Goal: Task Accomplishment & Management: Use online tool/utility

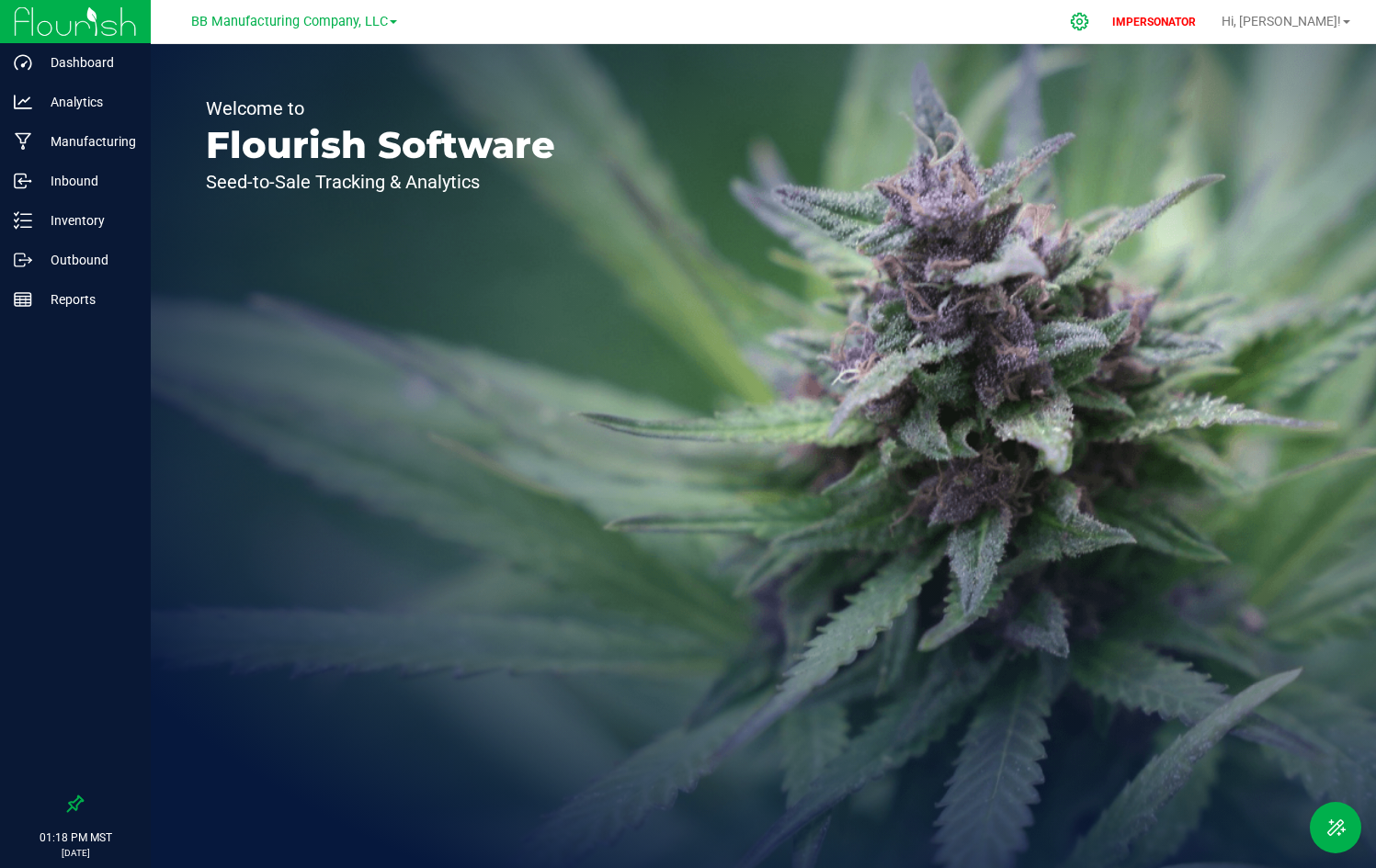
click at [1089, 22] on icon at bounding box center [1079, 21] width 20 height 20
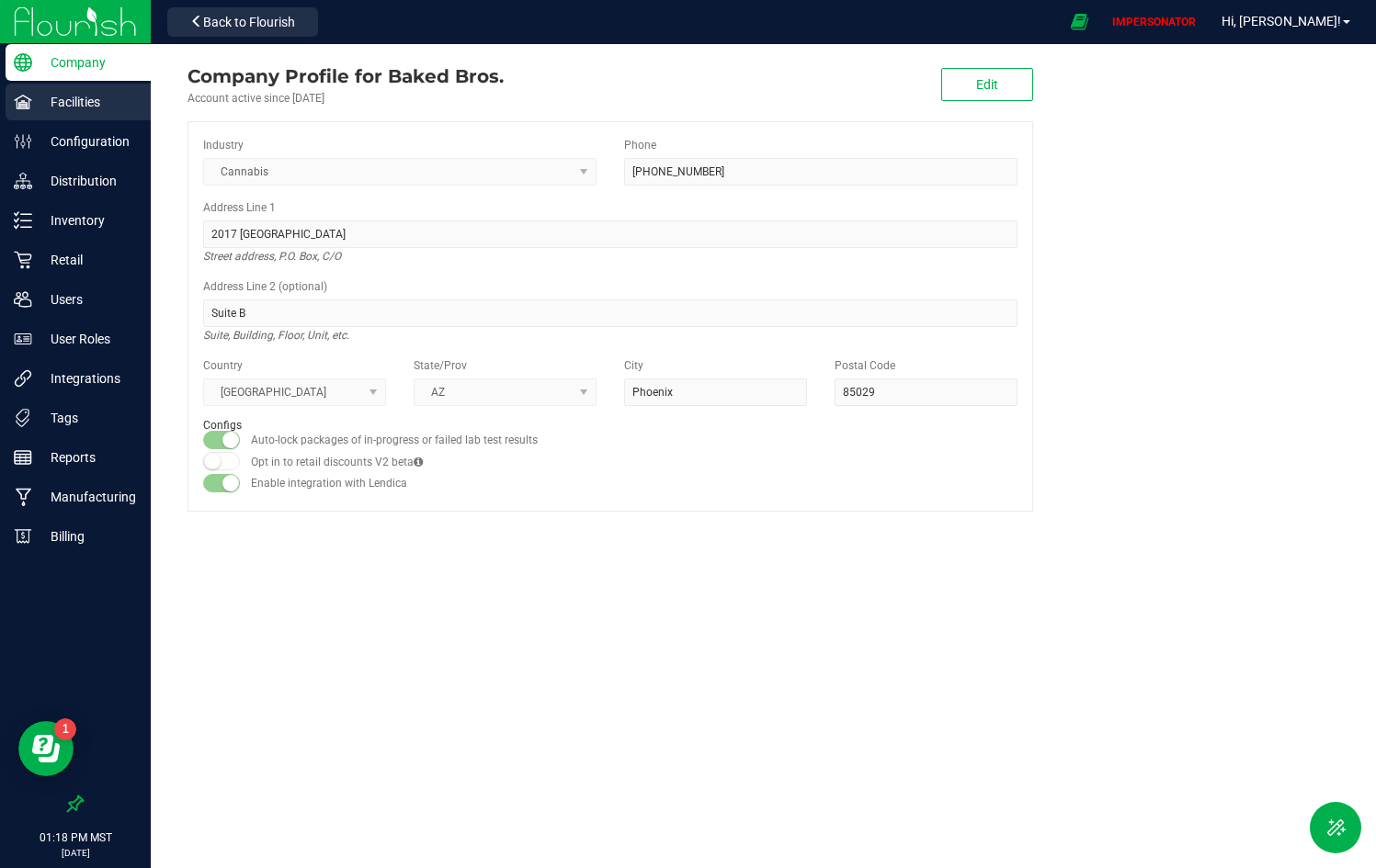
click at [76, 93] on p "Facilities" at bounding box center [88, 102] width 110 height 22
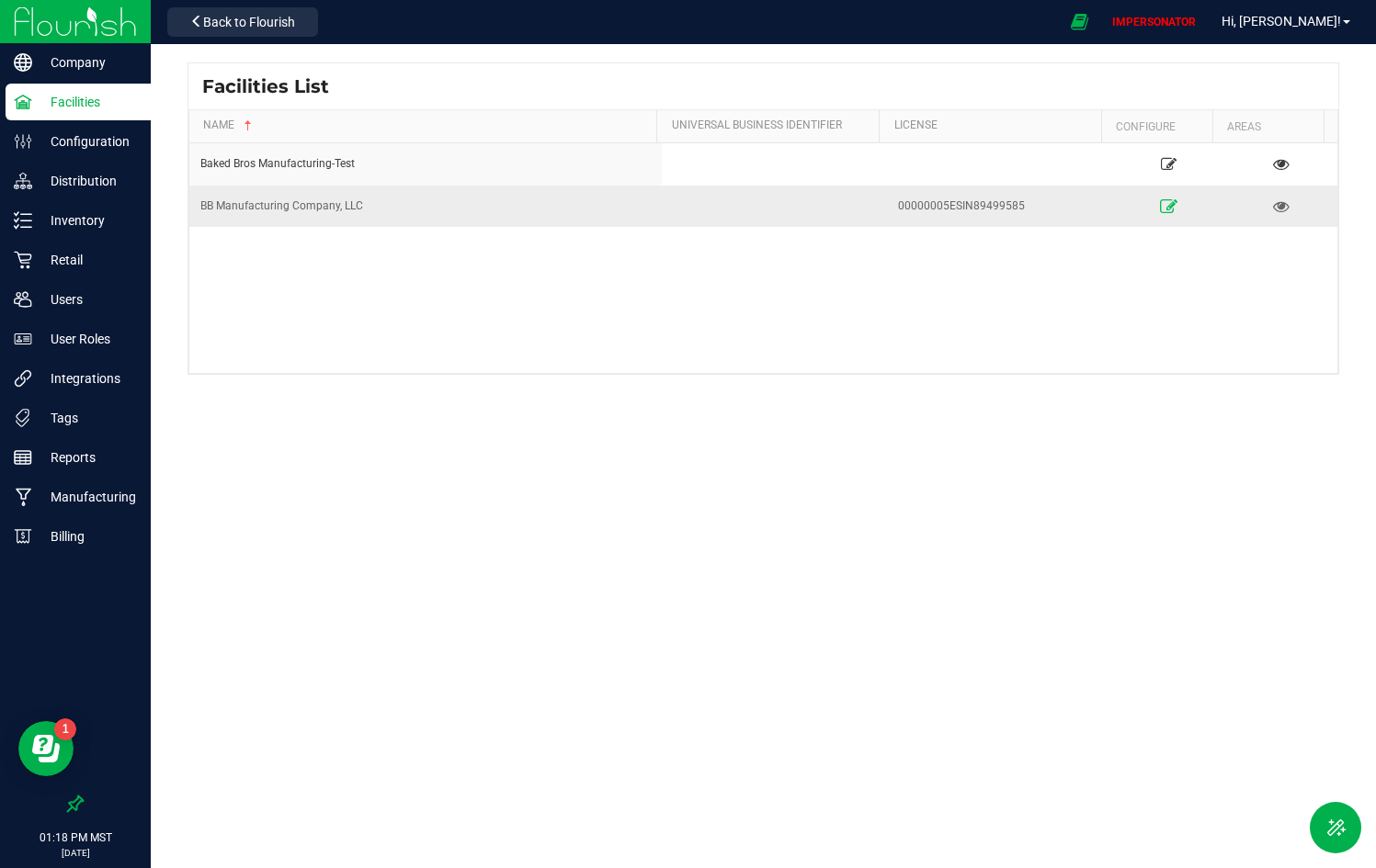
click at [1160, 203] on icon at bounding box center [1168, 206] width 18 height 13
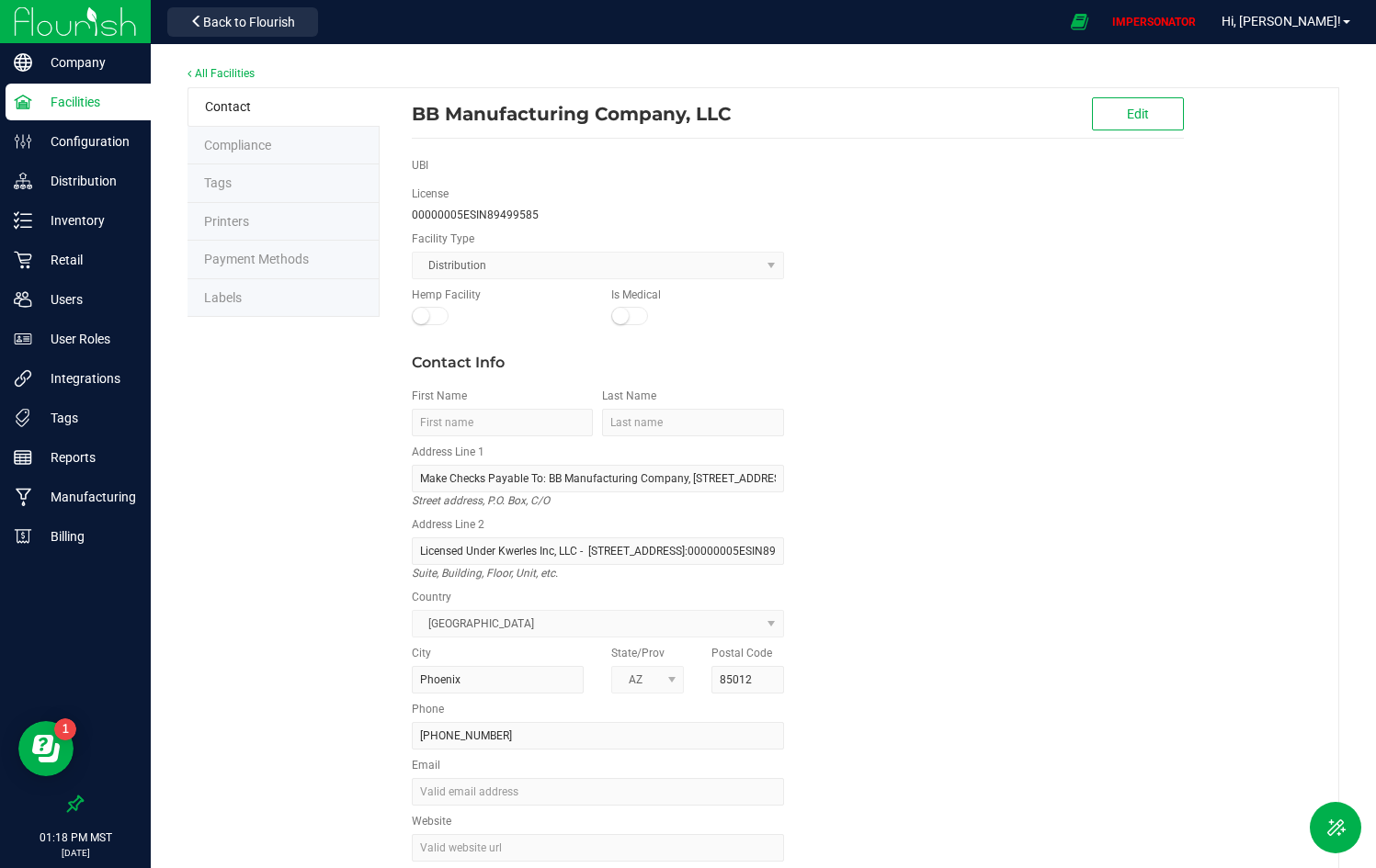
click at [303, 294] on li "Labels" at bounding box center [283, 298] width 192 height 38
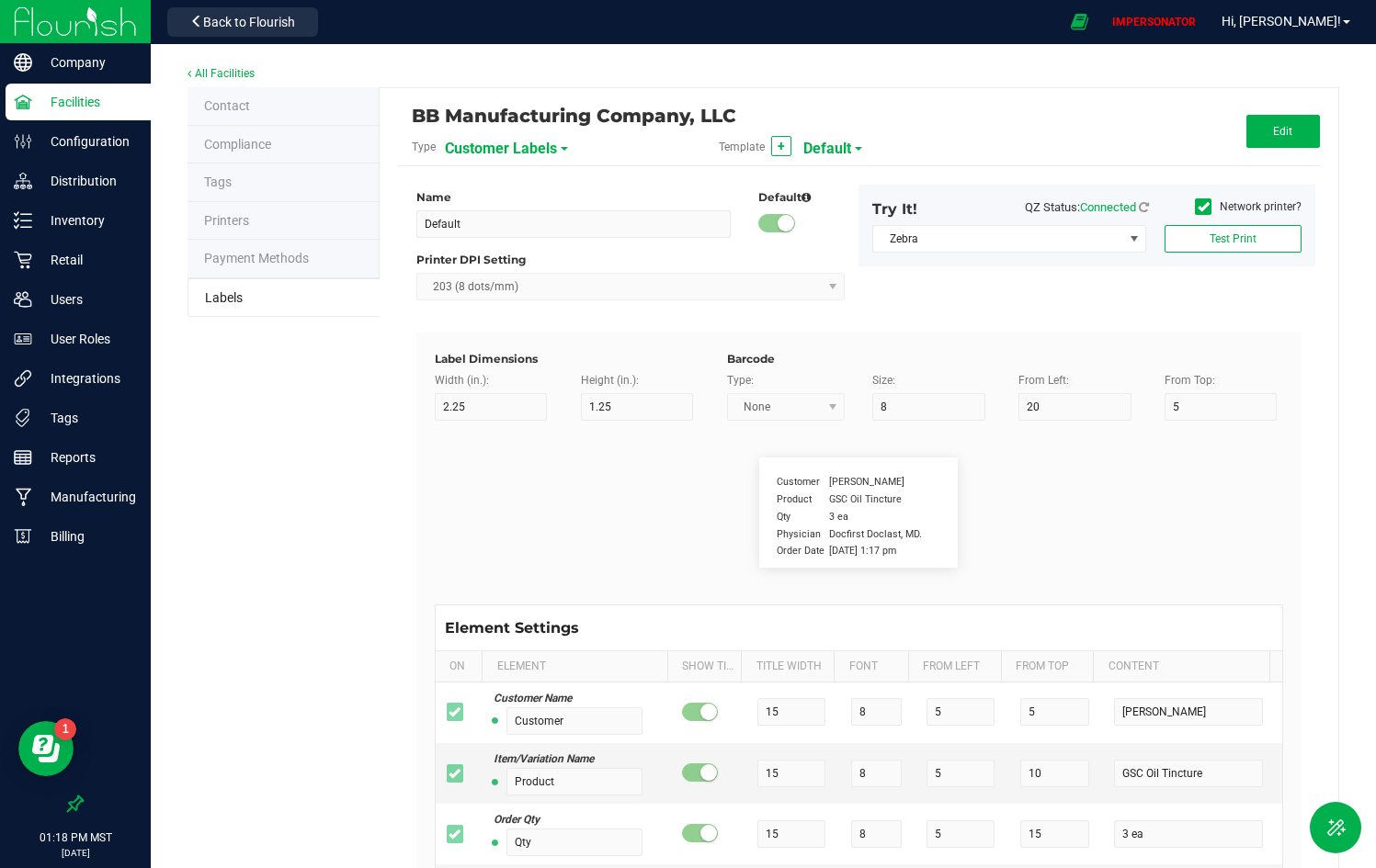
click at [525, 146] on span "Customer Labels" at bounding box center [500, 149] width 112 height 32
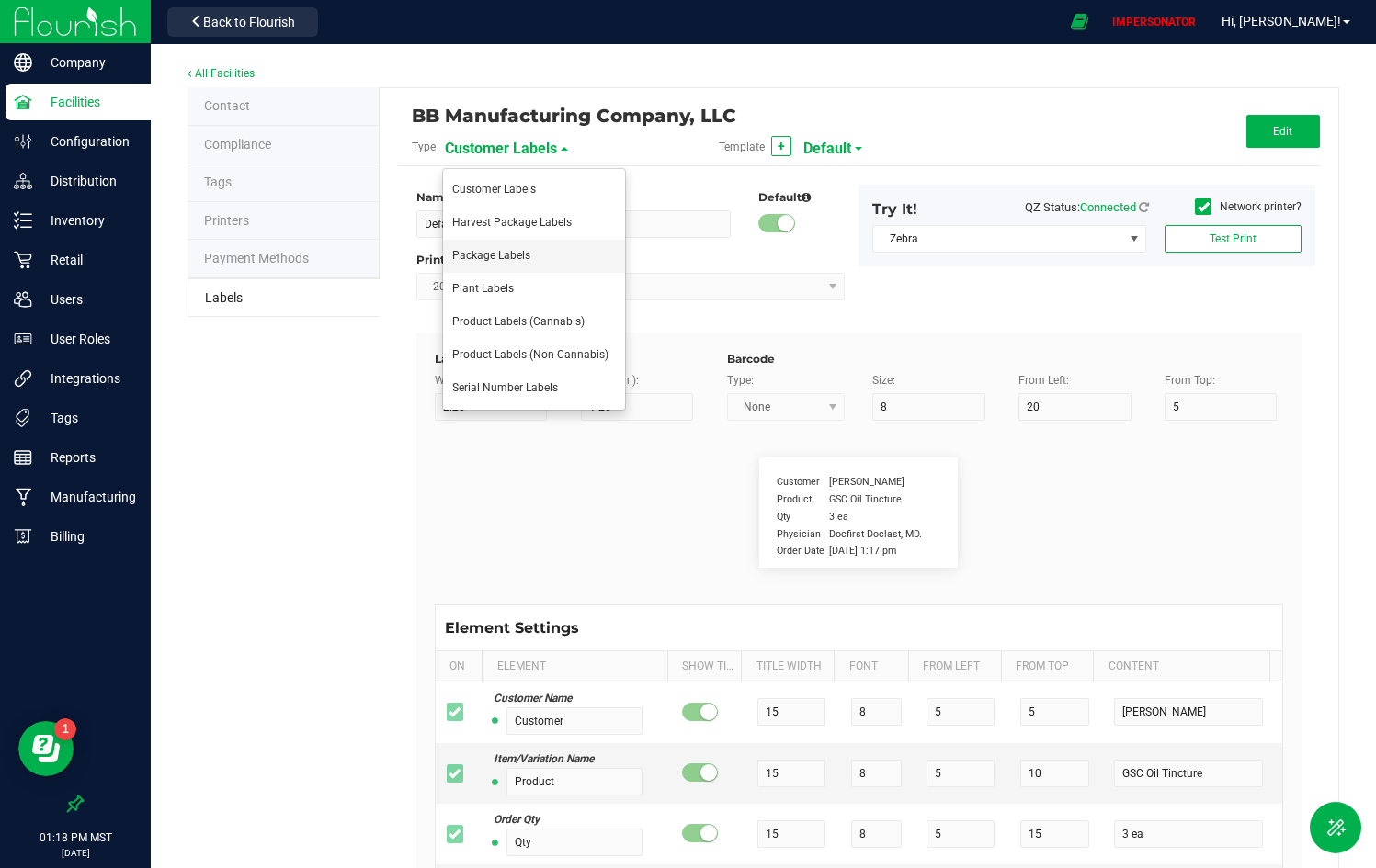
click at [511, 245] on li "Package Labels" at bounding box center [533, 256] width 182 height 34
type input "Happy 100mg [Wholesale]"
type input "2"
type input "9"
type input "18"
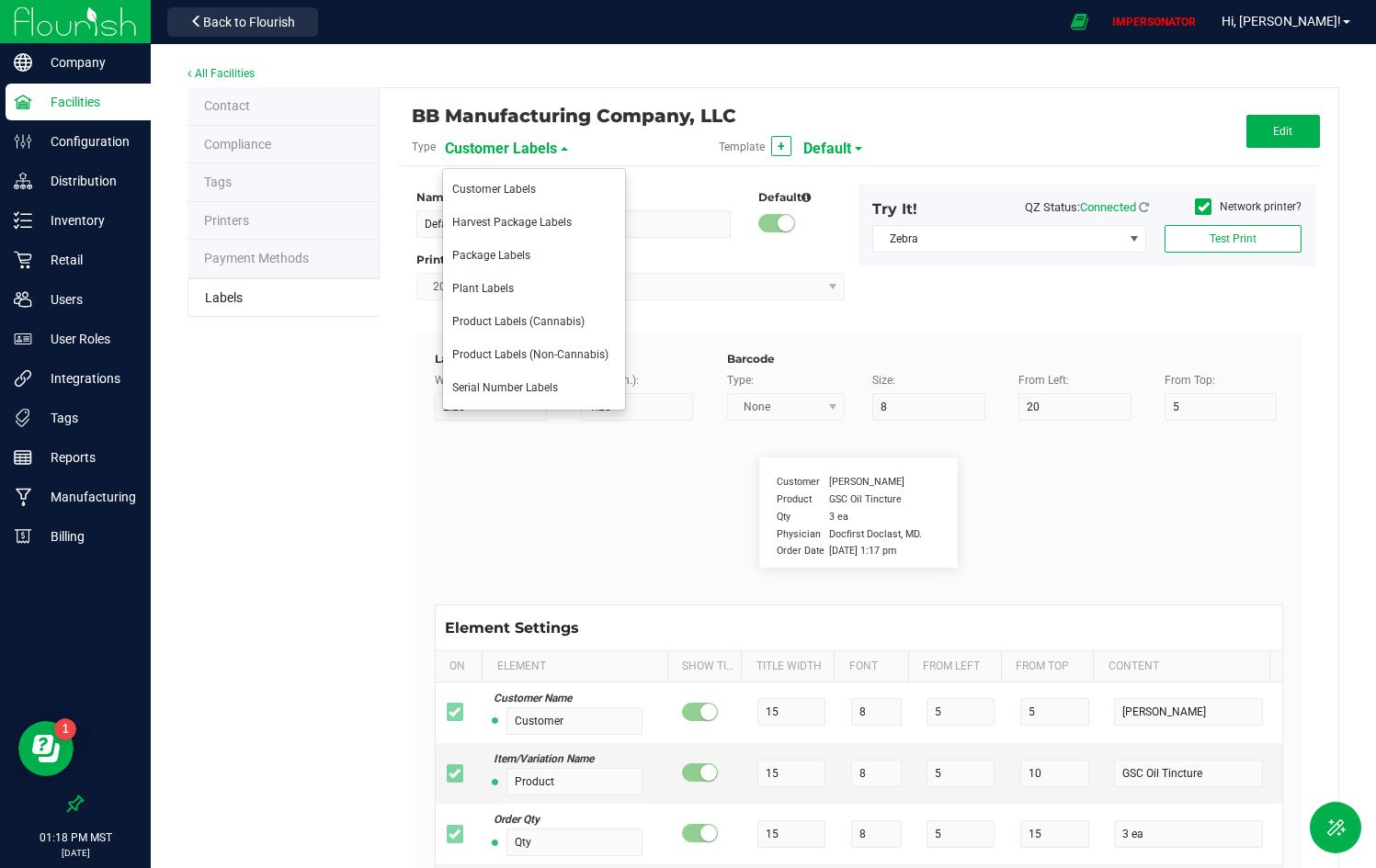
type input "48.5"
type input "Name:"
type input "6"
type input "5.1"
type input "1"
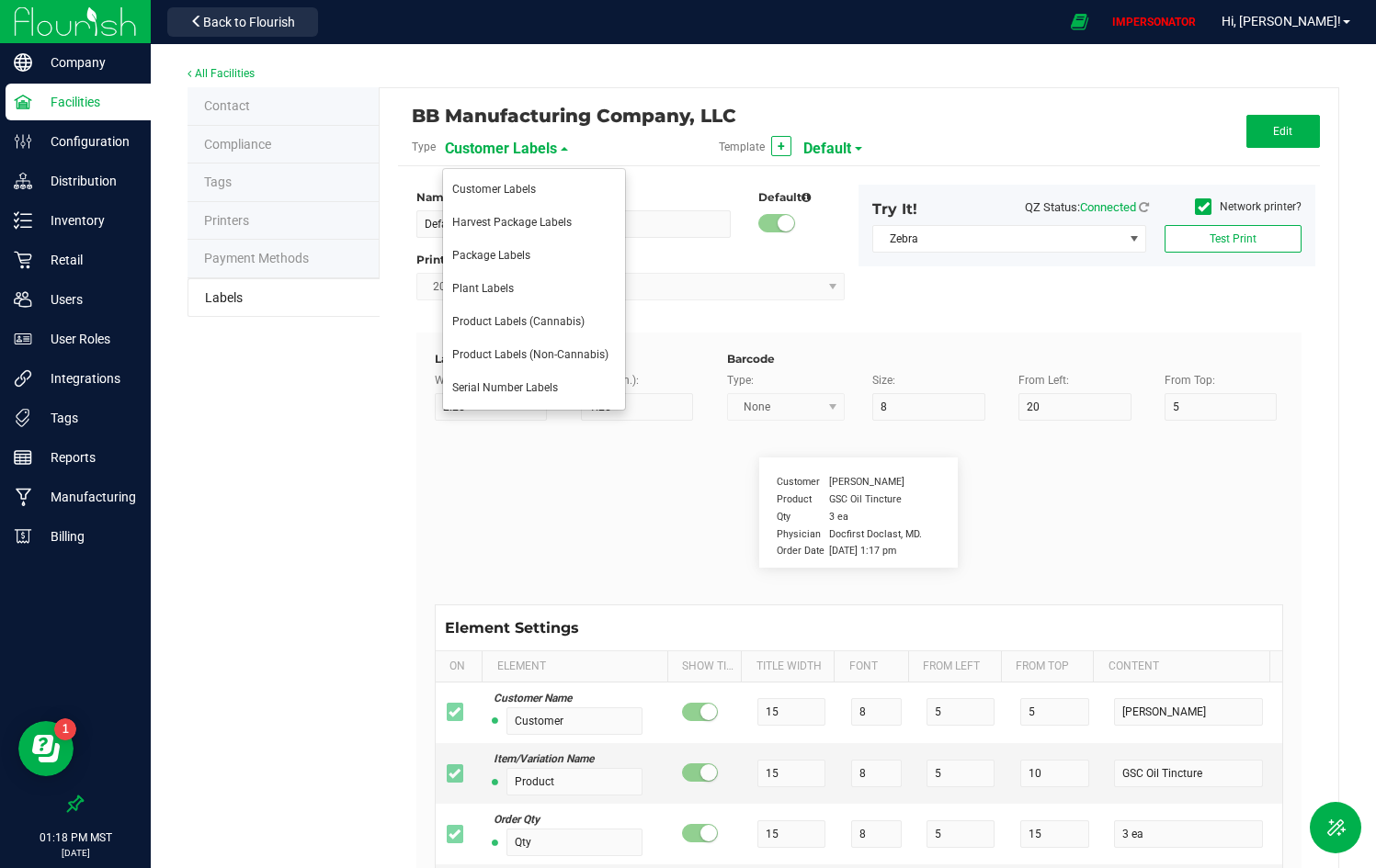
type input "4"
type input "Gelato Pen"
type input "Batch ID:"
type input "19"
type input "11.5"
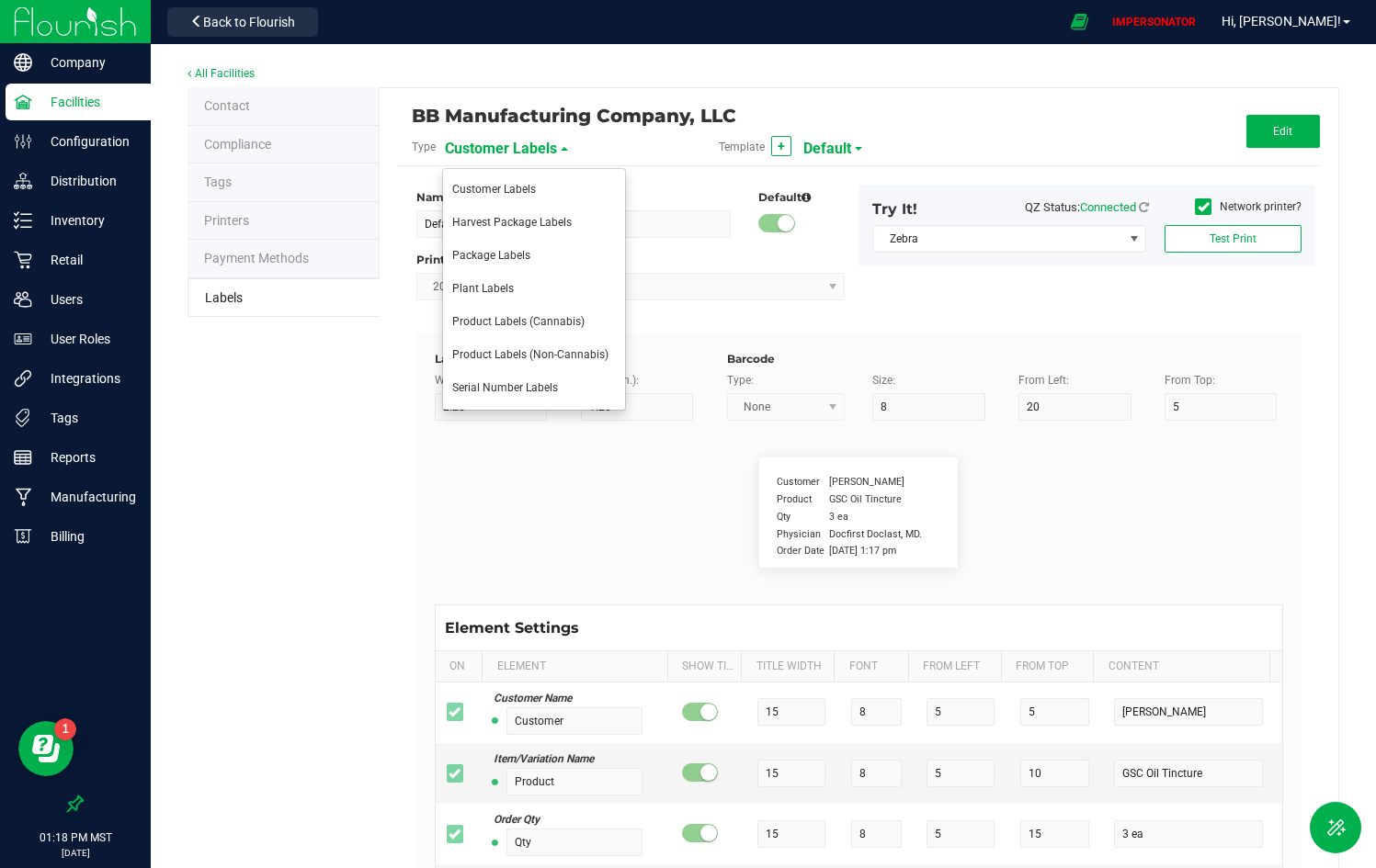
type input "2"
type input "8.25"
type input "LOT918234"
type input "MMJ Used:"
type input "19"
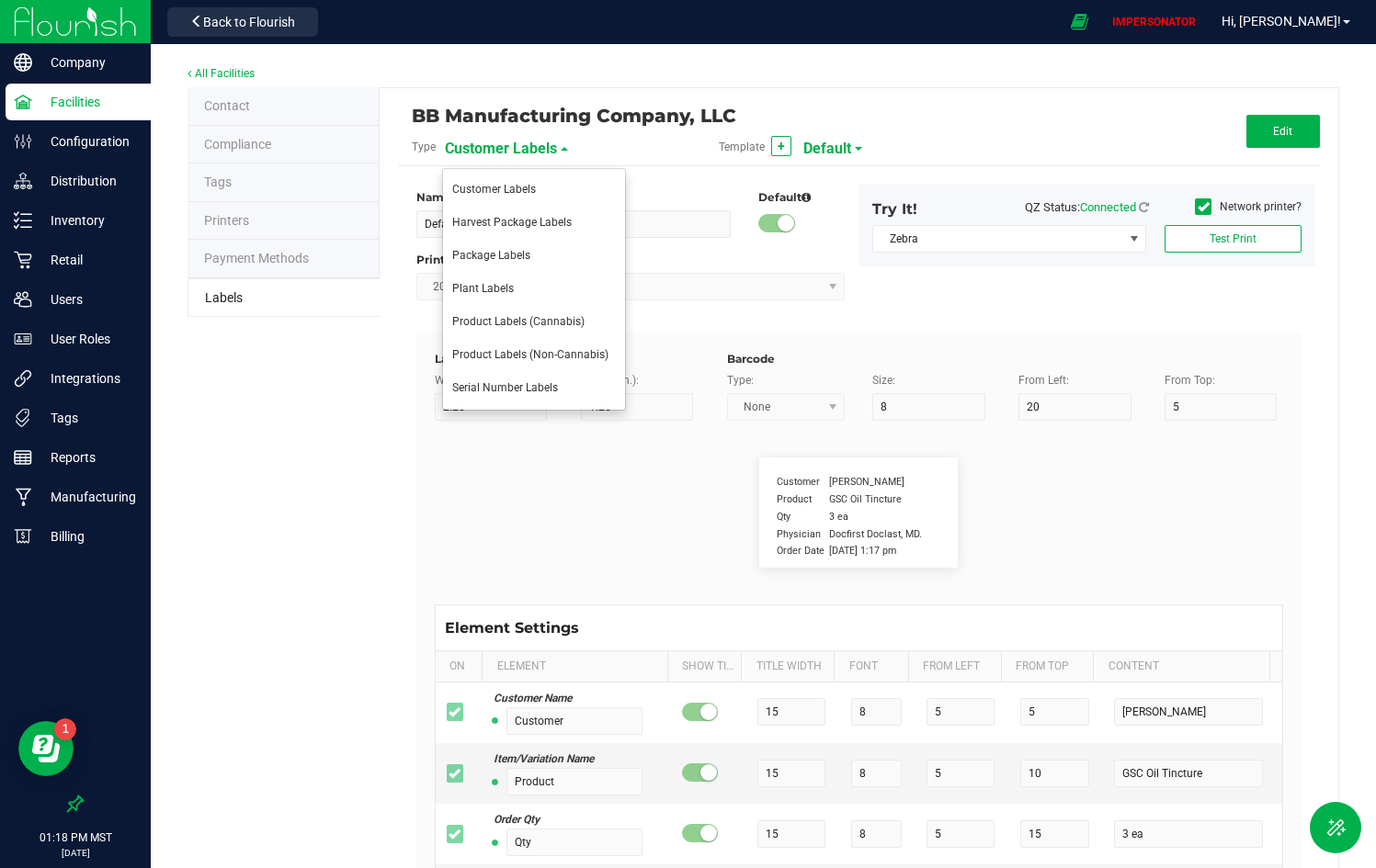
type input "2"
type input "23"
type input "25.73 g"
type input "AI Lot:"
type input "19"
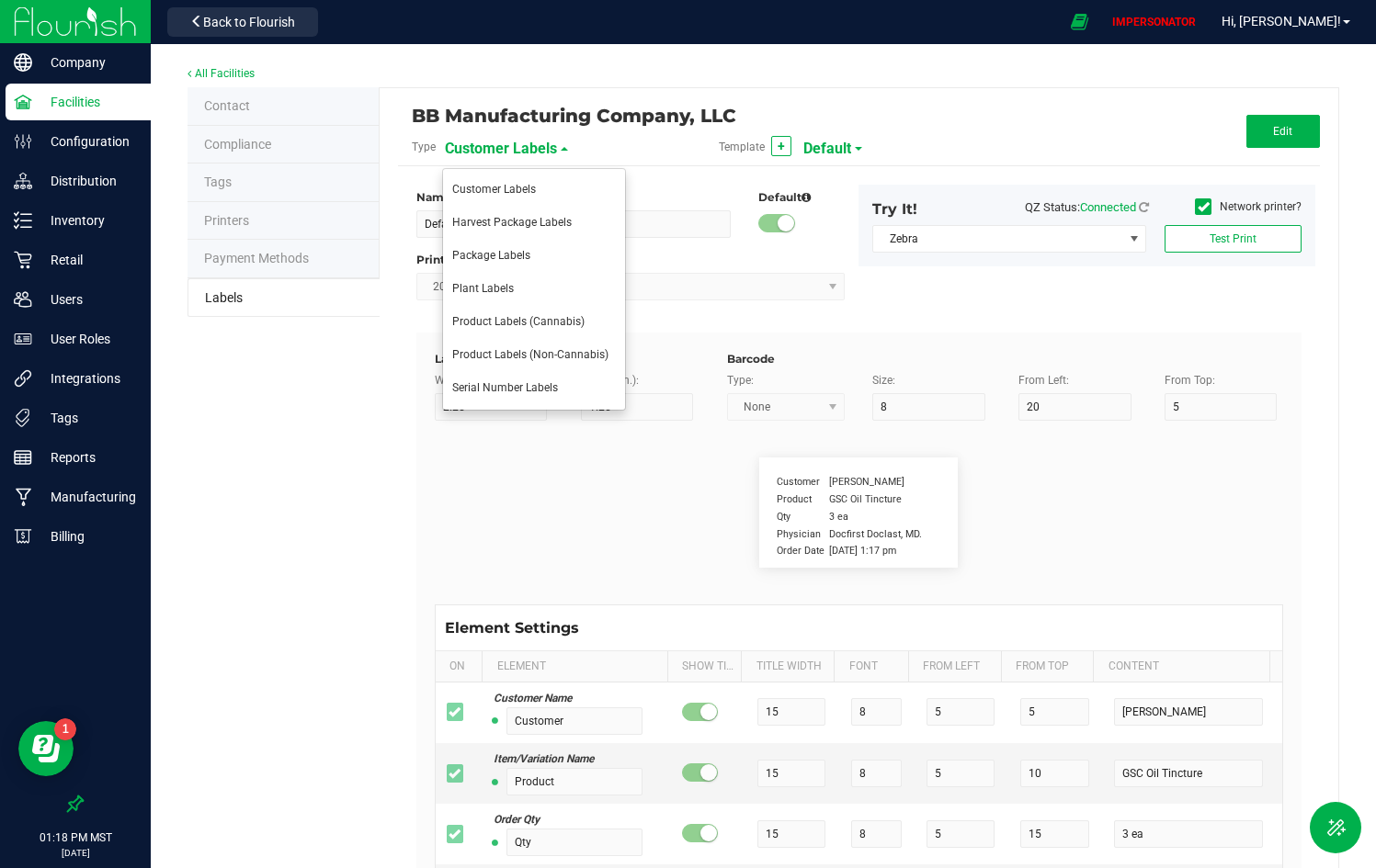
type input "2"
type input "14"
type input "Ref Field 3 Value"
type input "Form:"
type input "19"
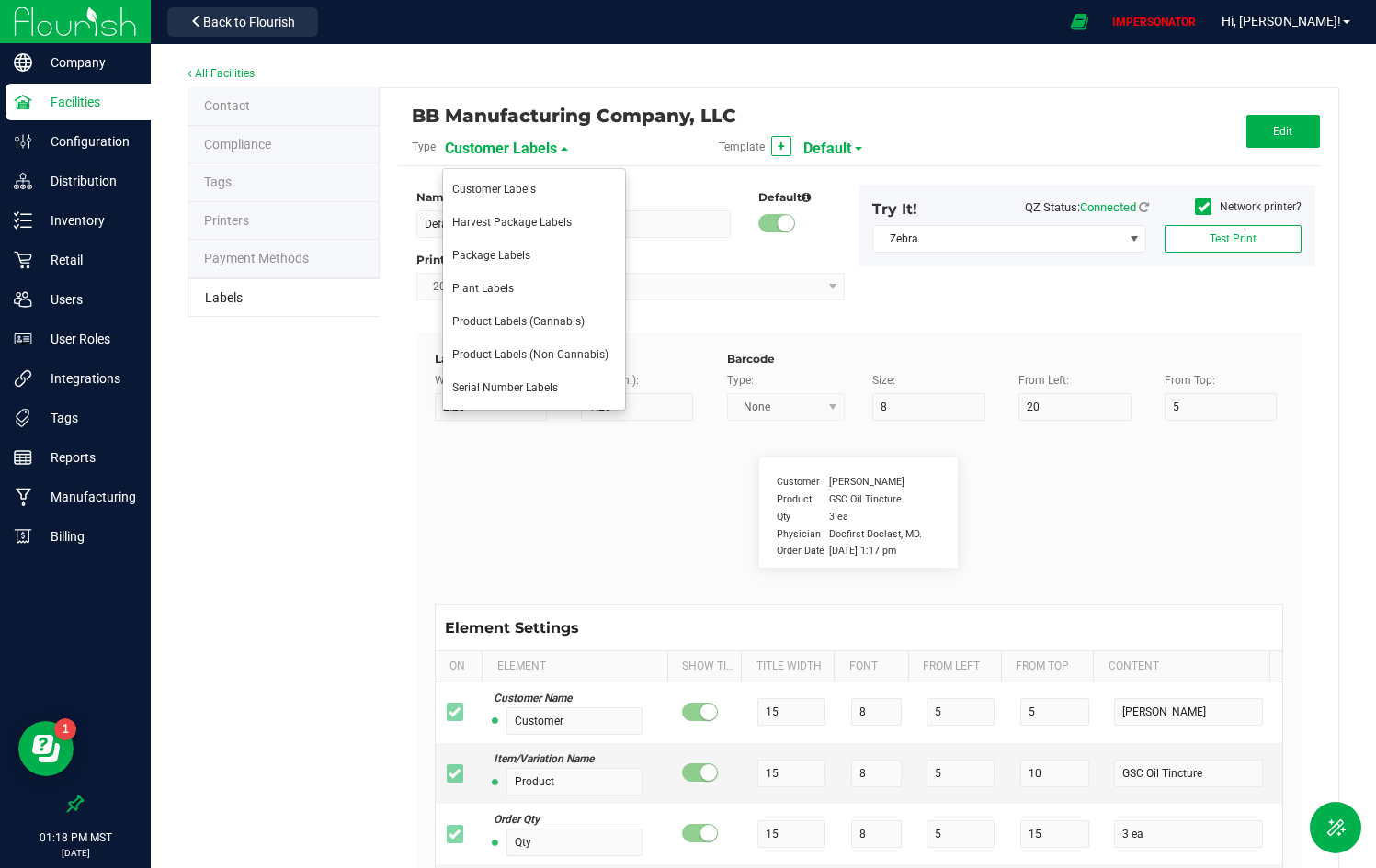
type input "2"
type input "29"
type input "Edible"
type input "Expiration Date:"
type input "27"
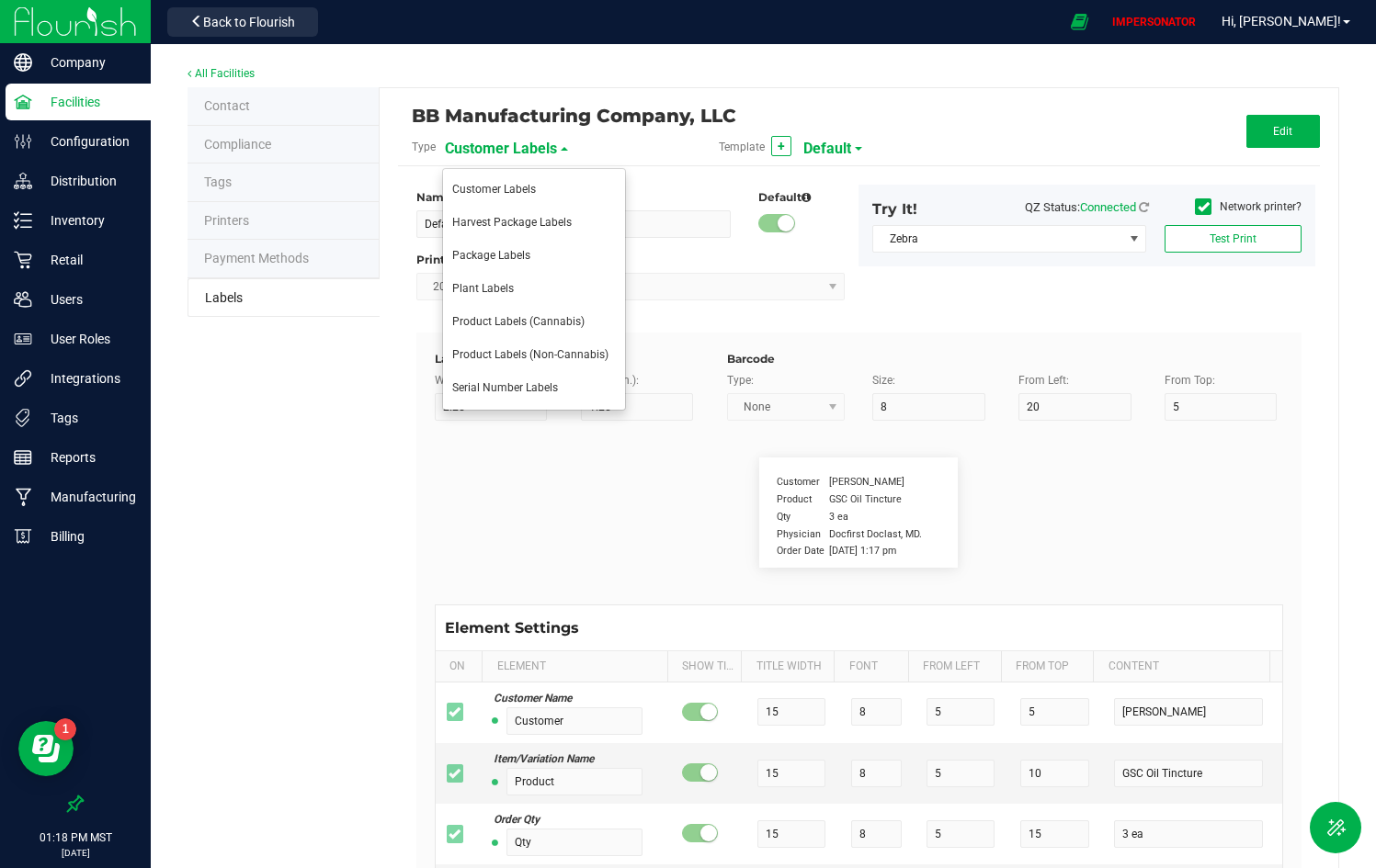
type input "7"
type input "2"
type input "35"
type input "4/20/2019 10:14pm"
type input "Lic:"
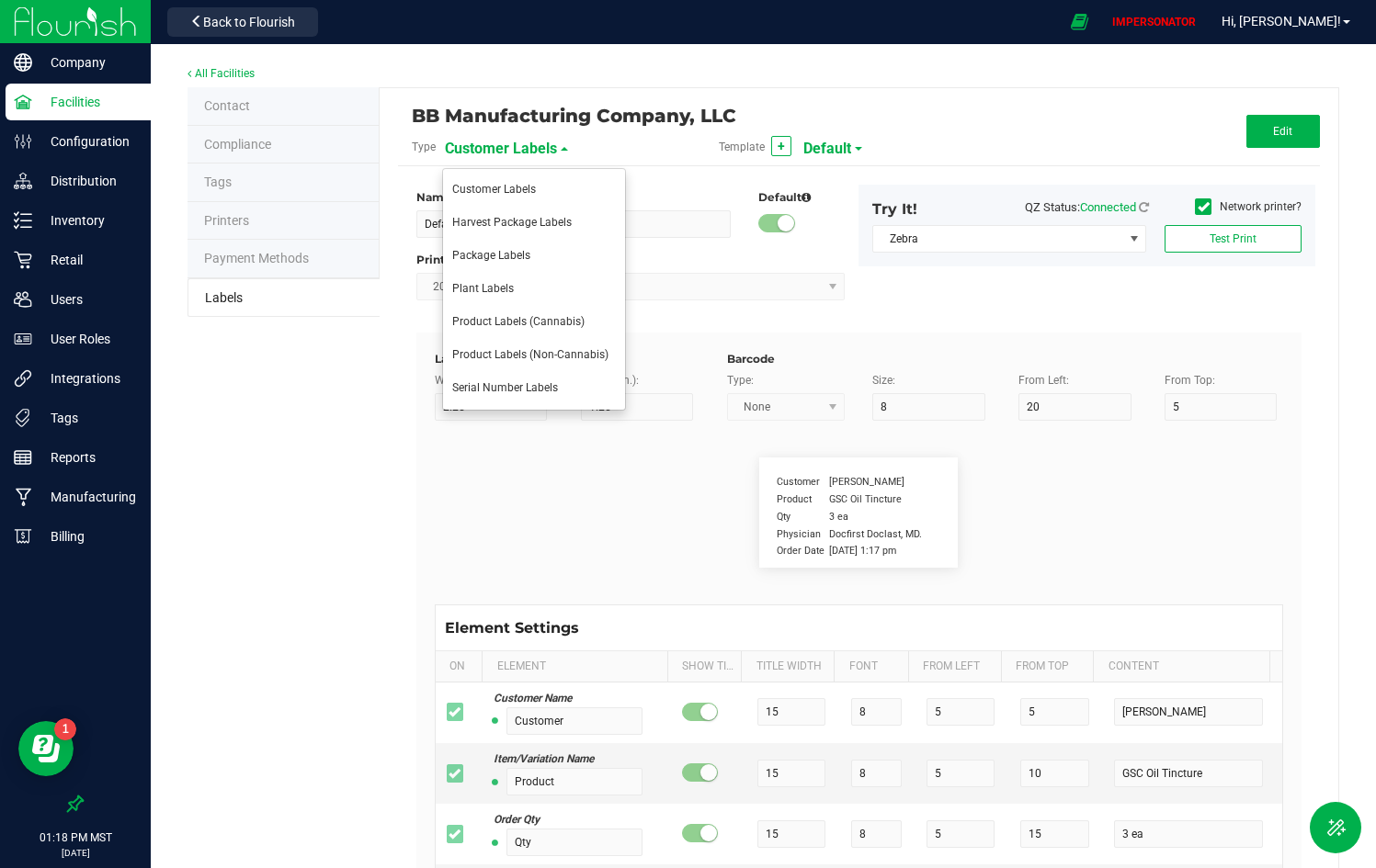
type input "19"
type input "2"
type input "26"
type input "00000005ESIN89499585"
type input "Manufacture Date:"
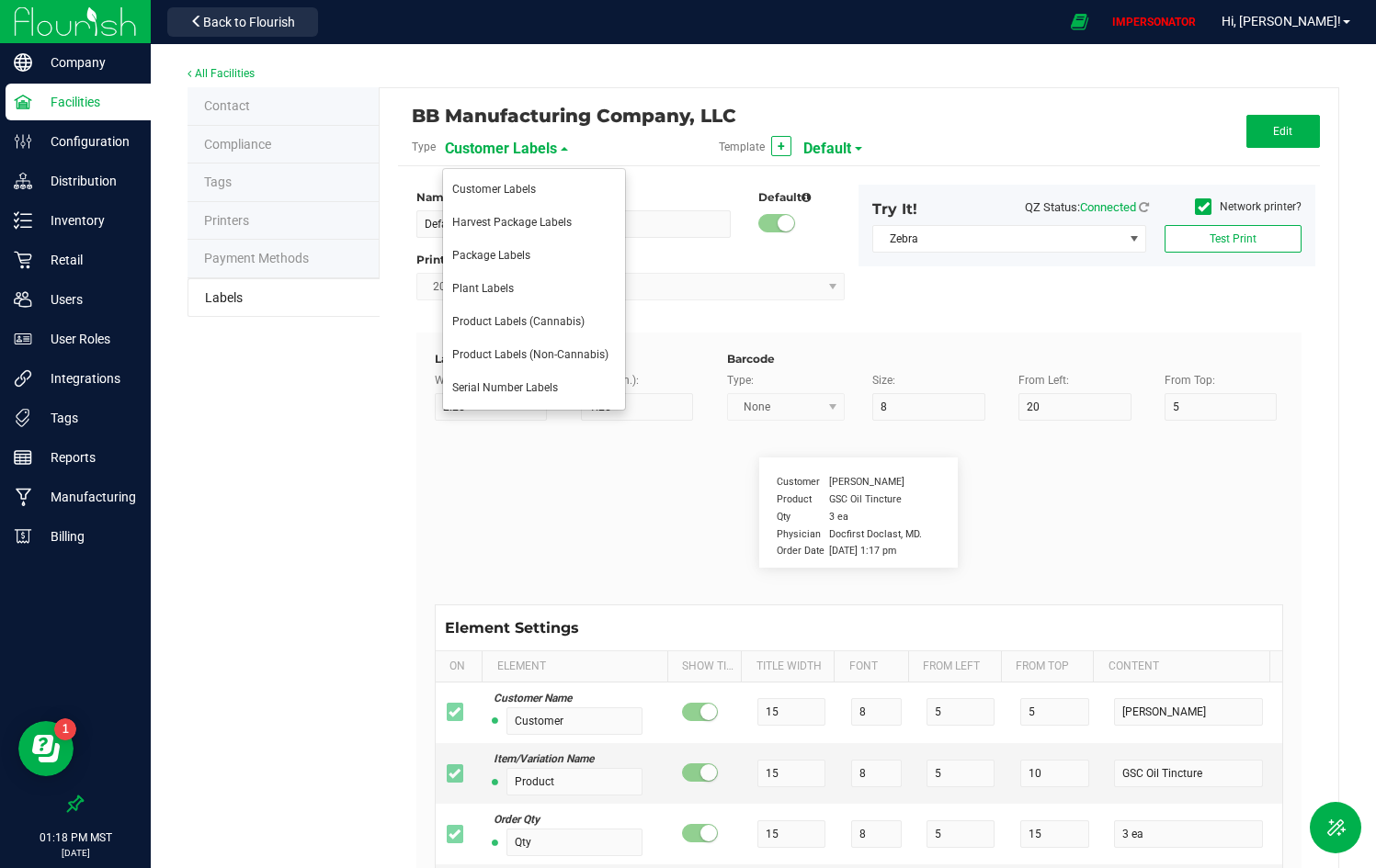
type input "27"
type input "7"
type input "2"
type input "32"
type input "4/20/2019 10:14pm"
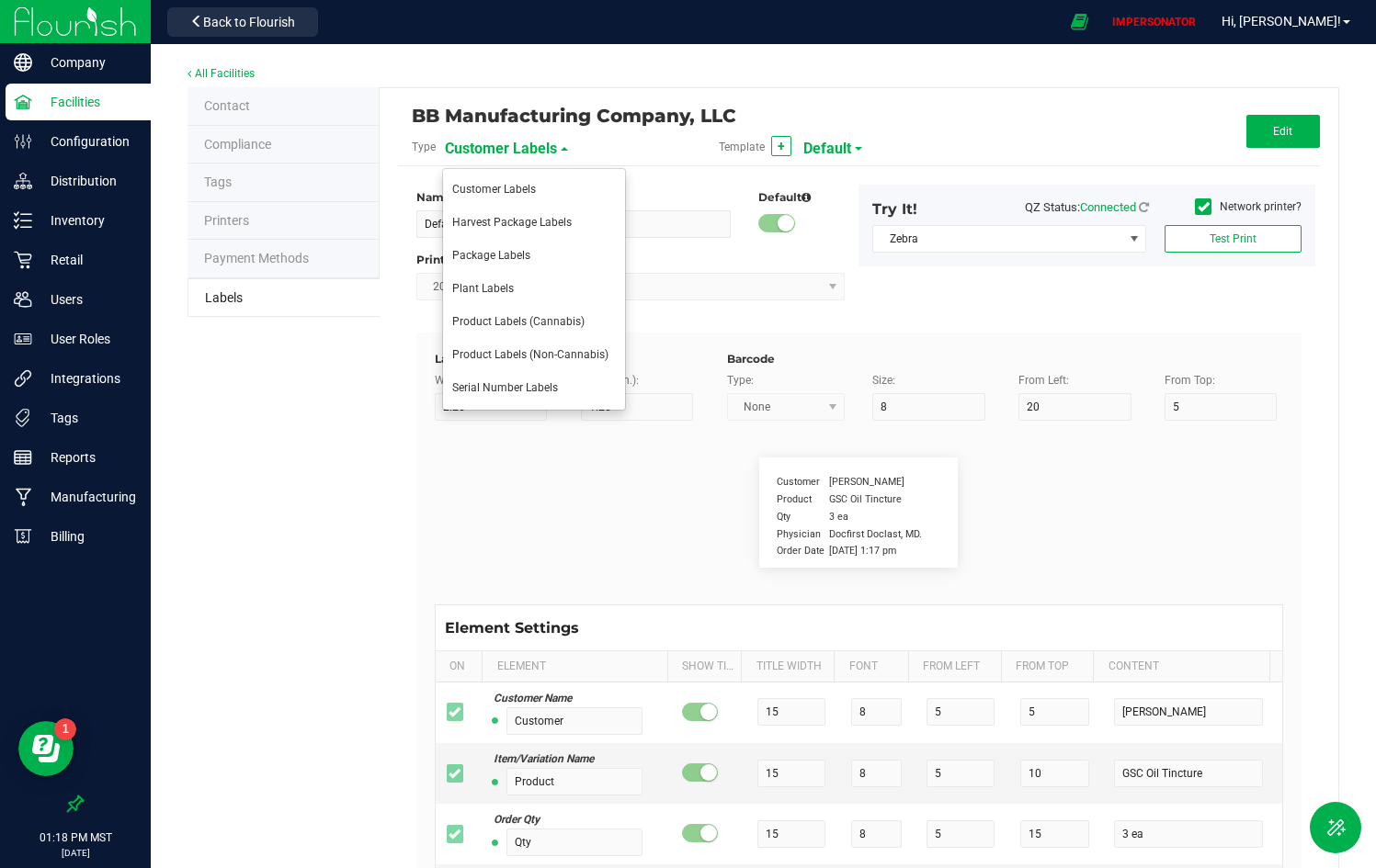
type input "Strain:"
type input "19"
type input "2"
type input "11"
type input "Gelato"
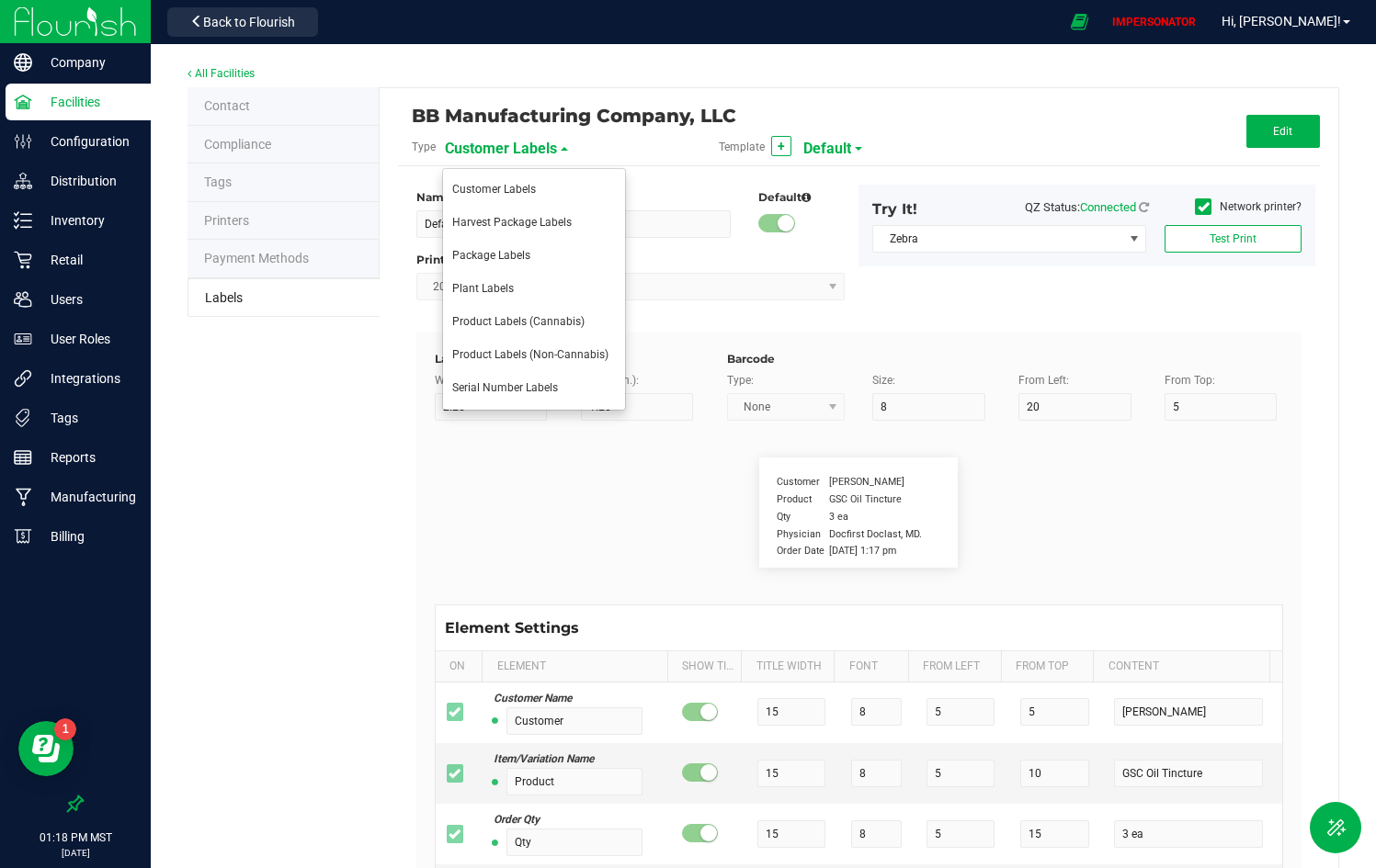
type input "THCmg/Unit:"
type input "10.5"
type input "5.5"
type input "2"
type input "41"
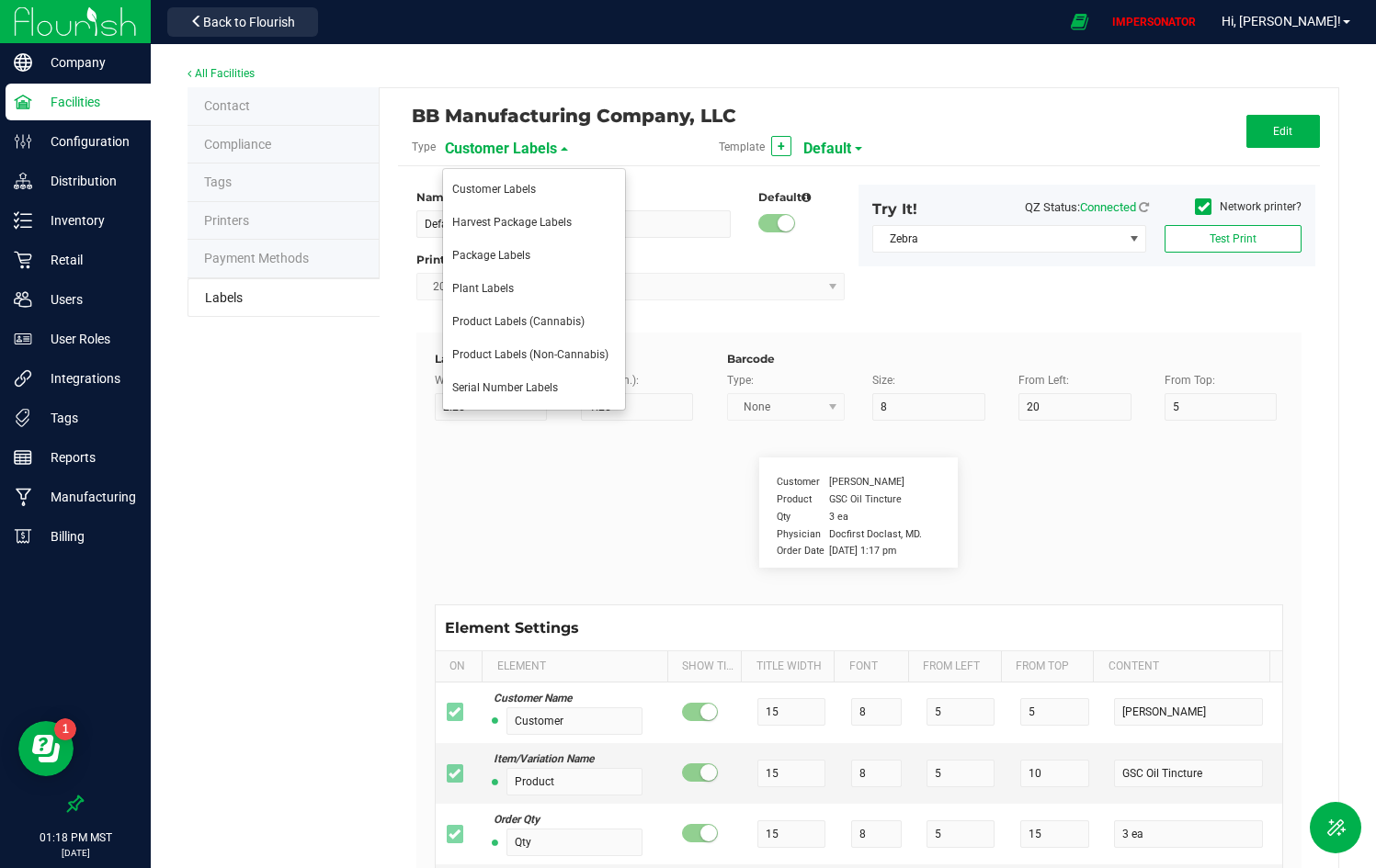
type input "100mg"
type input "CBDmg/Unit:"
type input "10.5"
type input "5.5"
type input "19.5"
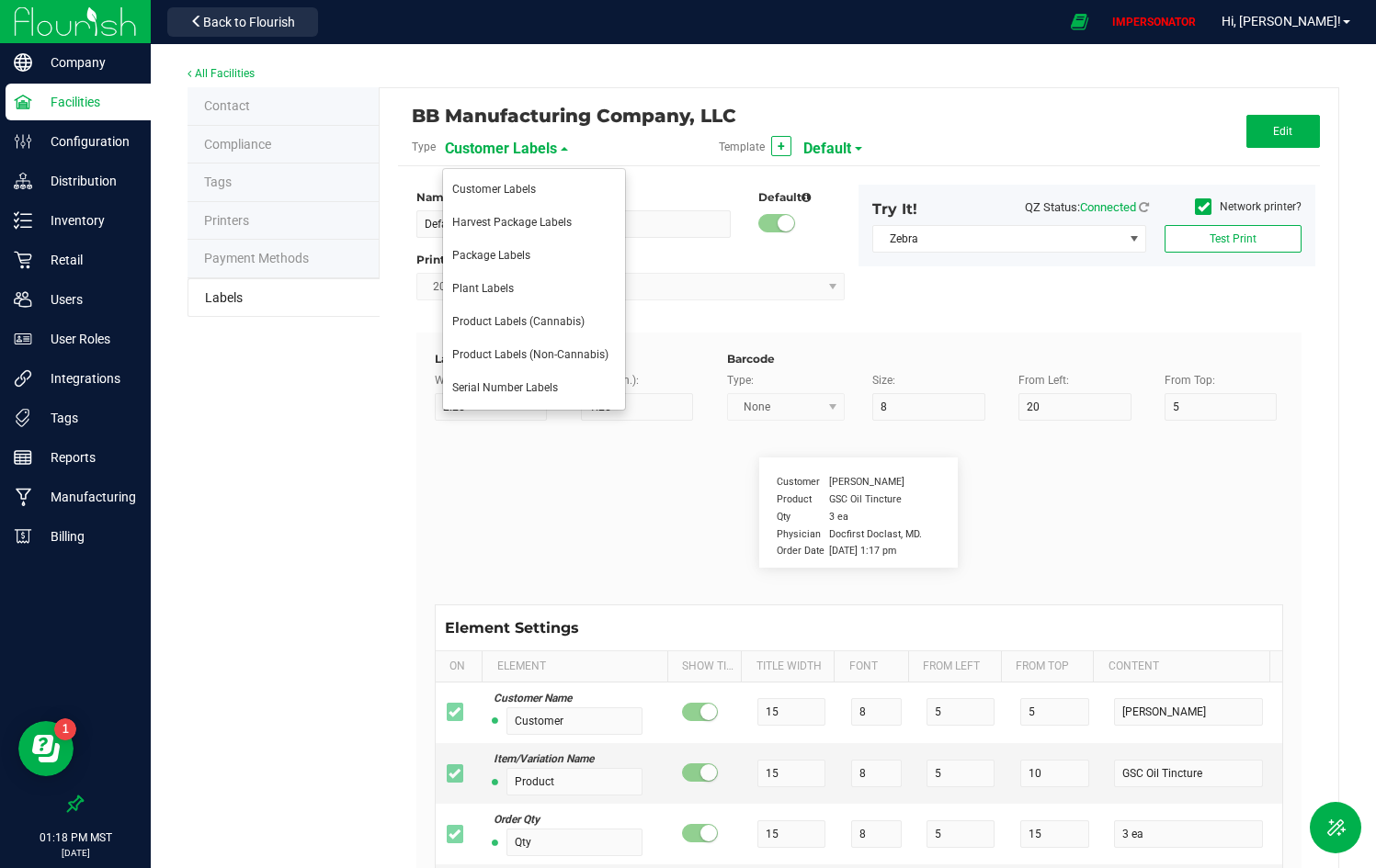
type input "41"
type input "100mg"
type input "CBCmg/Unit:"
type input "10.5"
type input "5.5"
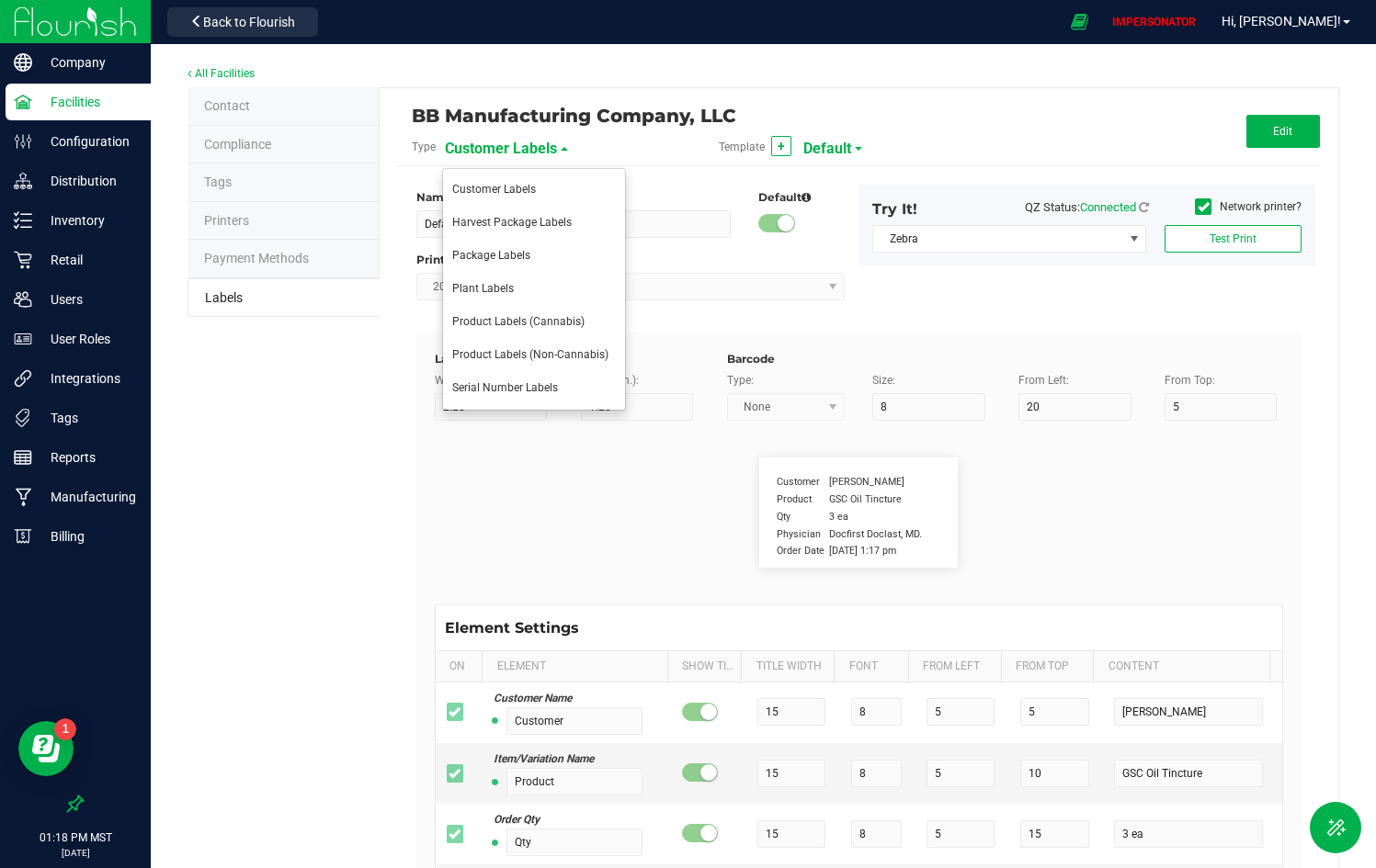
type input "36.5"
type input "41"
type input "100mg"
type input "Harvest Date:"
type input "27"
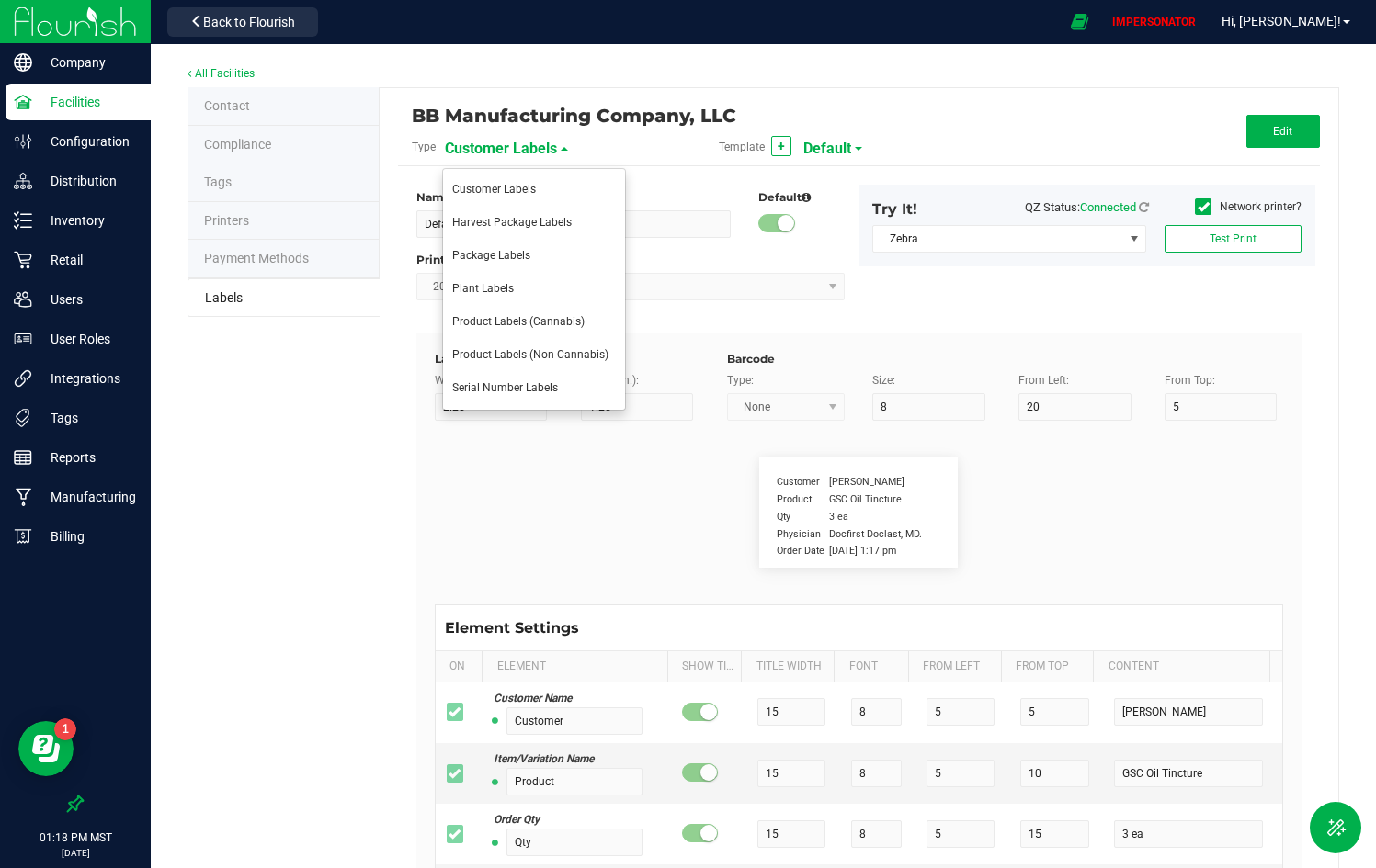
type input "7"
type input "2"
type input "38"
type input "4/20/2023 10:14pm"
type input "Gross Weight:"
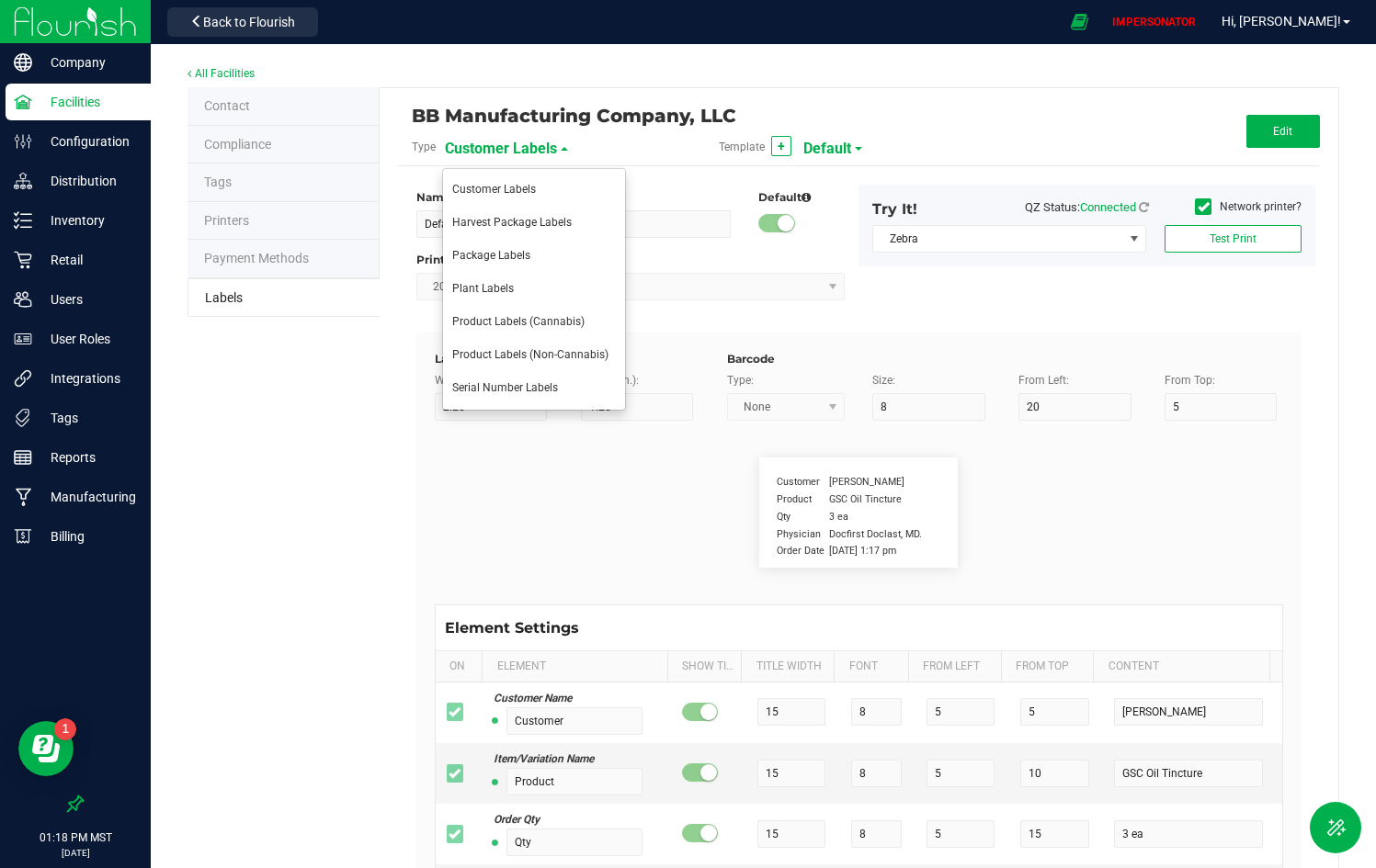
type input "19"
type input "2"
type input "17"
type input "Ref Field 1 Value"
type input "Net Weight:"
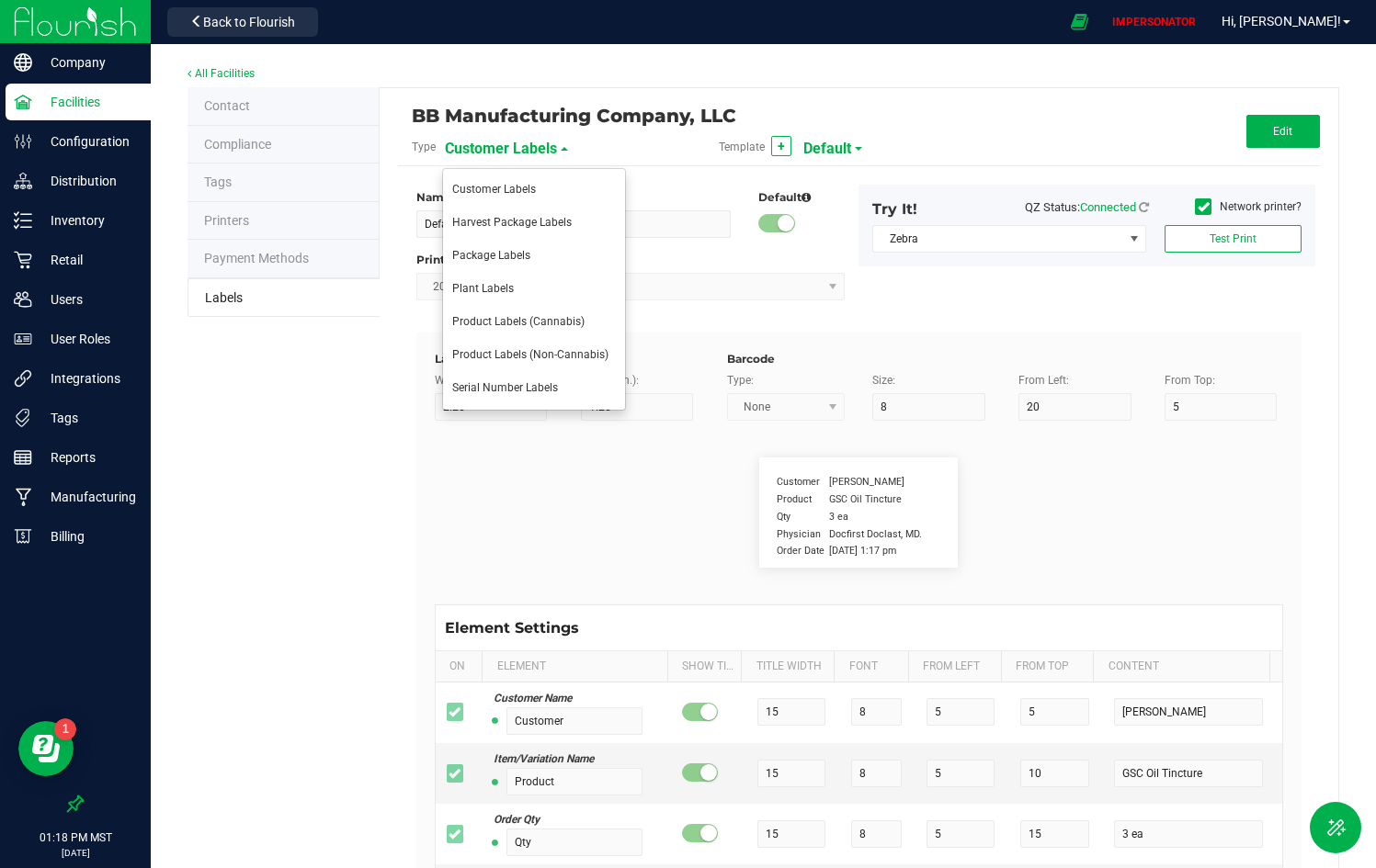
type input "19"
type input "2"
type input "20"
type input "Ref Field 2 Value"
type input "Package ID"
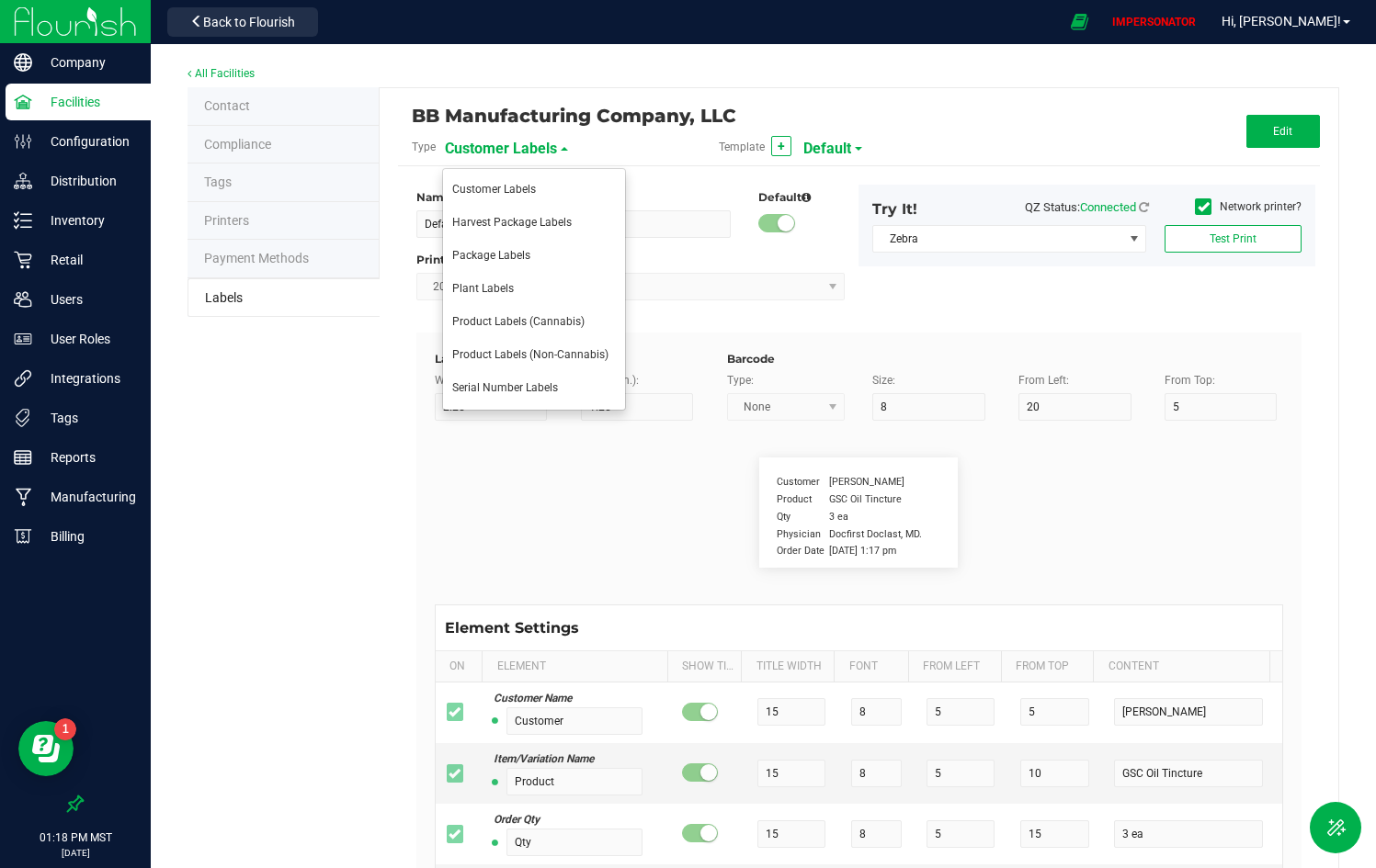
type input "25"
type input "10"
type input "5"
type input "CADMODS-20230420-096"
type input "Size"
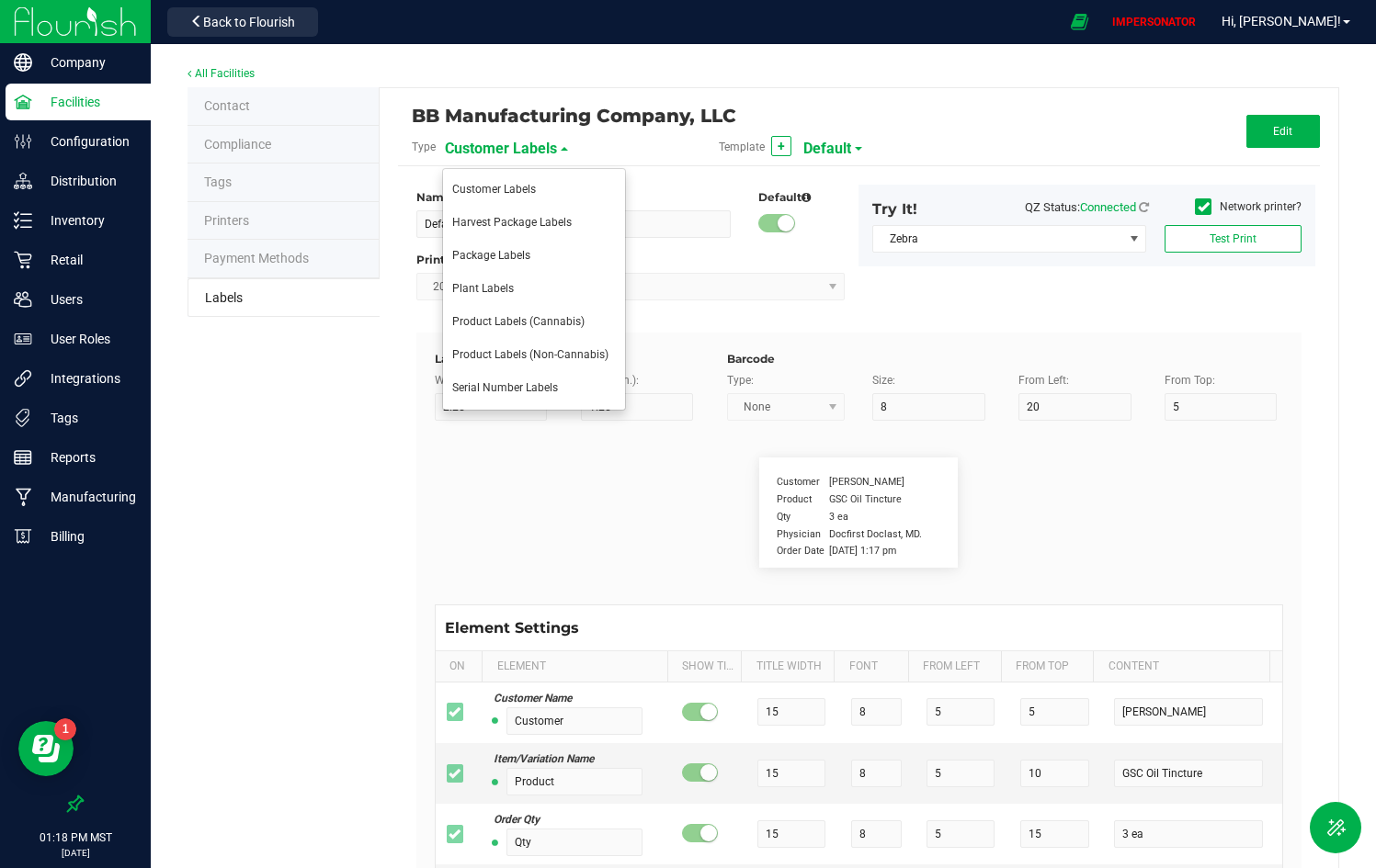
type input "25"
type input "10"
type input "20"
type input "44 ea"
type input "SKU"
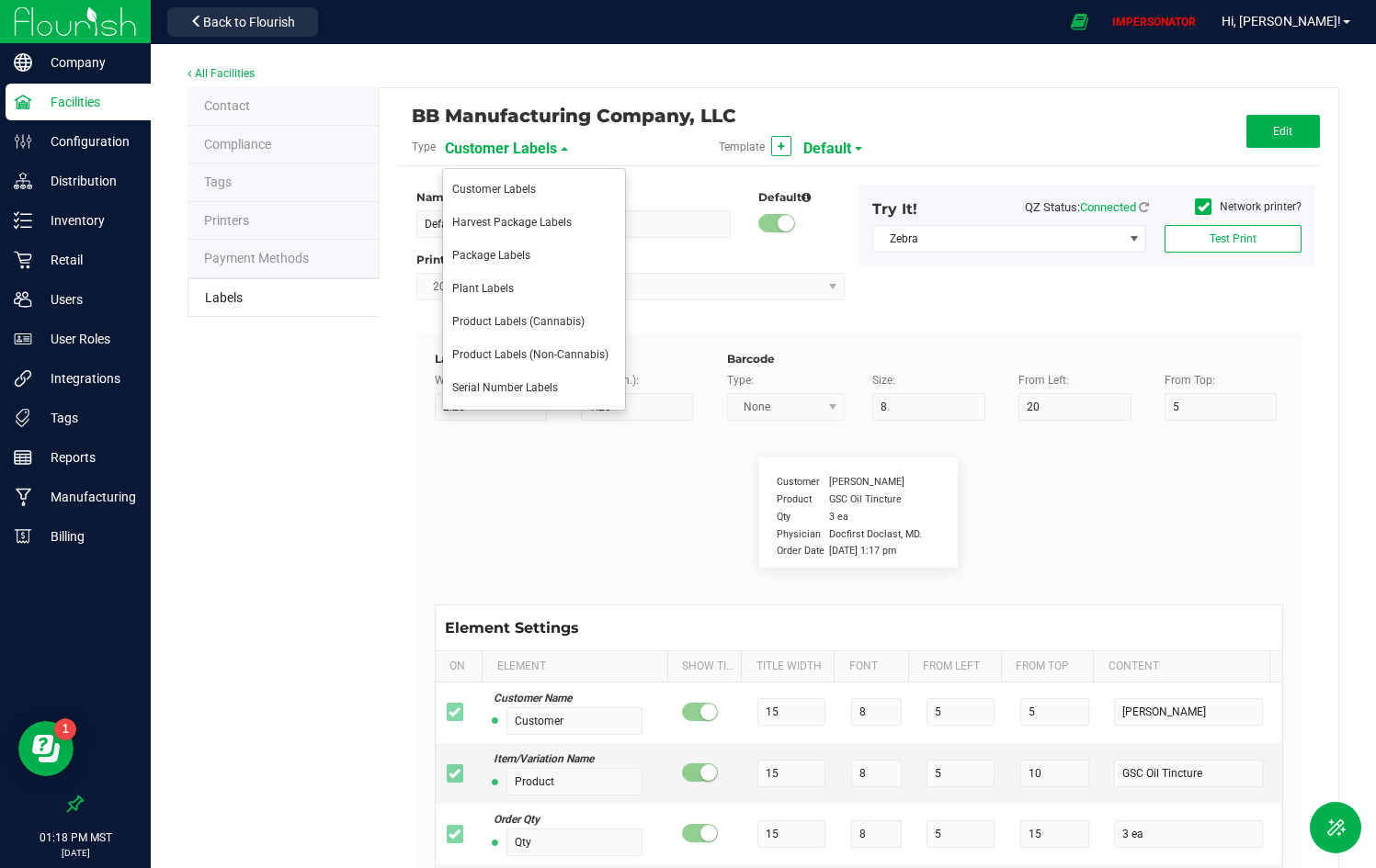
type input "25"
type input "10"
type input "42P017"
type input "Item Ref Field 1"
type input "25"
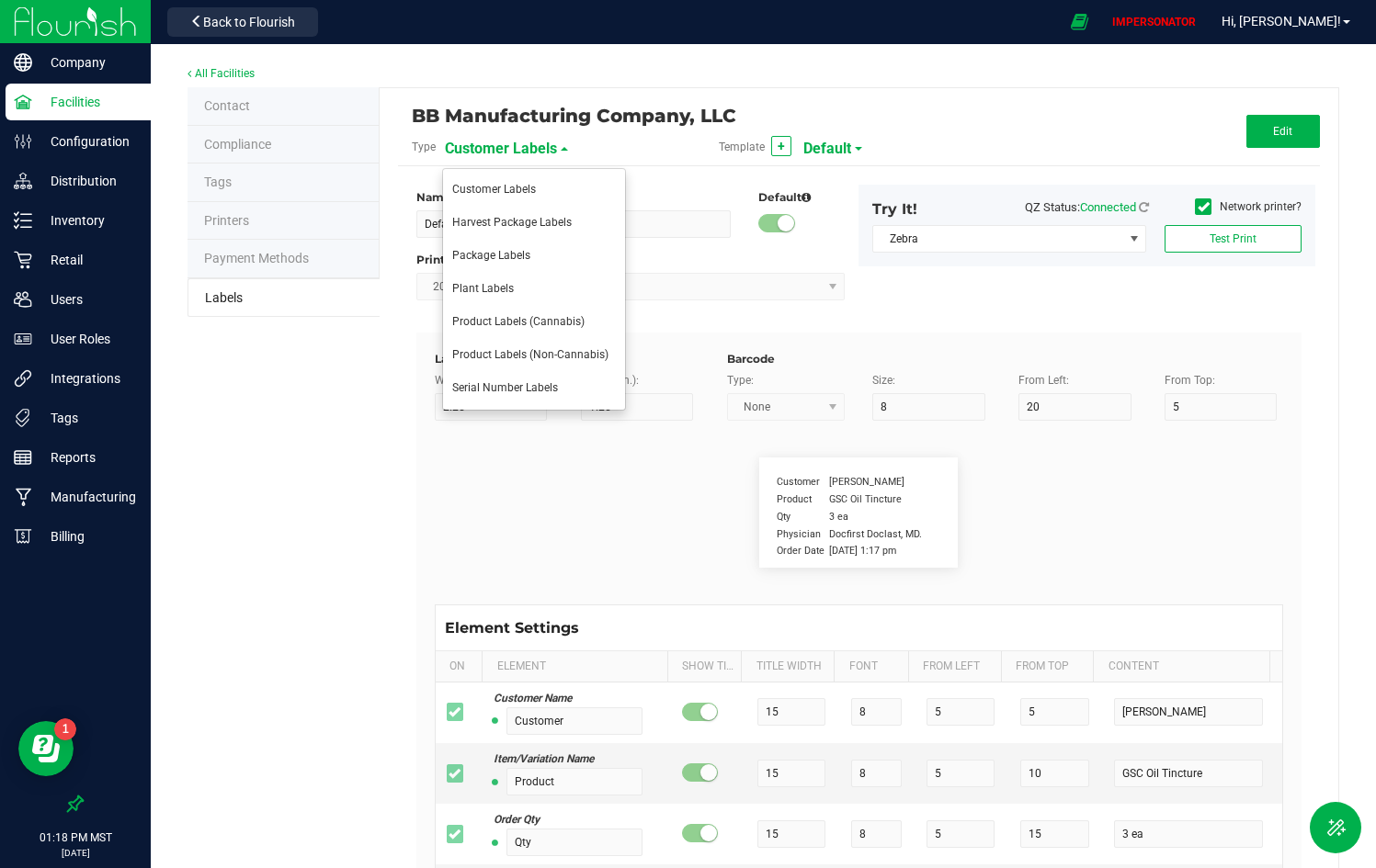
type input "10"
type input "35"
type input "Item Ref Field 1 Value"
type input "Item Ref Field 2"
type input "25"
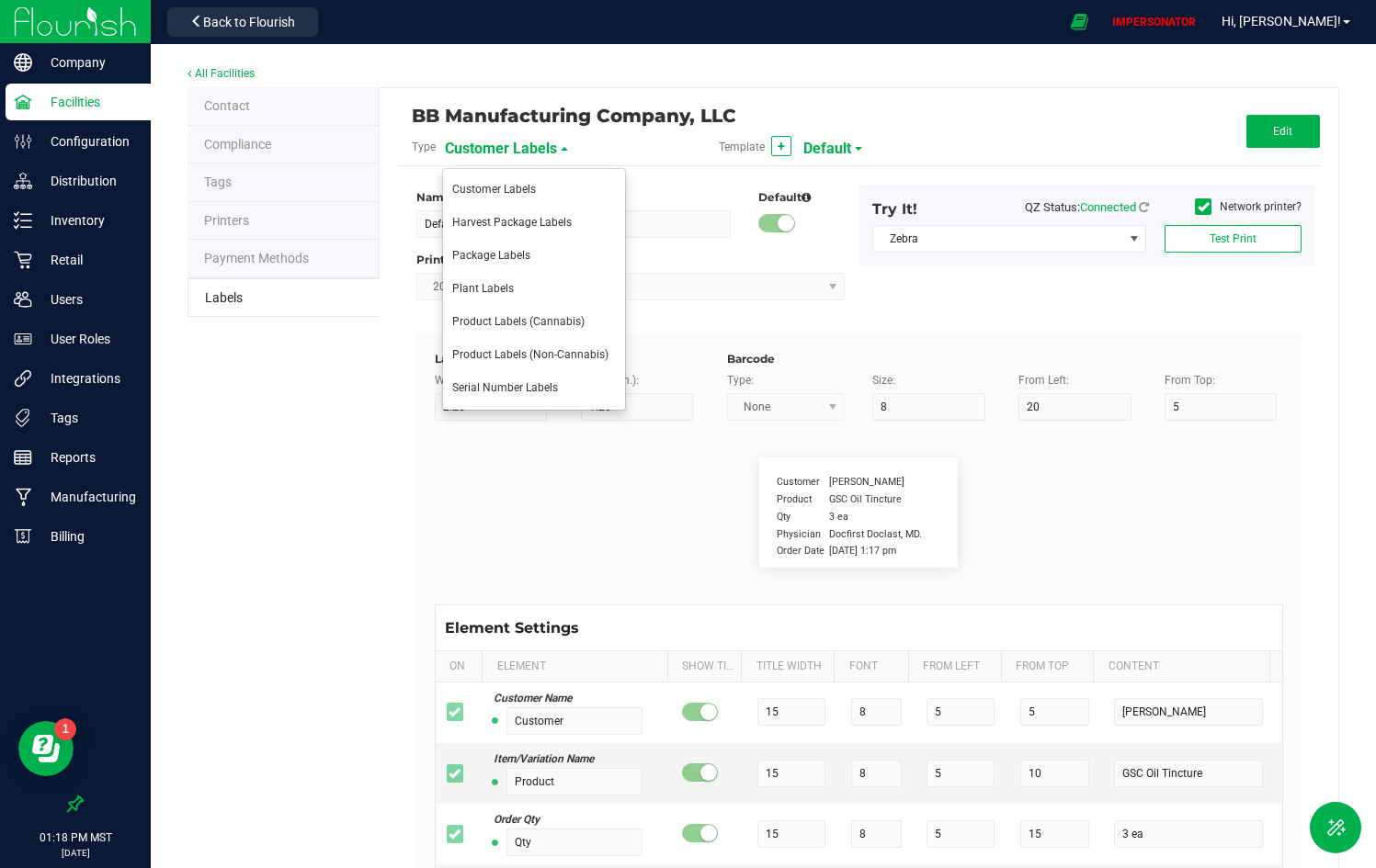
type input "10"
type input "35"
type input "Item Ref Field 2 Value"
type input "Item Ref Field 3"
type input "25"
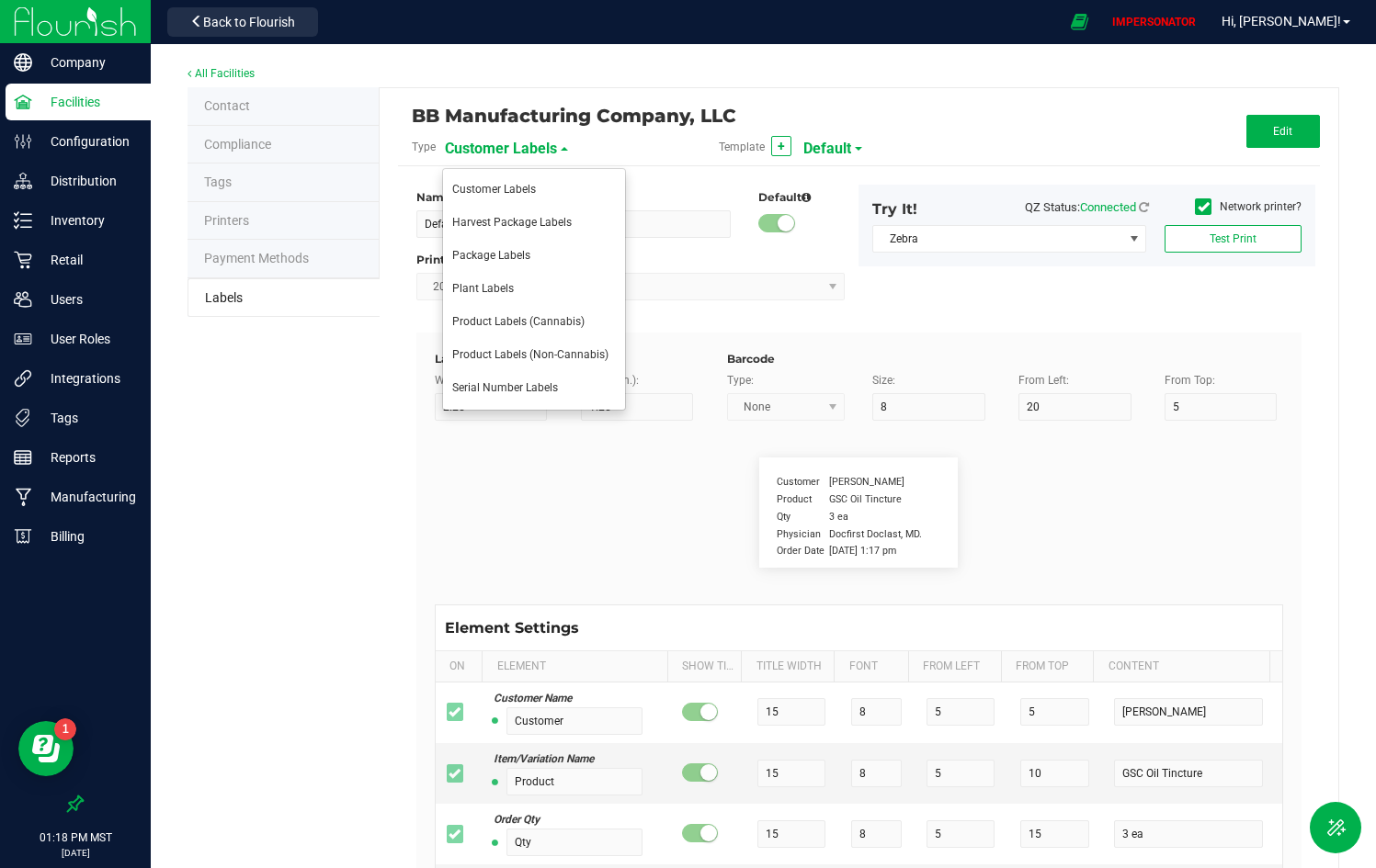
type input "10"
type input "35"
type input "Item Ref Field 3 Value"
type input "Item Ref Field 4"
type input "25"
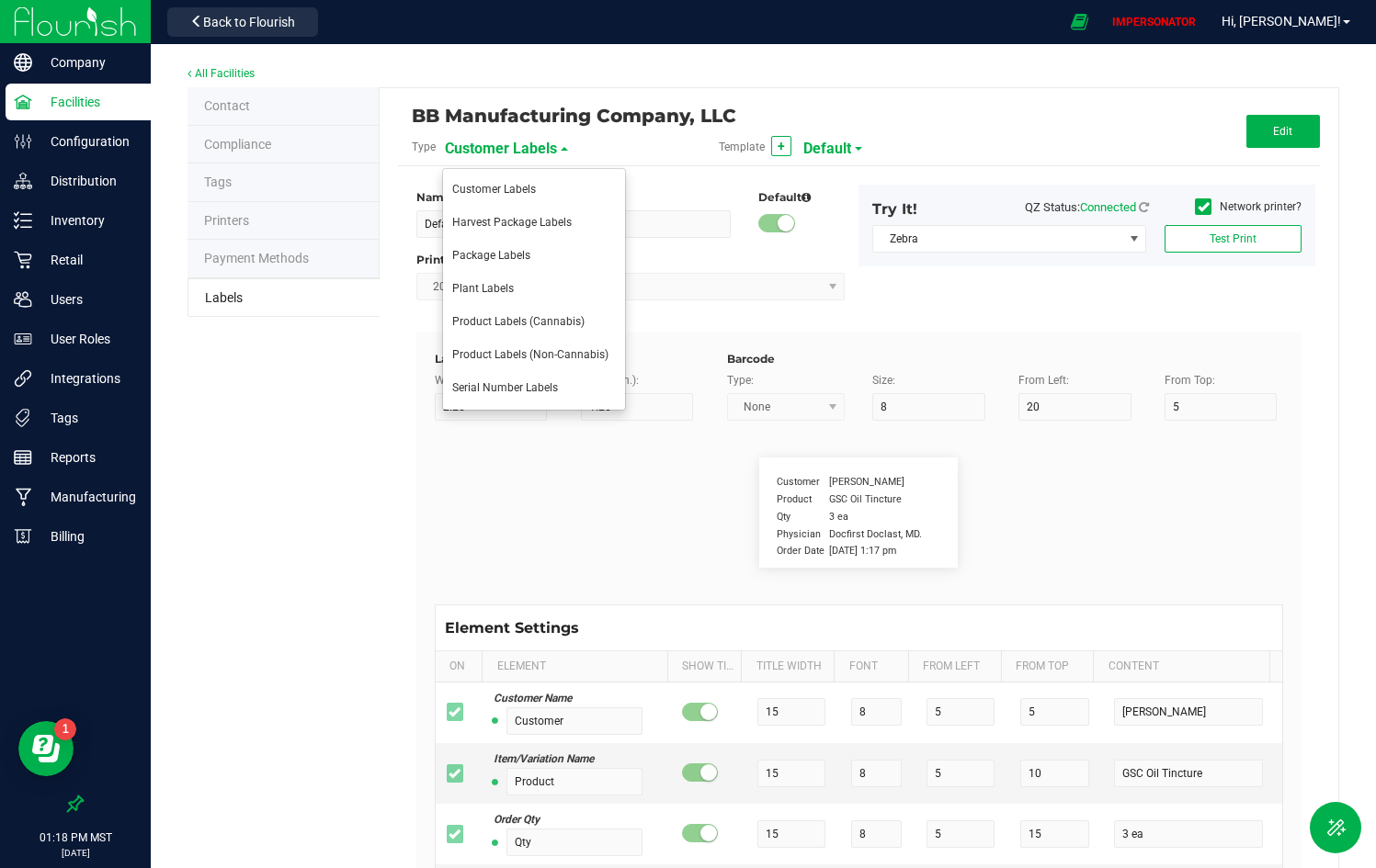
type input "10"
type input "35"
type input "Item Ref Field 4 Value"
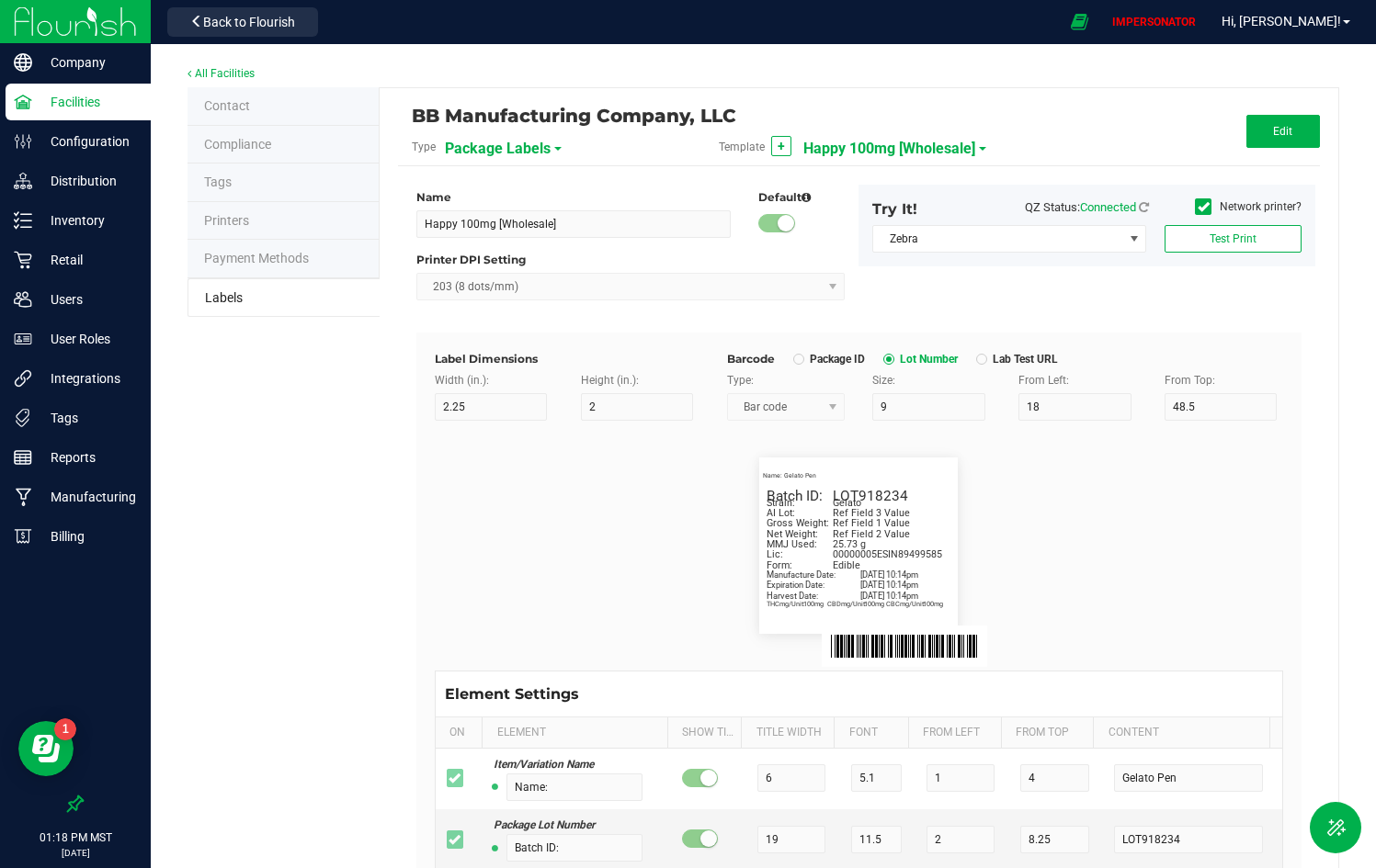
click at [866, 140] on span "Happy 100mg [Wholesale]" at bounding box center [889, 149] width 171 height 32
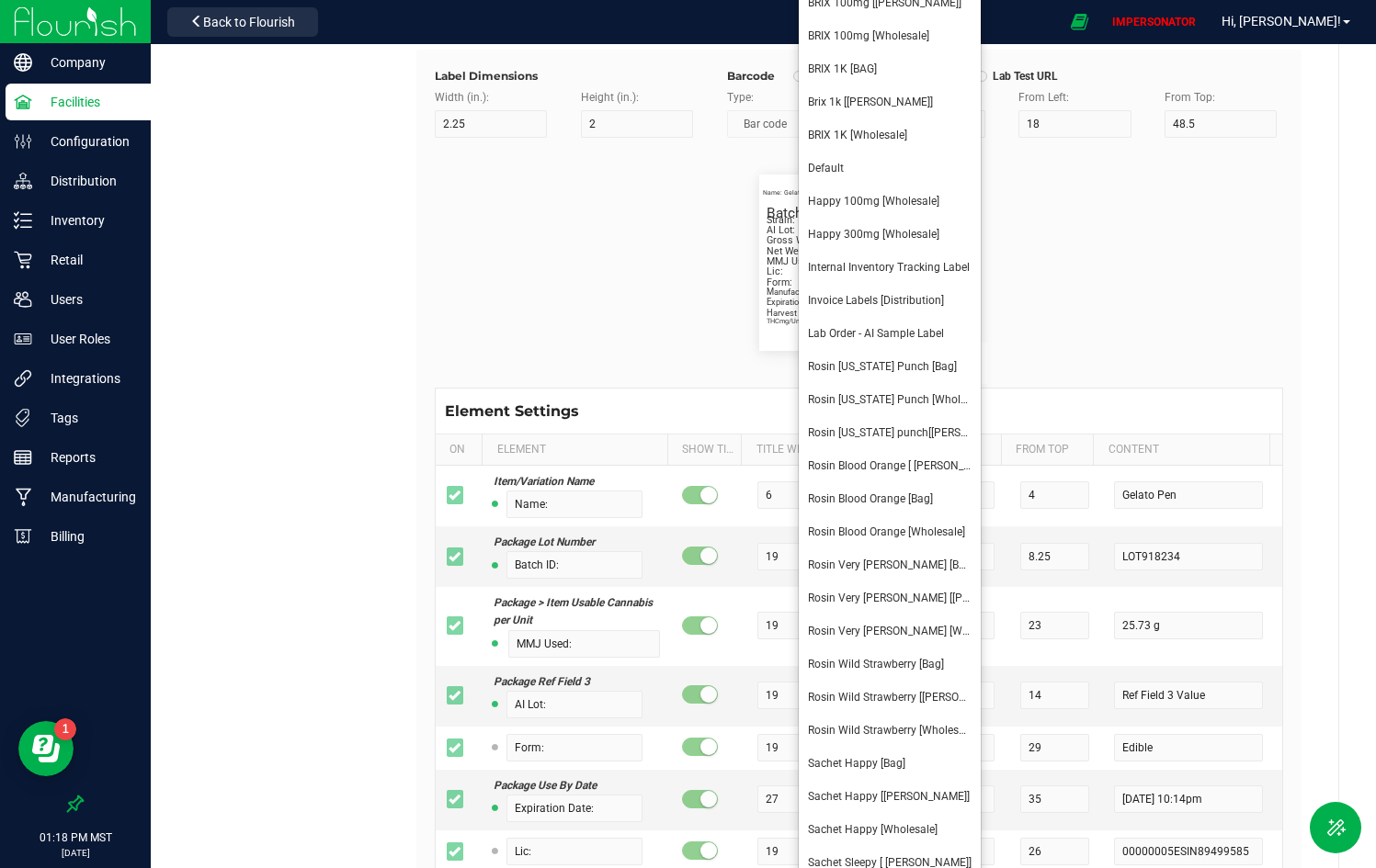
scroll to position [285, 0]
click at [1119, 359] on div "Name: Gelato Pen Batch ID: LOT918234 MMJ Used: 25.73 g AI Lot: Ref Field 3 Valu…" at bounding box center [859, 261] width 876 height 250
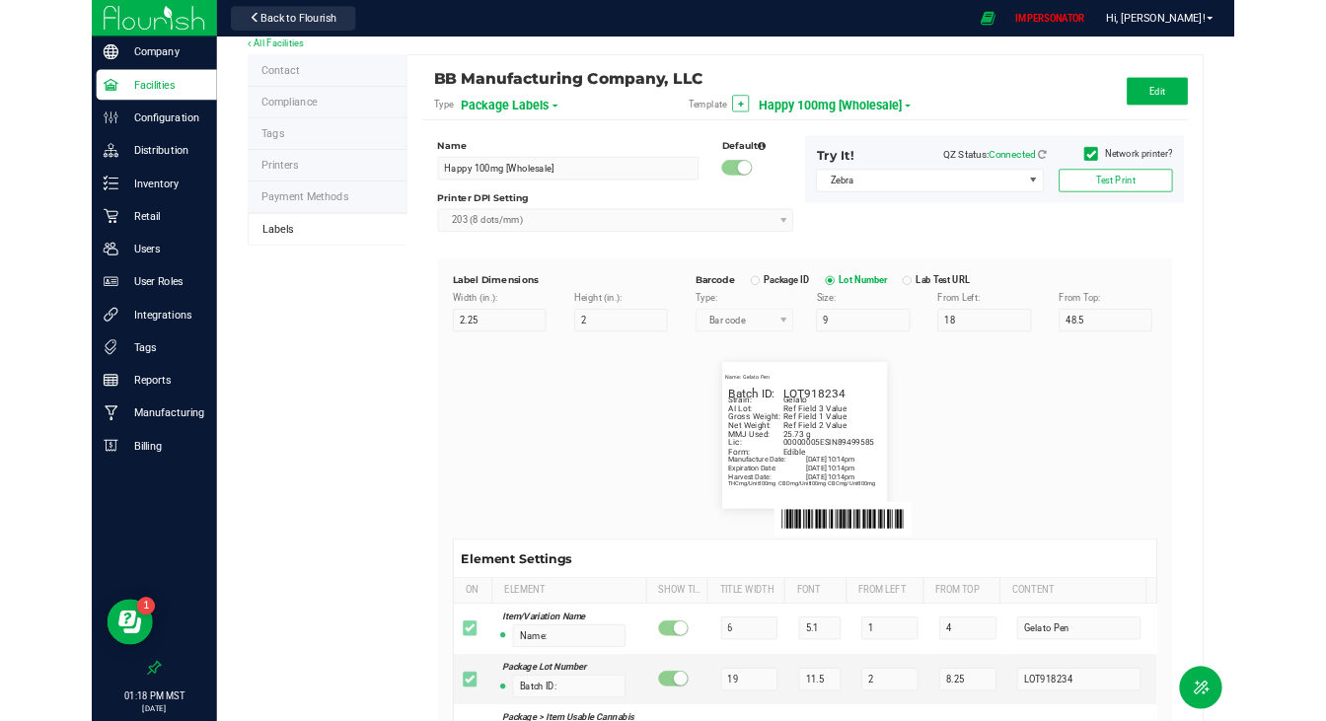
scroll to position [25, 0]
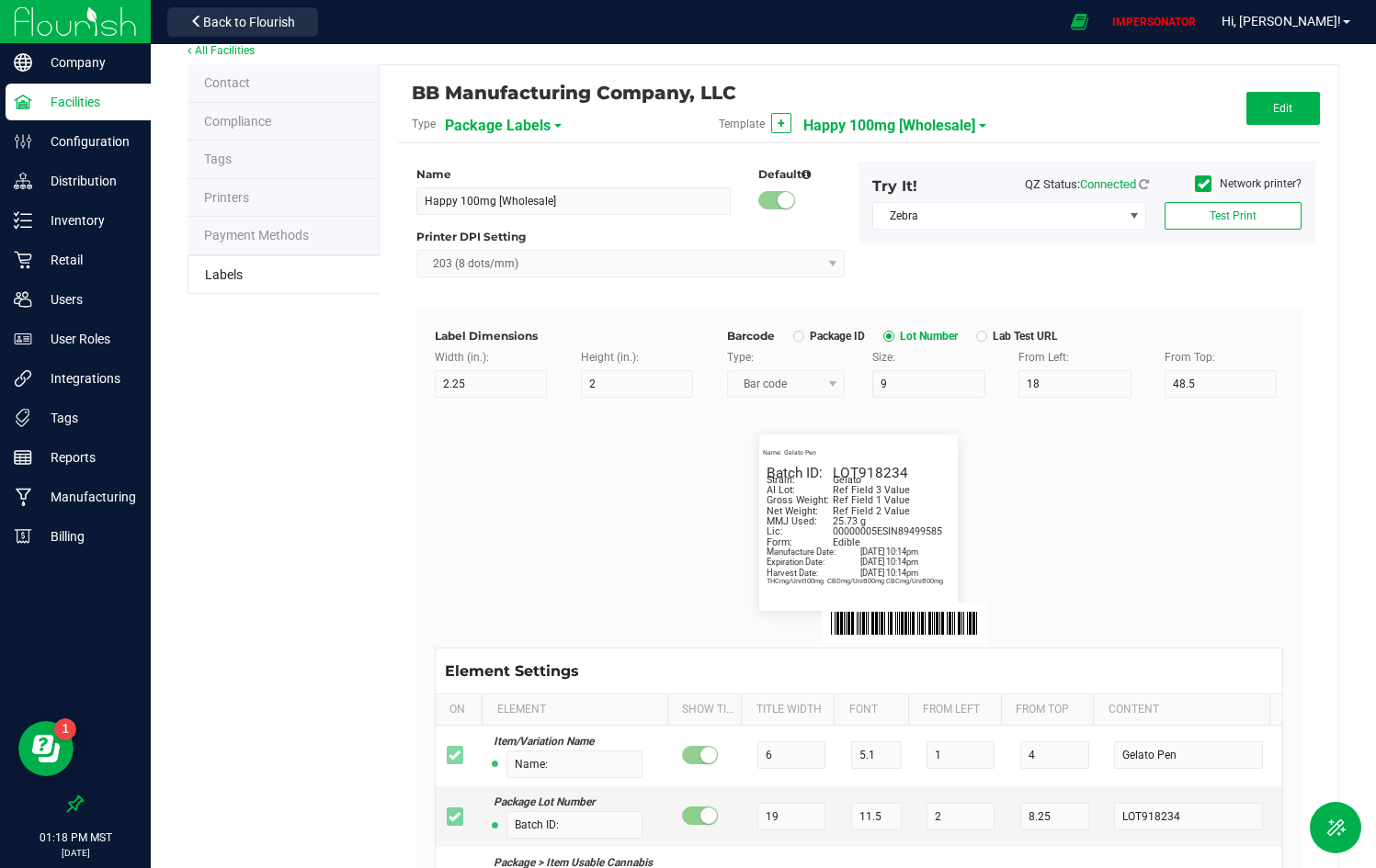
click at [906, 124] on span "Happy 100mg [Wholesale]" at bounding box center [889, 126] width 171 height 32
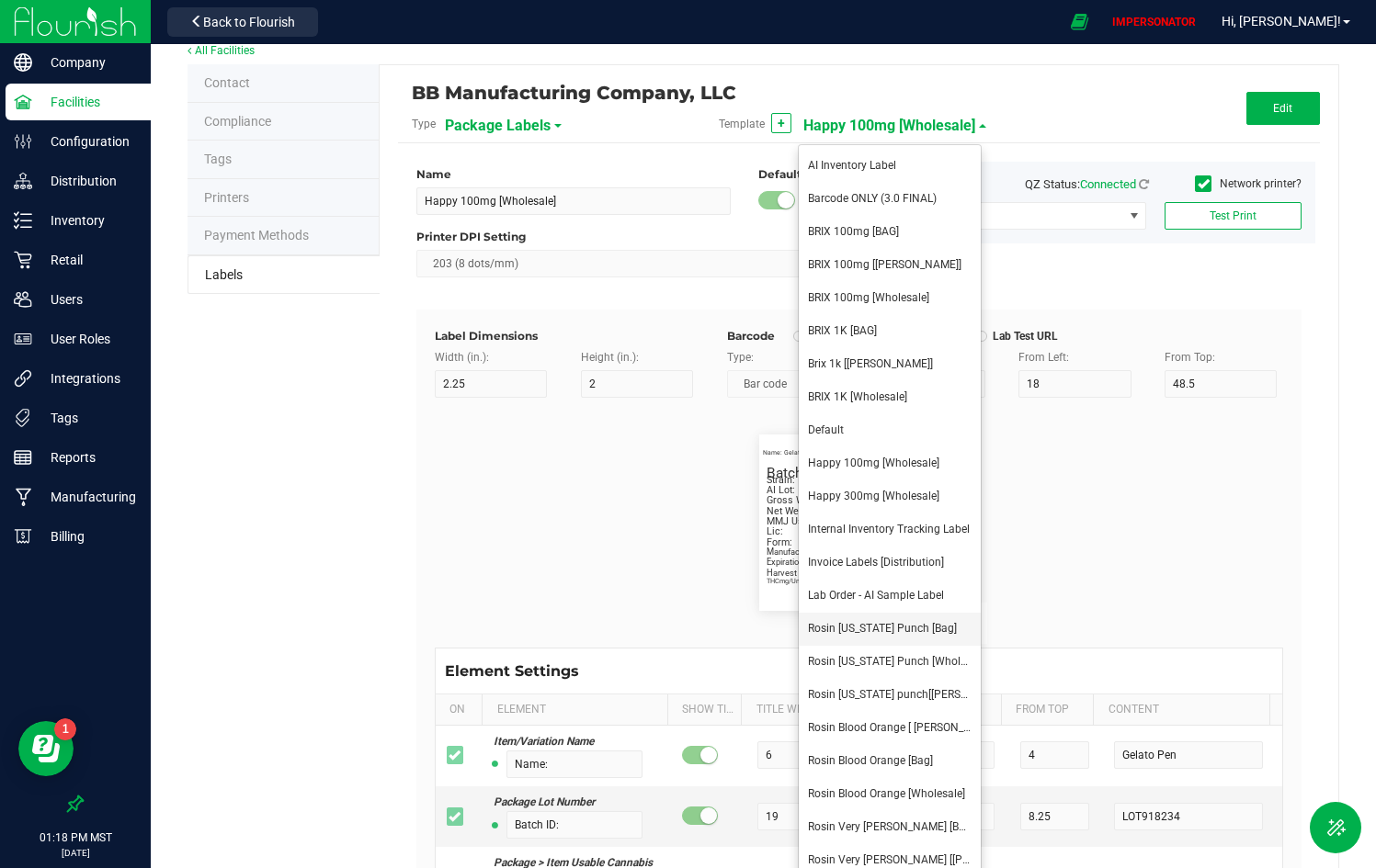
click at [866, 625] on span "Rosin Arizona Punch [Bag]" at bounding box center [882, 629] width 149 height 13
type input "Rosin Arizona Punch [Bag]"
type input "1.75"
type input "0.5"
type input "3"
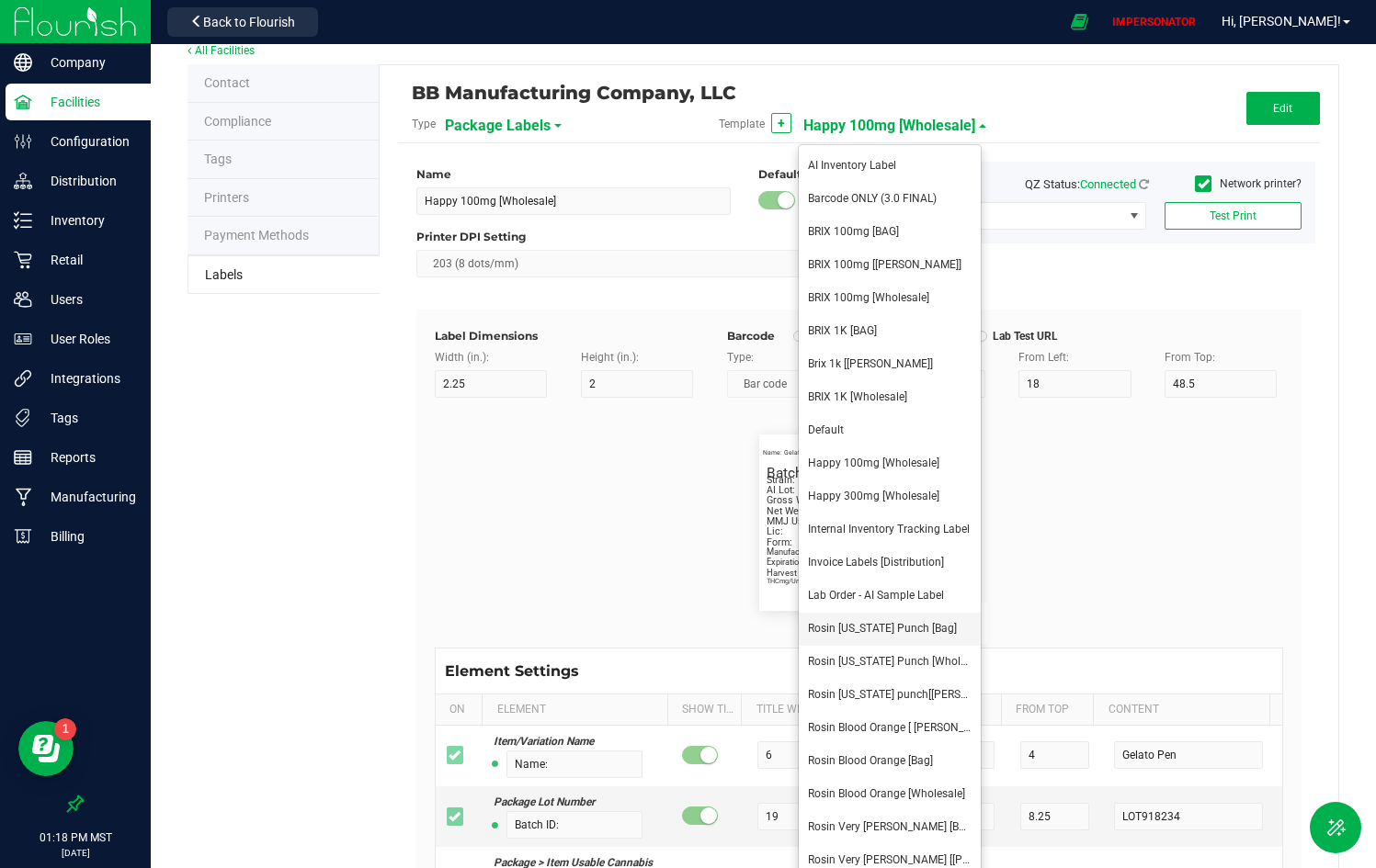
type input "20"
type input "11"
type input "AI Lot:"
type input "4.2"
type input "7"
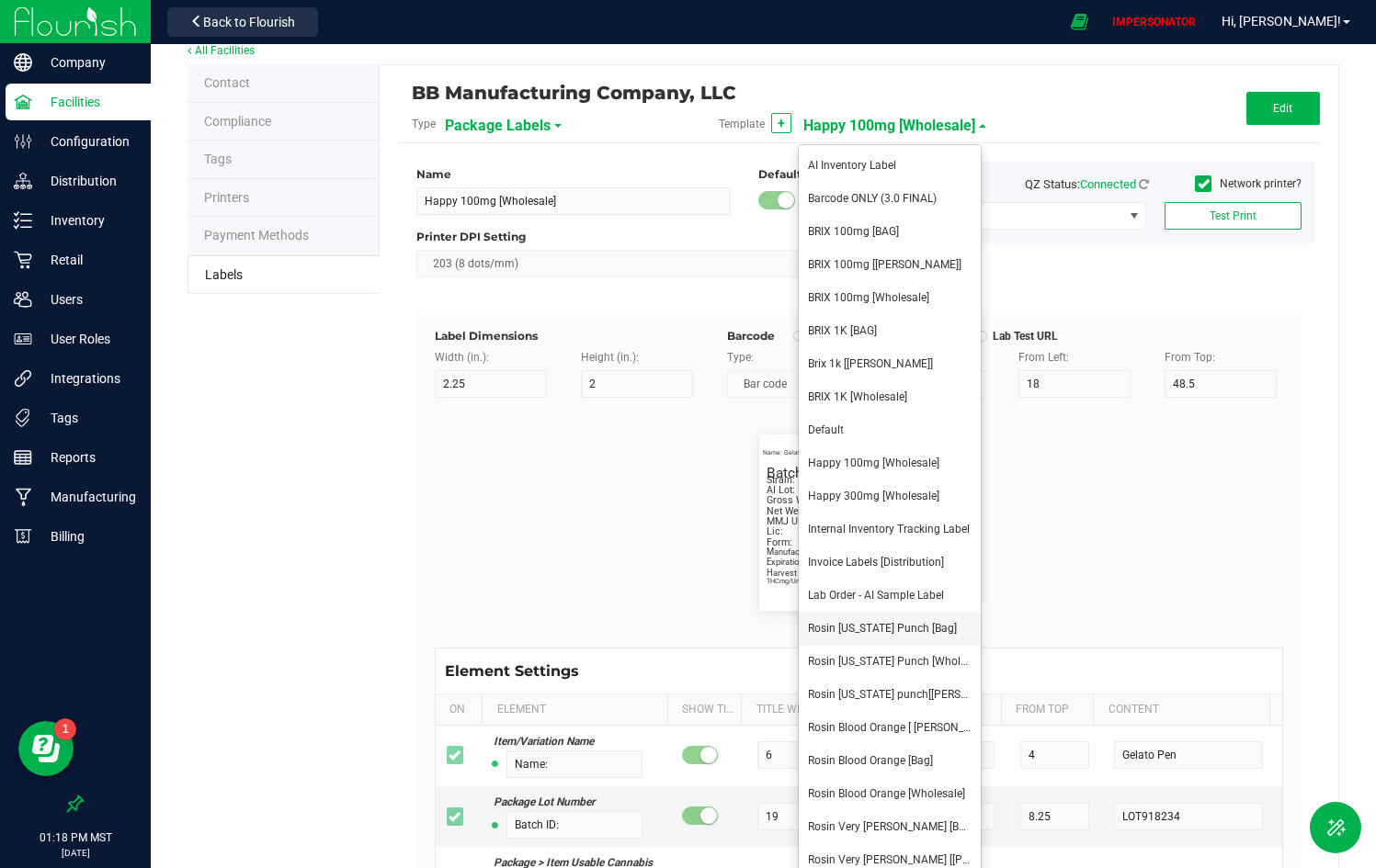
type input "Ref Field 3 Value"
type input "Expiration Date:"
type input "13"
type input "4.2"
type input "30"
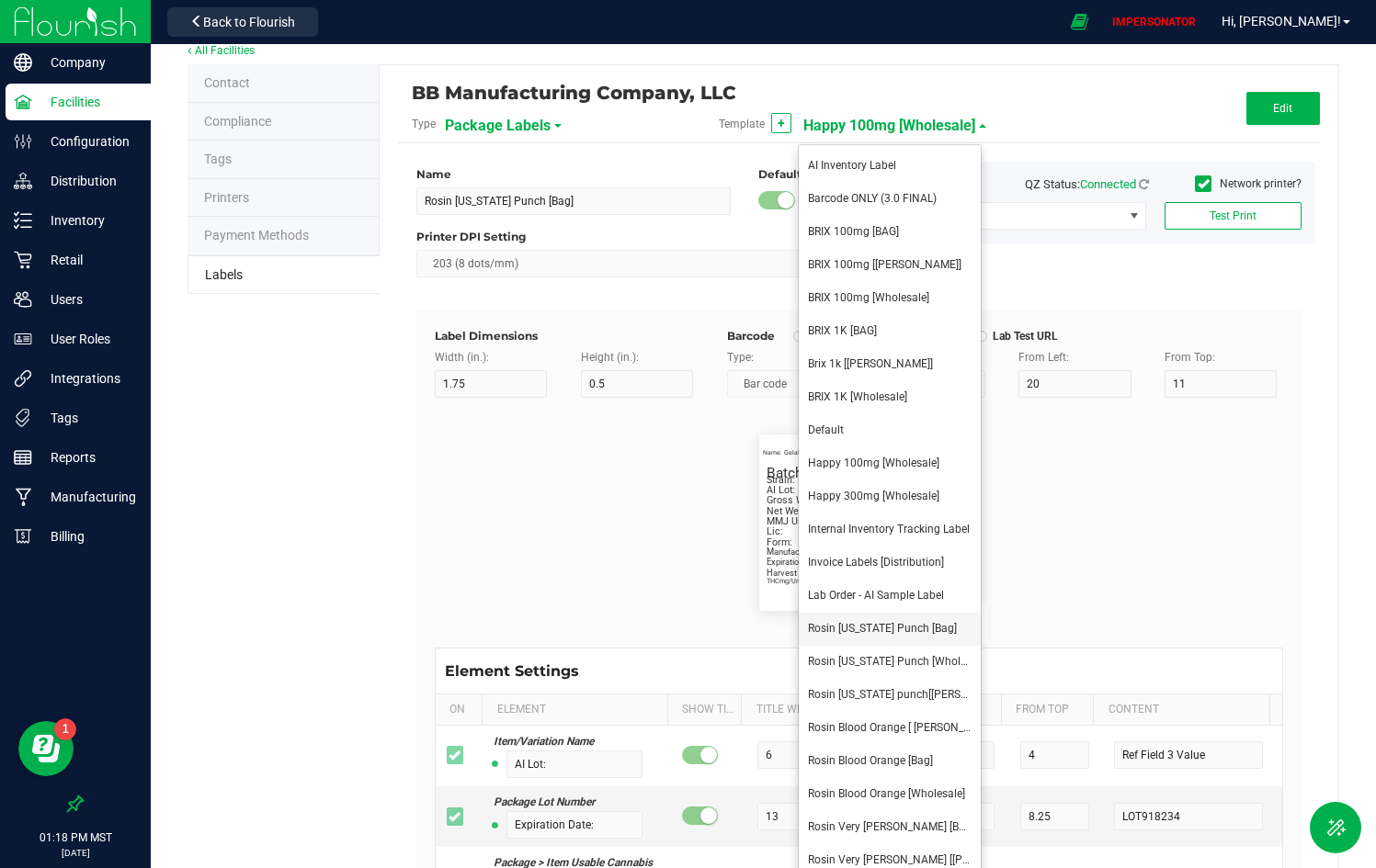
type input "5.5"
type input "4/20/2023 10:14pm"
type input "Manufacture Date:"
type input "13"
type input "4.2"
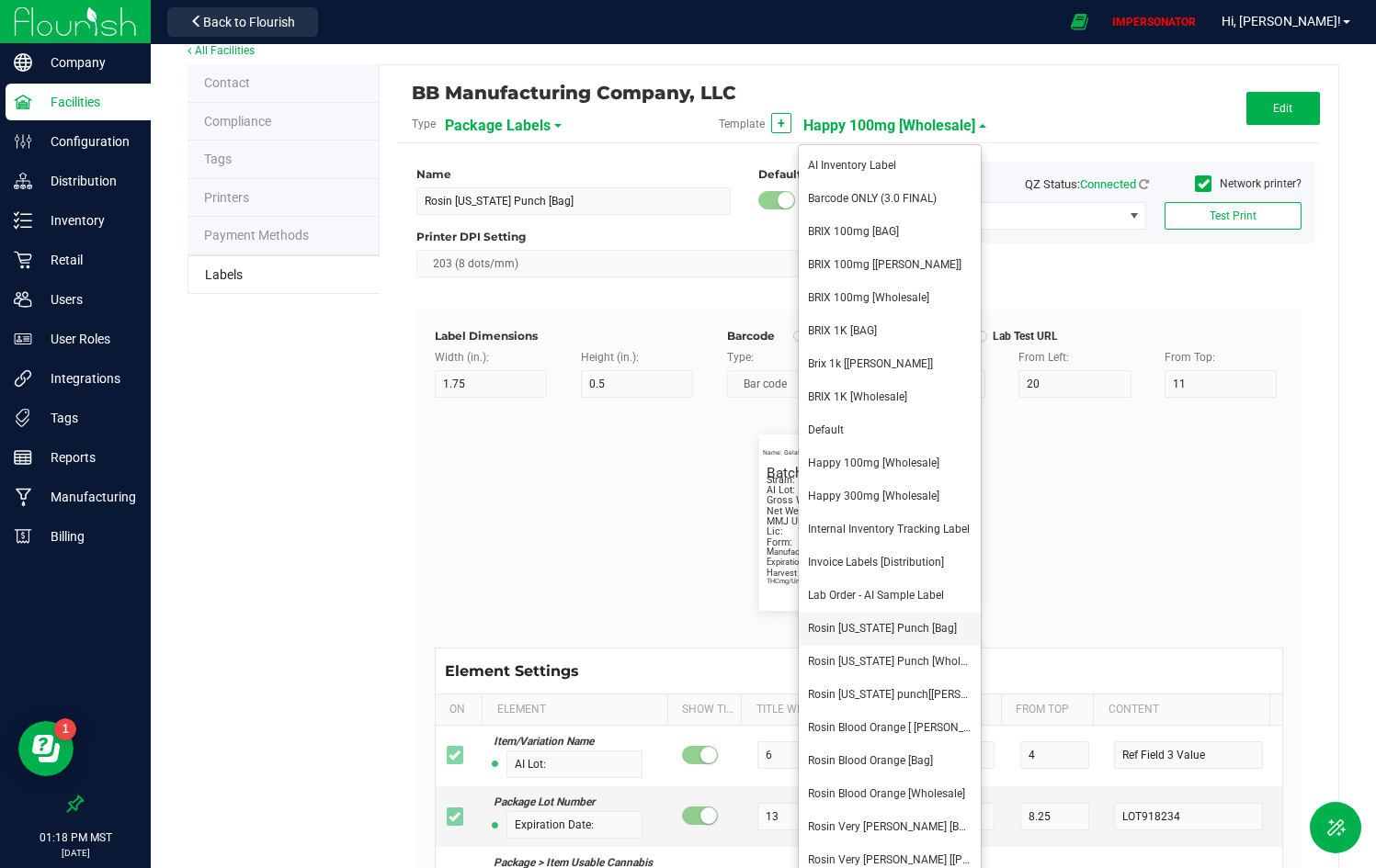
type input "30"
type input "4"
type input "4/20/2023 10:14pm"
type input "THCmg/Unit:"
type input "8"
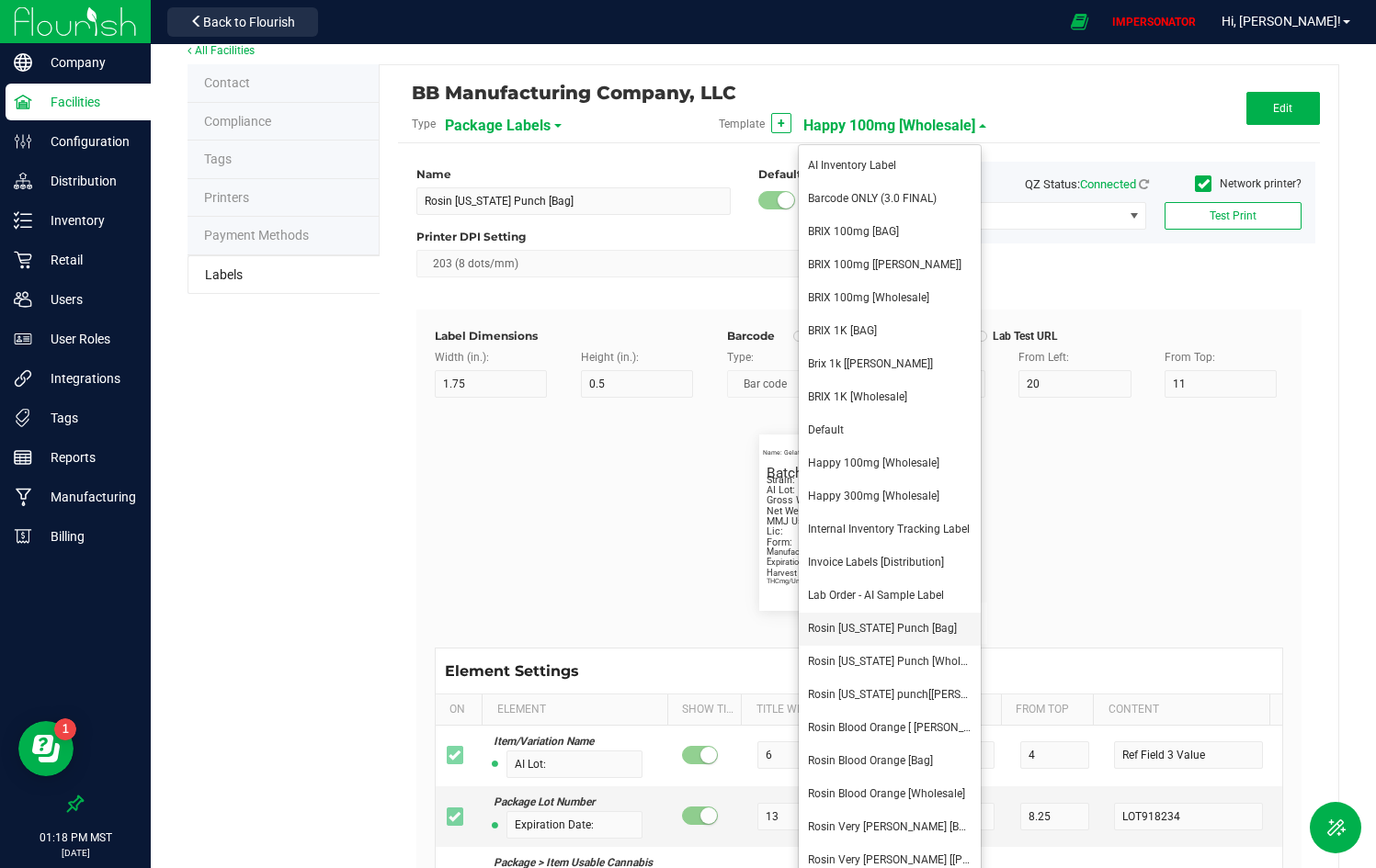
type input "4.2"
type input "7"
type input "20.79 %"
type input "CBGmg/Unit:"
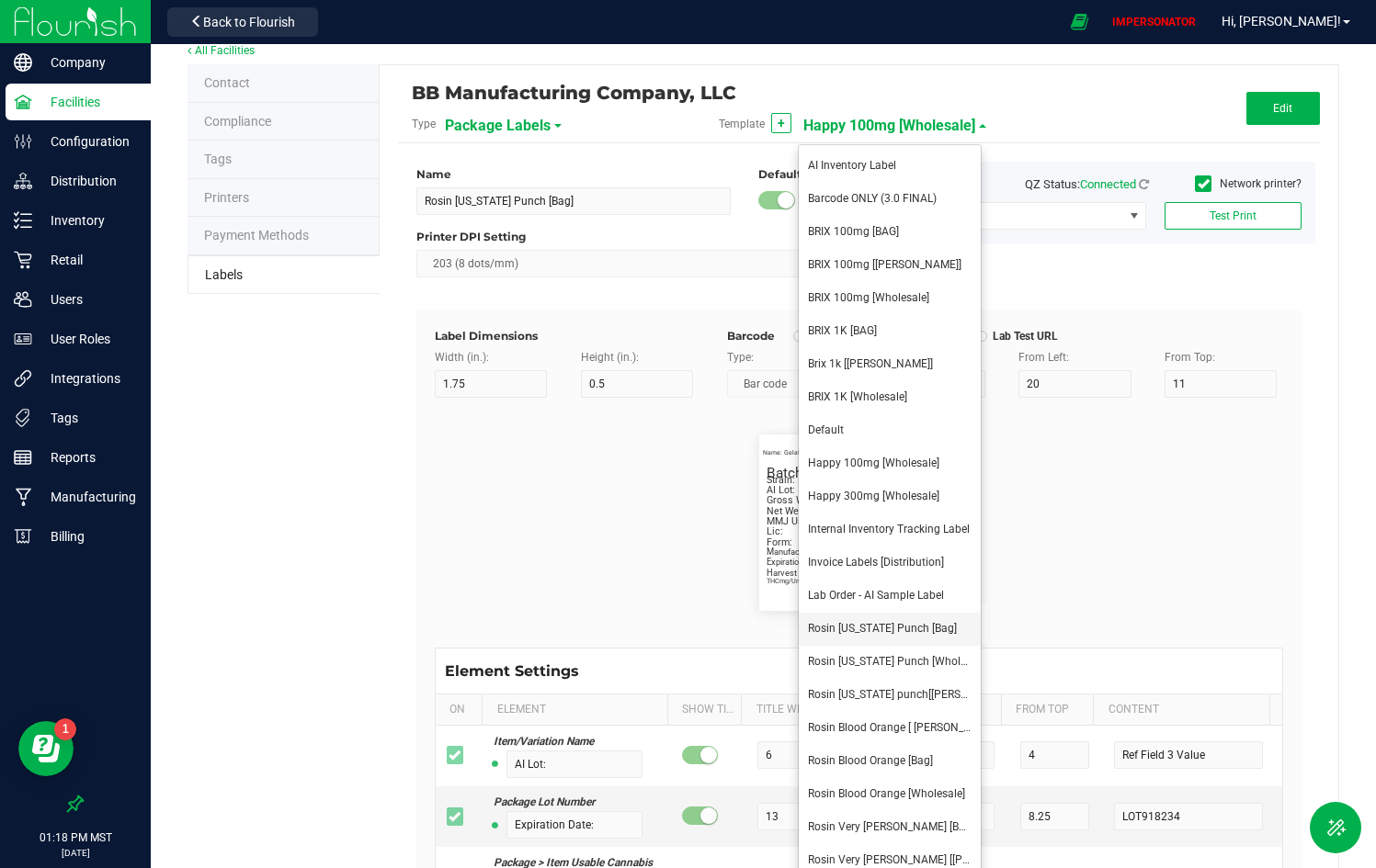
type input "8"
type input "4.2"
type input "7"
type input "10"
type input "19.49 %"
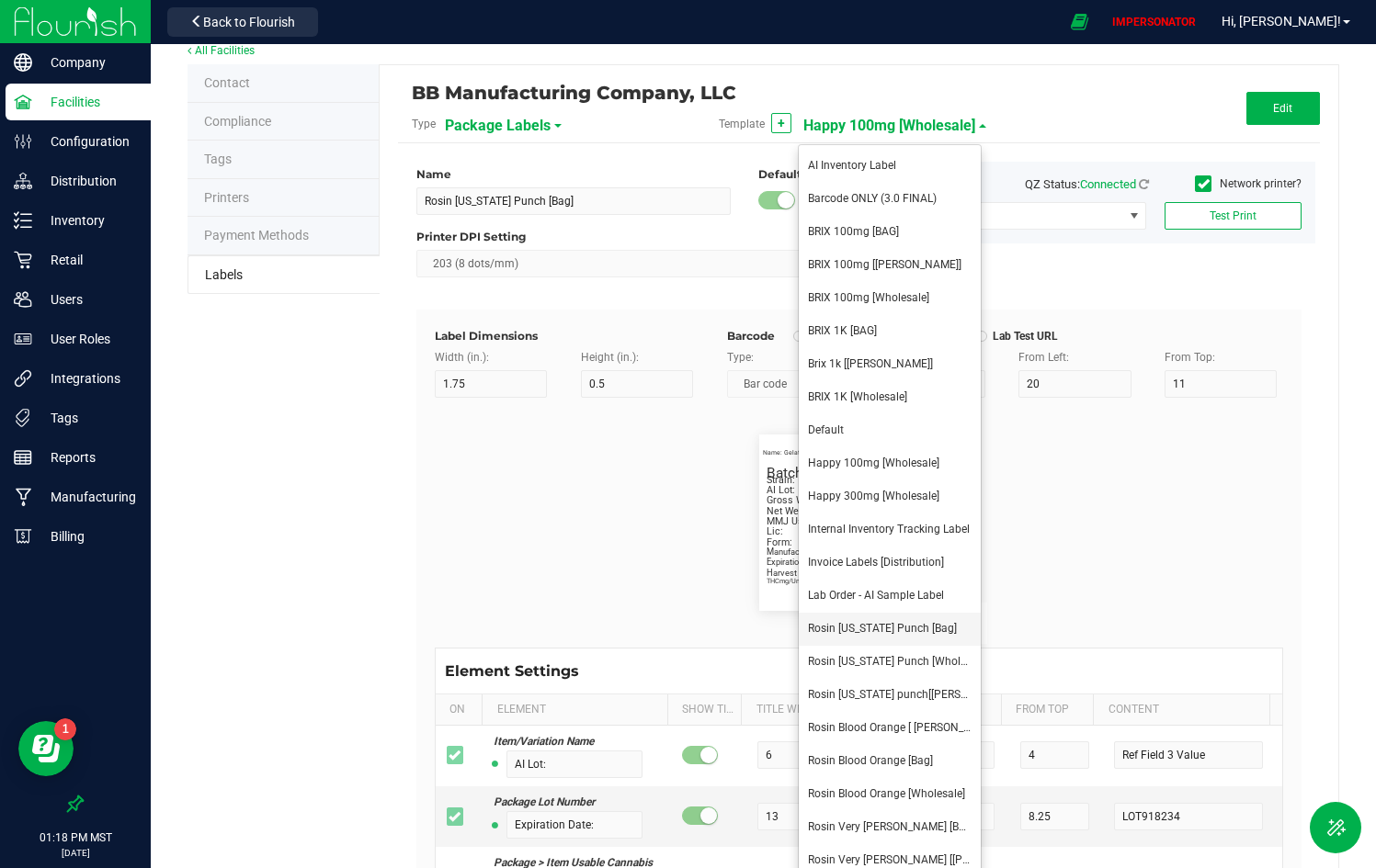
type input "MMJ:"
type input "4"
type input "4.2"
type input "30"
type input "7"
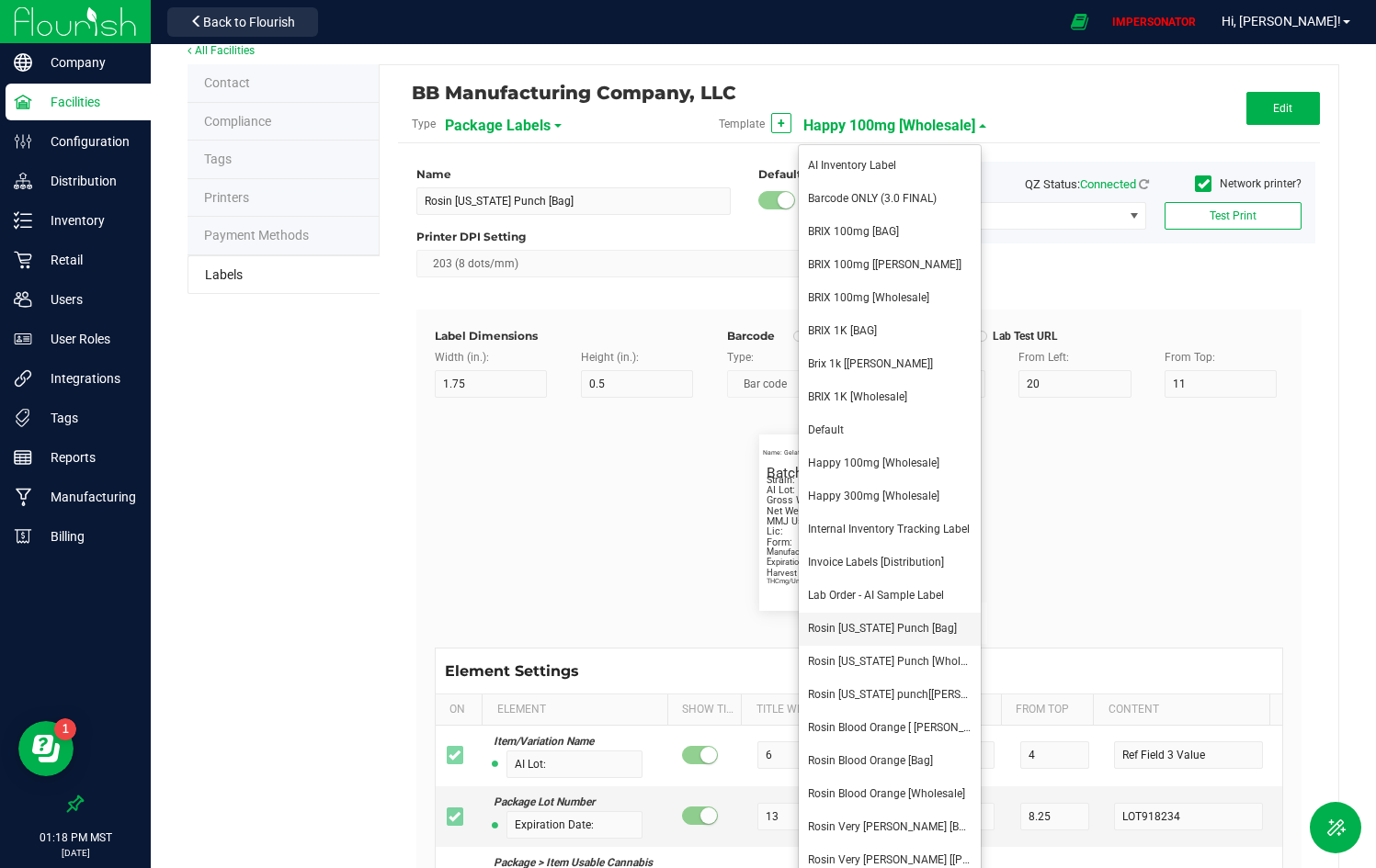
type input "0.1g"
type input "Harvest Date:"
type input "13"
type input "4.2"
type input "30"
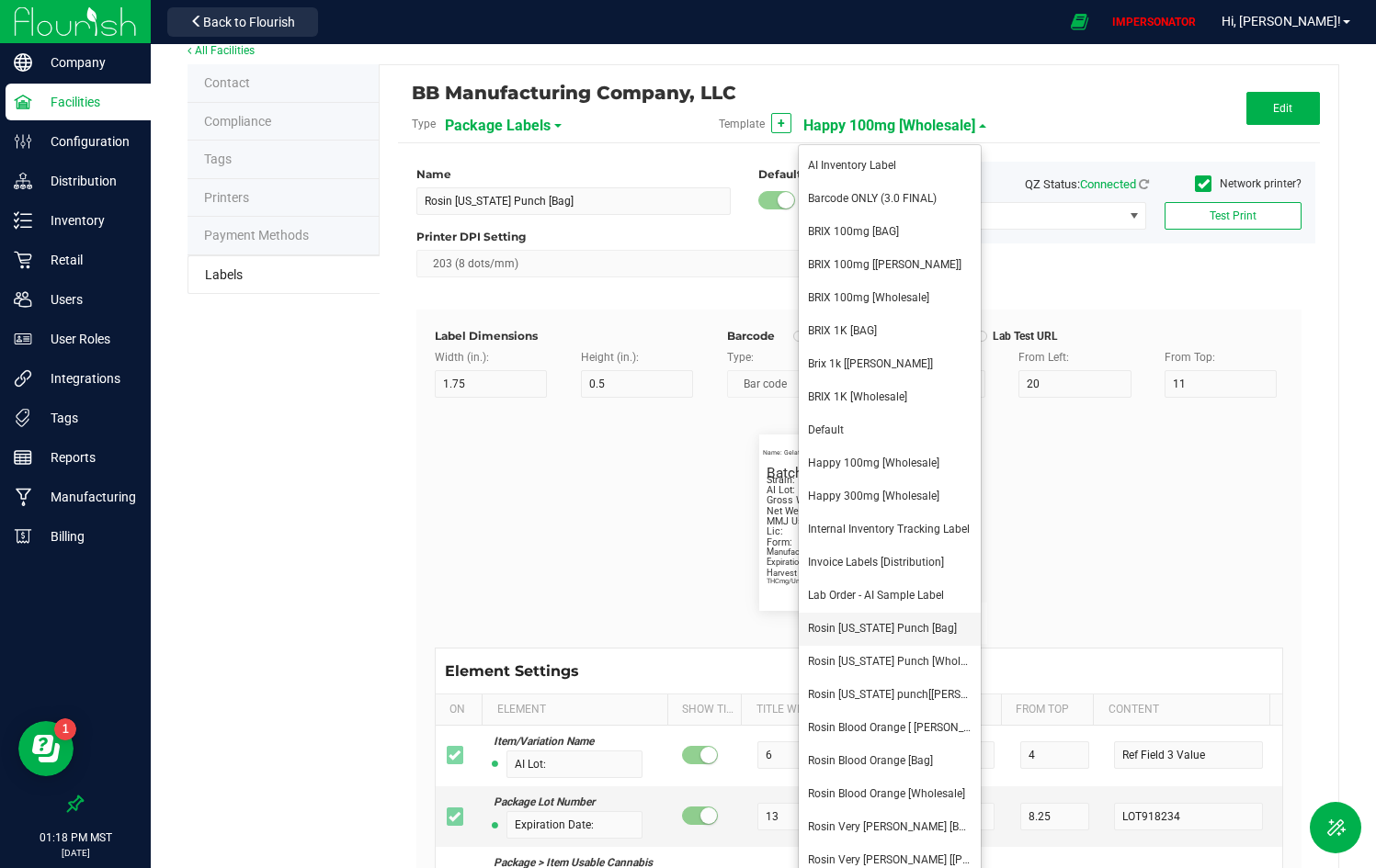
type input "2.5"
type input "4/20/2023 10:14pm"
type input "TAC:"
type input "3.5"
type input "4.2"
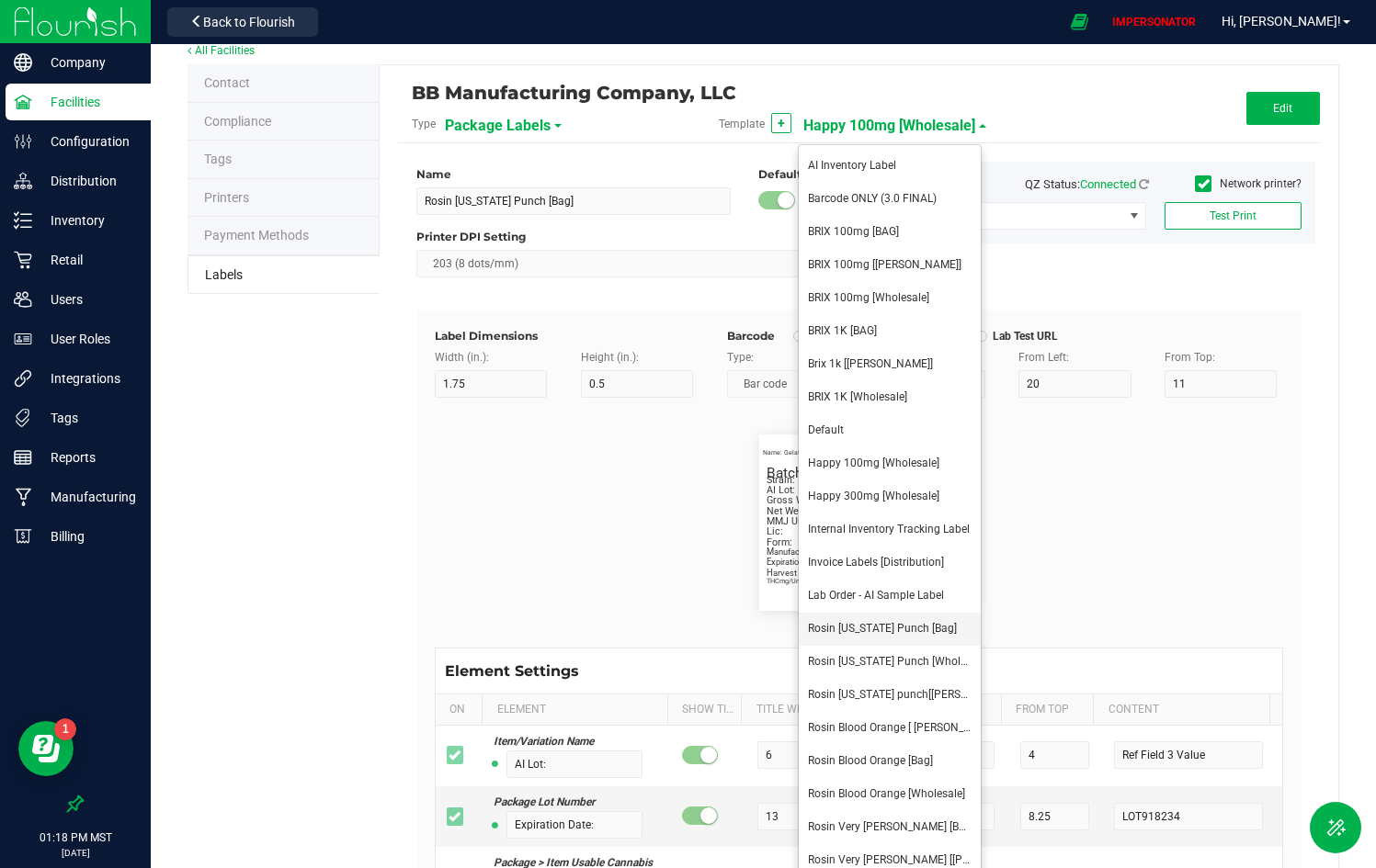
type input "30"
type input "8.5"
type input "17.68 %"
type input "CBDmg/Unit:"
type input "8"
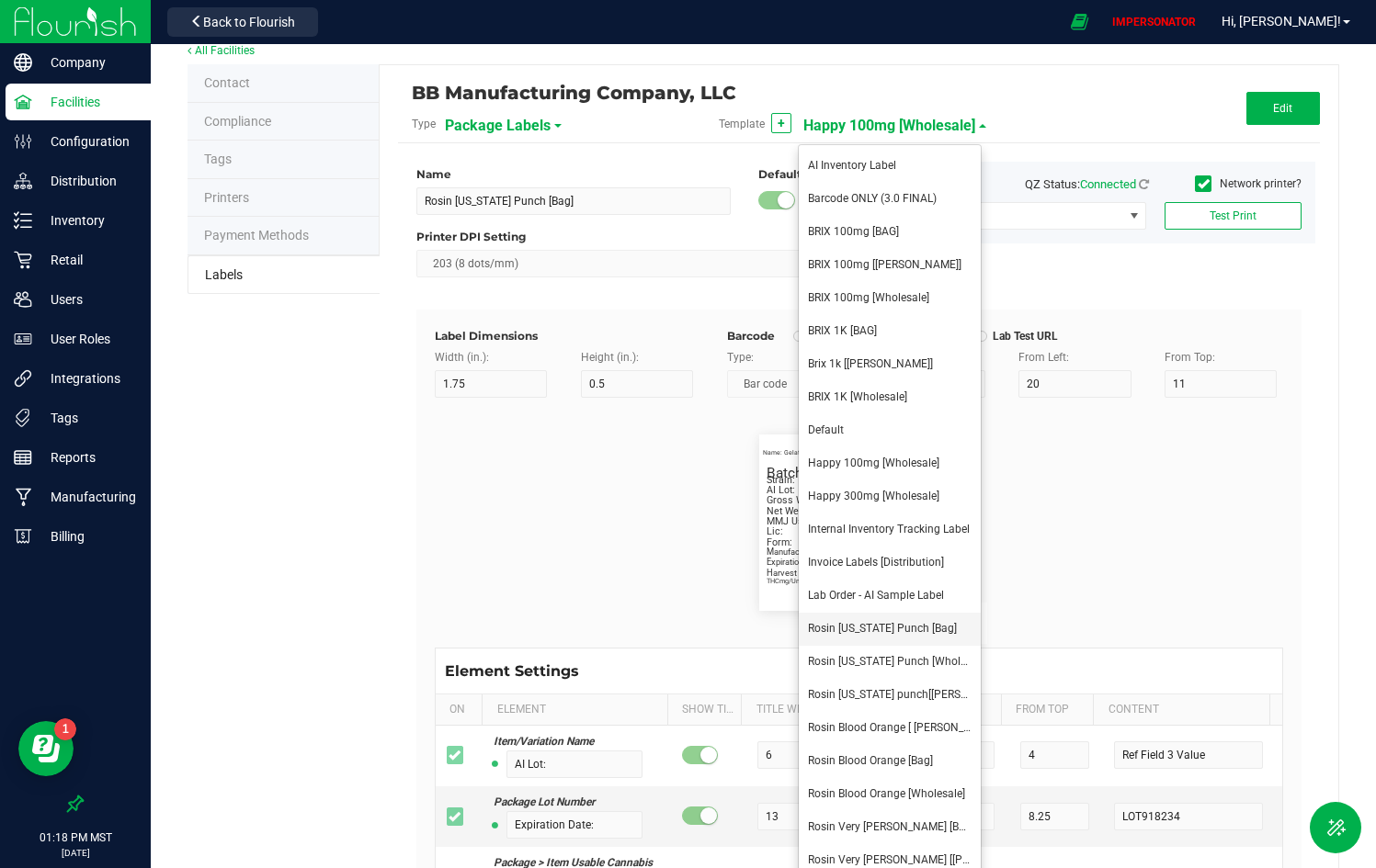
type input "4.2"
type input "7"
type input "8.5"
type input "27.43 %"
type input "Batch ID:"
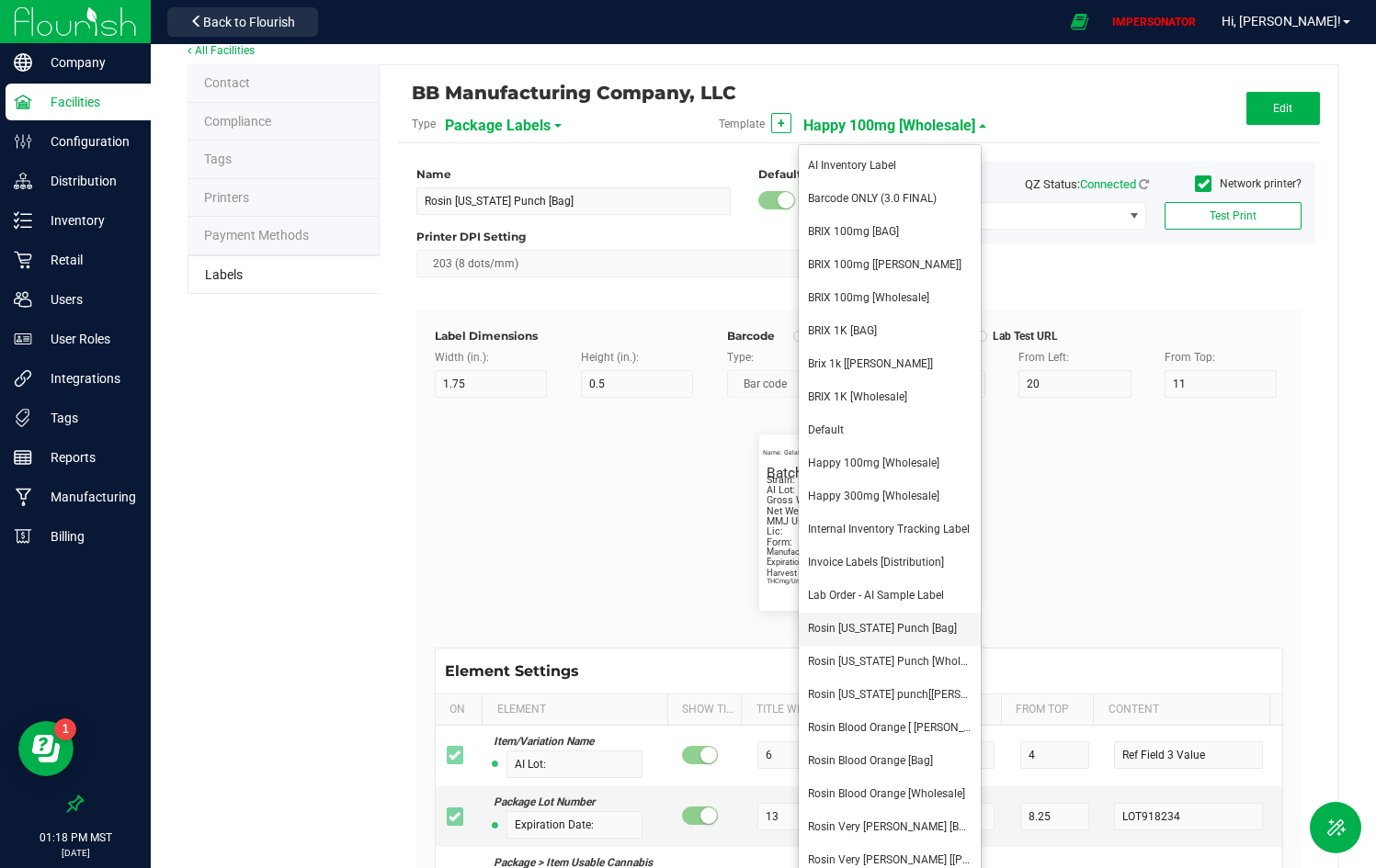
type input "6.5"
type input "4.2"
type input "7"
type input "2.5"
type input "LOT918234"
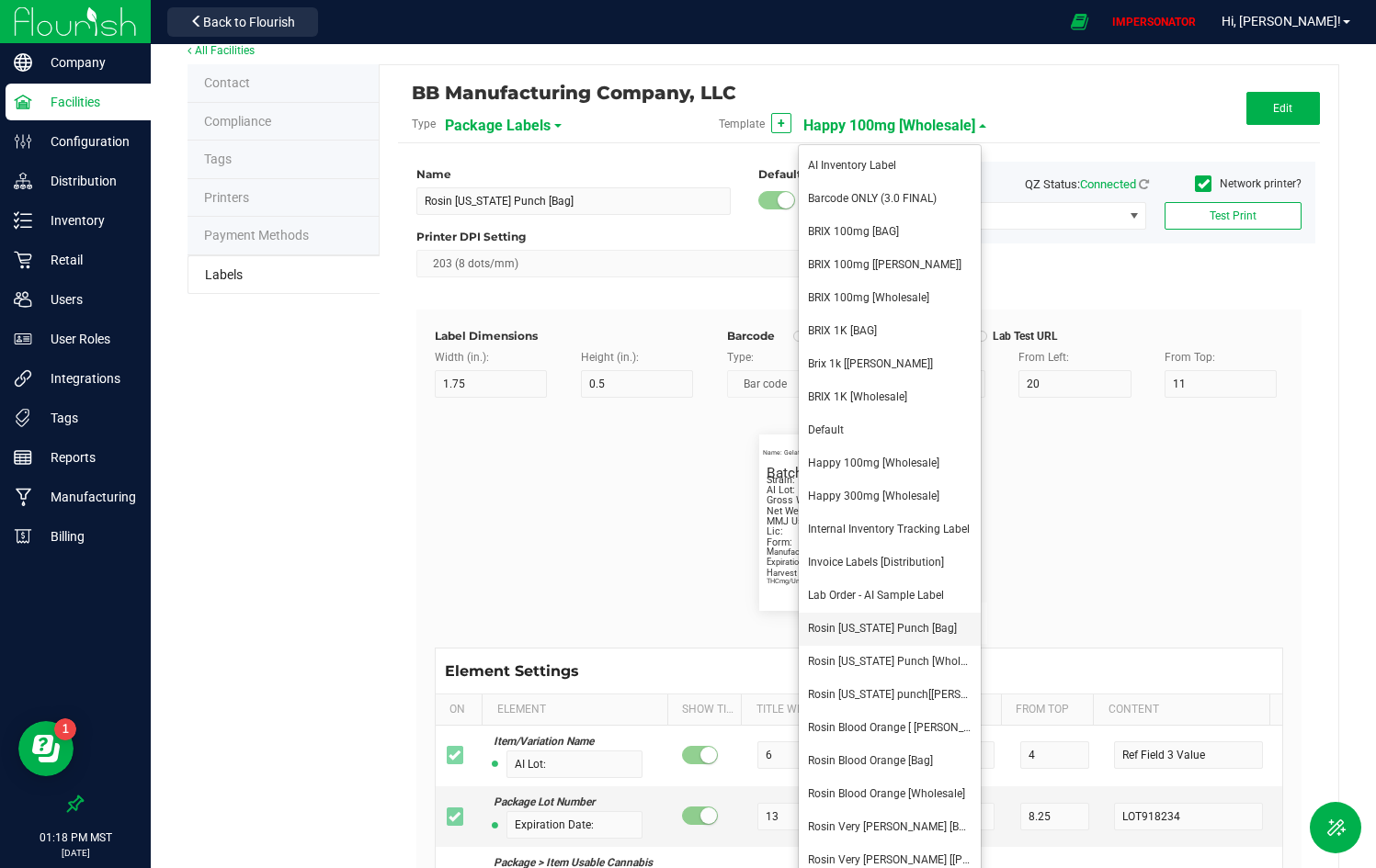
type input "CBCmg/Unit:"
type input "8"
type input "4.2"
type input "7"
type input "11.5"
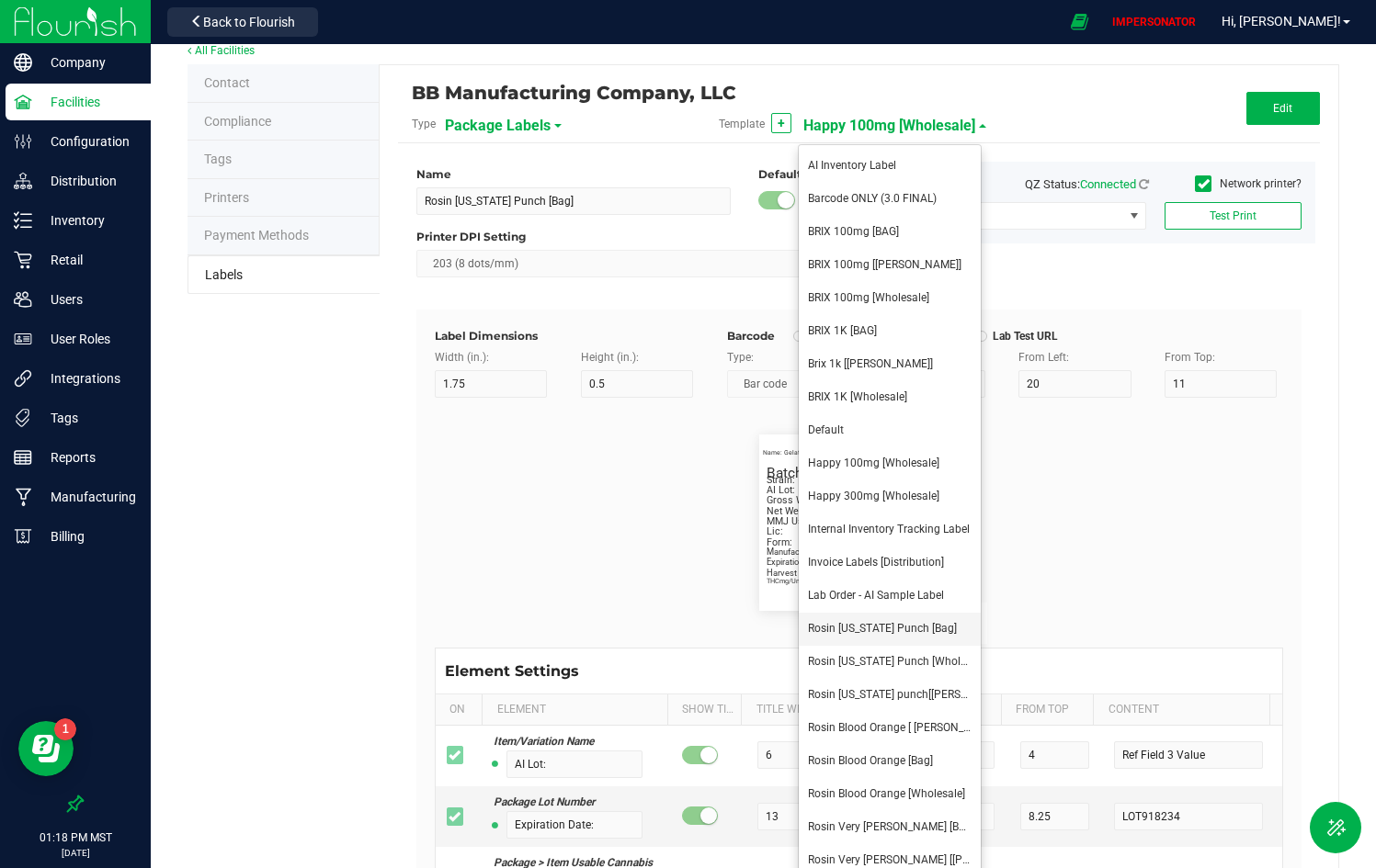
type input "1.02 %"
type input "Strain:"
type input "5"
type input "4.2"
type input "7"
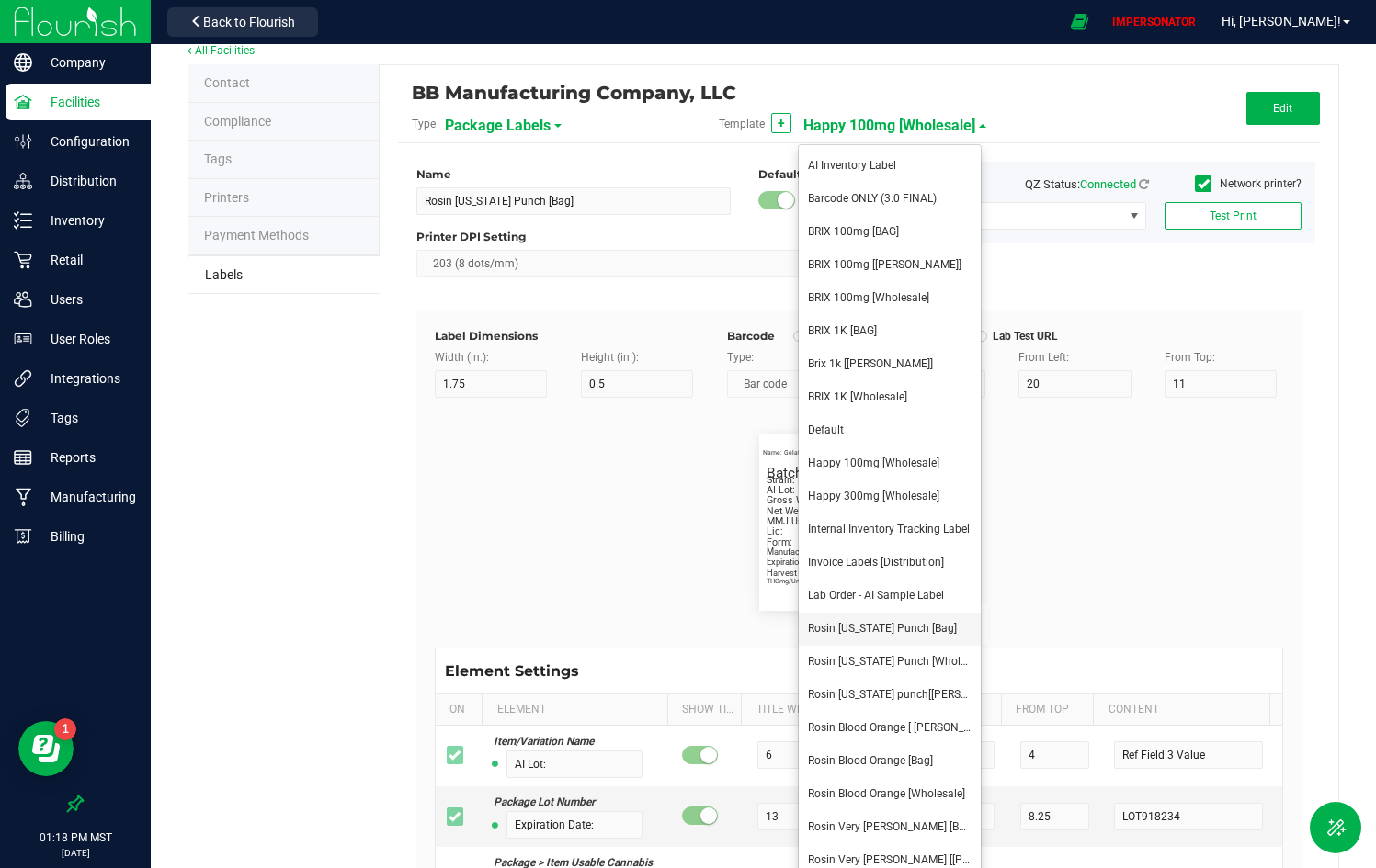
type input "5.5"
type input "Gelato"
type input "Package ID"
type input "25"
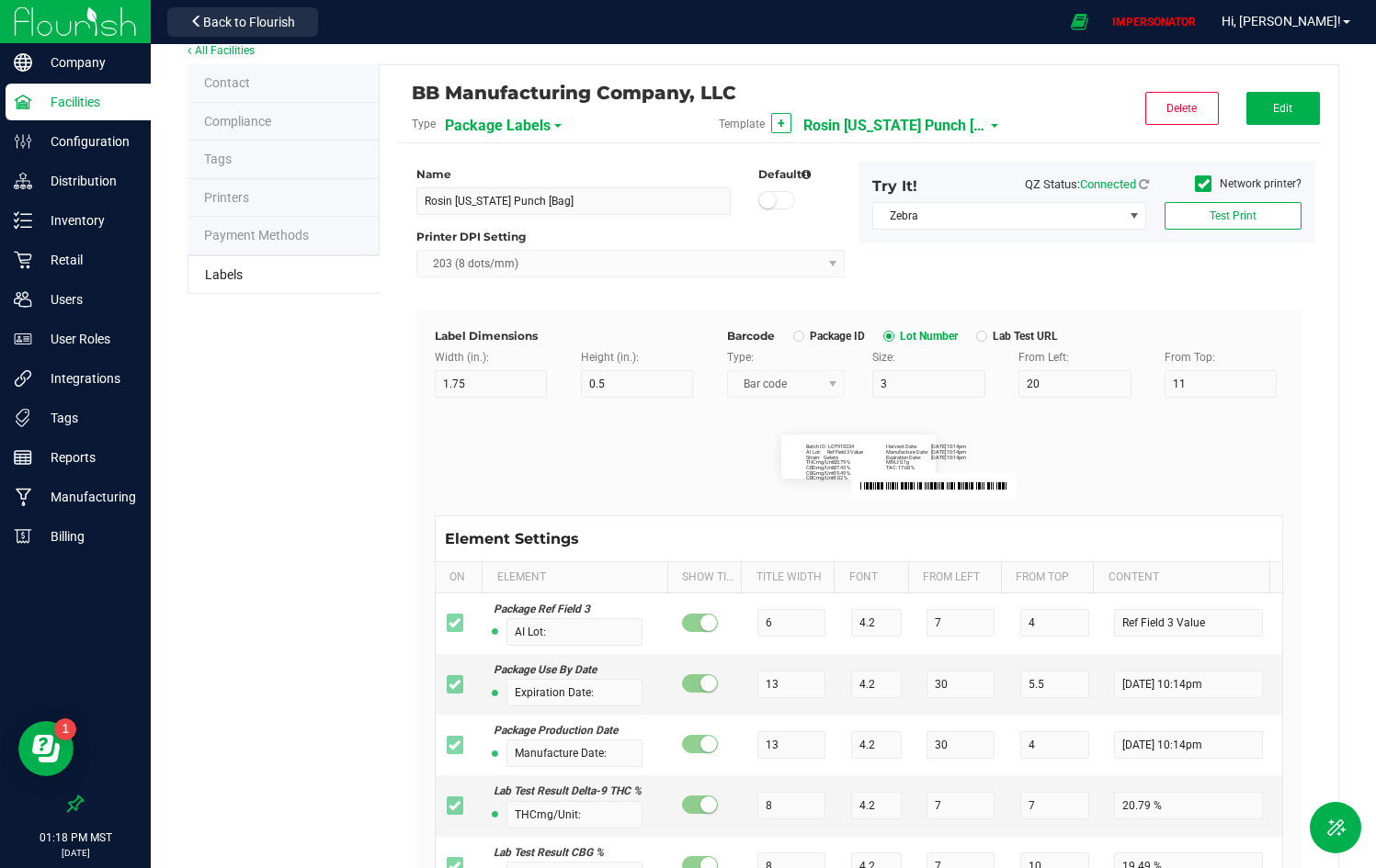
click at [900, 117] on span "Rosin Arizona Punch [Bag]" at bounding box center [894, 126] width 184 height 32
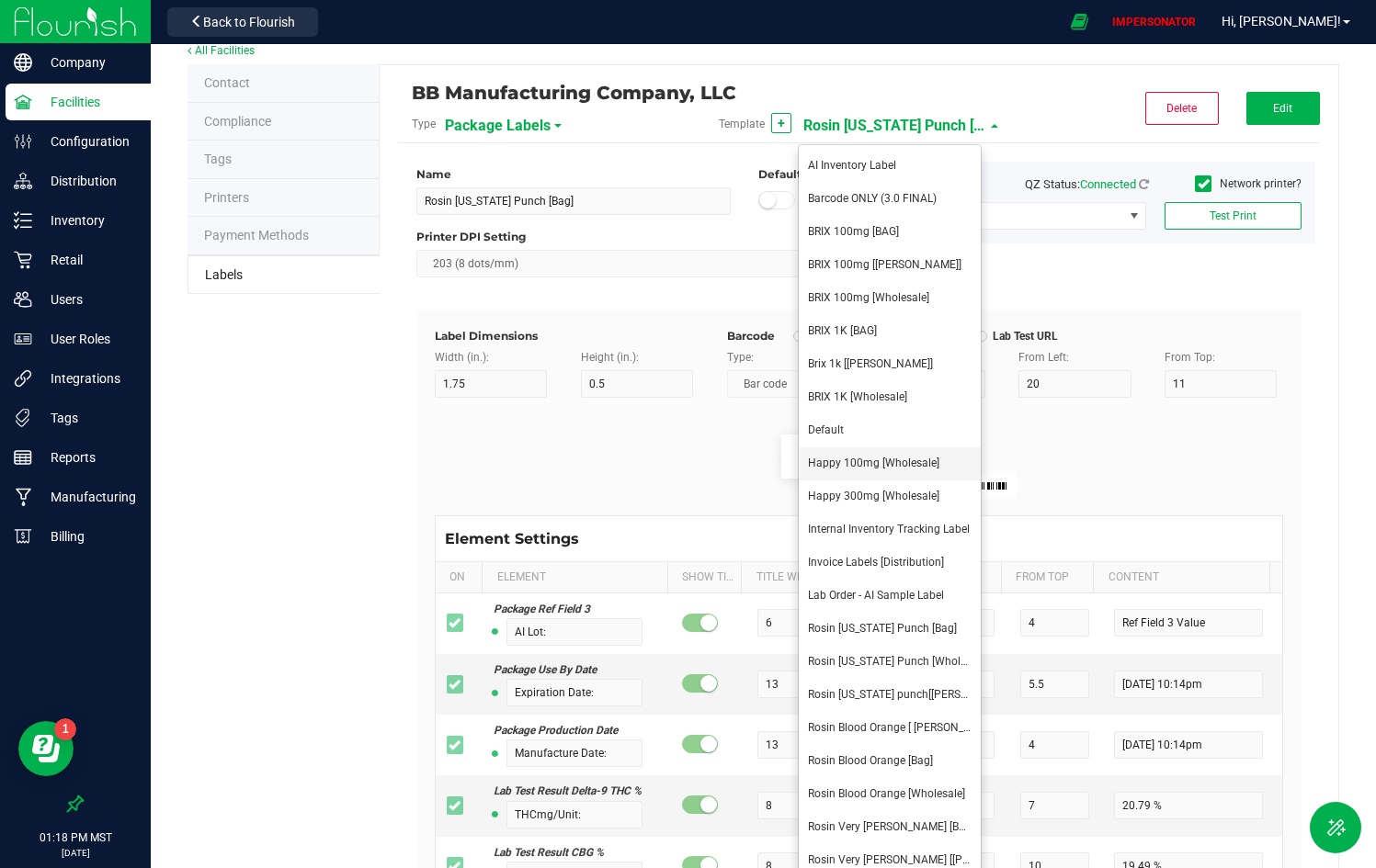
click at [863, 473] on li "Happy 100mg [Wholesale]" at bounding box center [889, 464] width 182 height 34
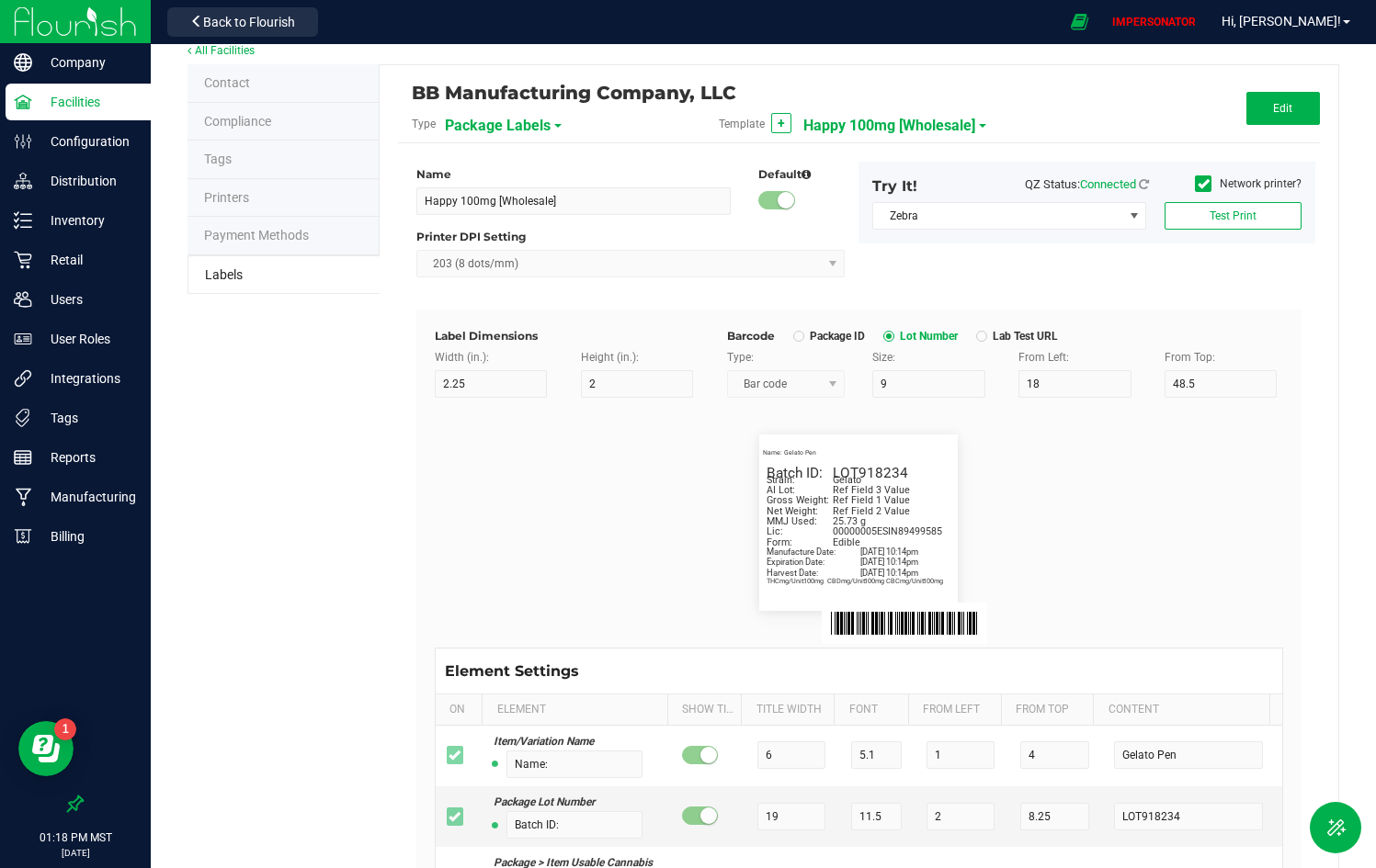
click at [891, 118] on span "Happy 100mg [Wholesale]" at bounding box center [889, 126] width 171 height 32
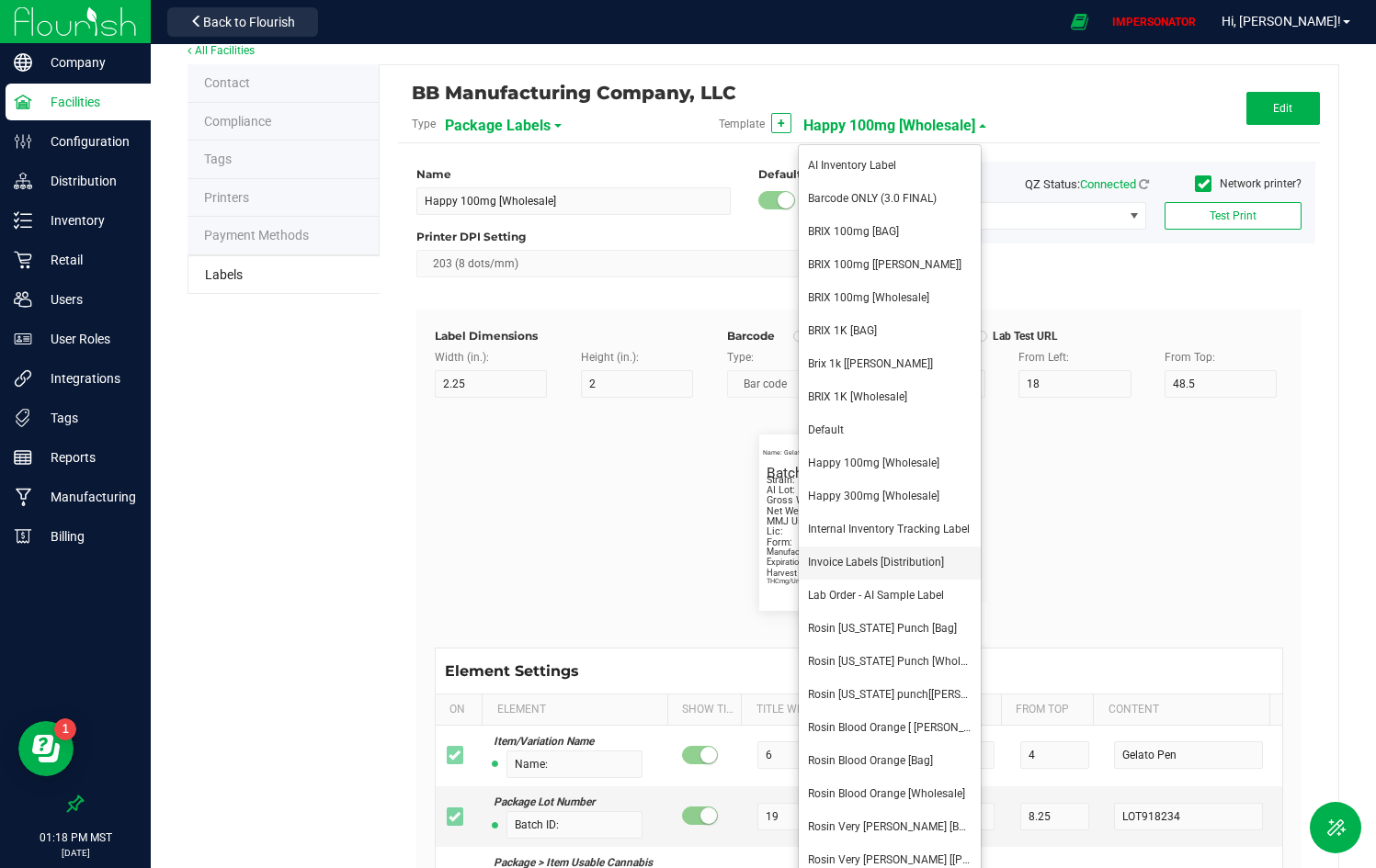
click at [889, 563] on span "Invoice Labels [Distribution]" at bounding box center [876, 563] width 136 height 13
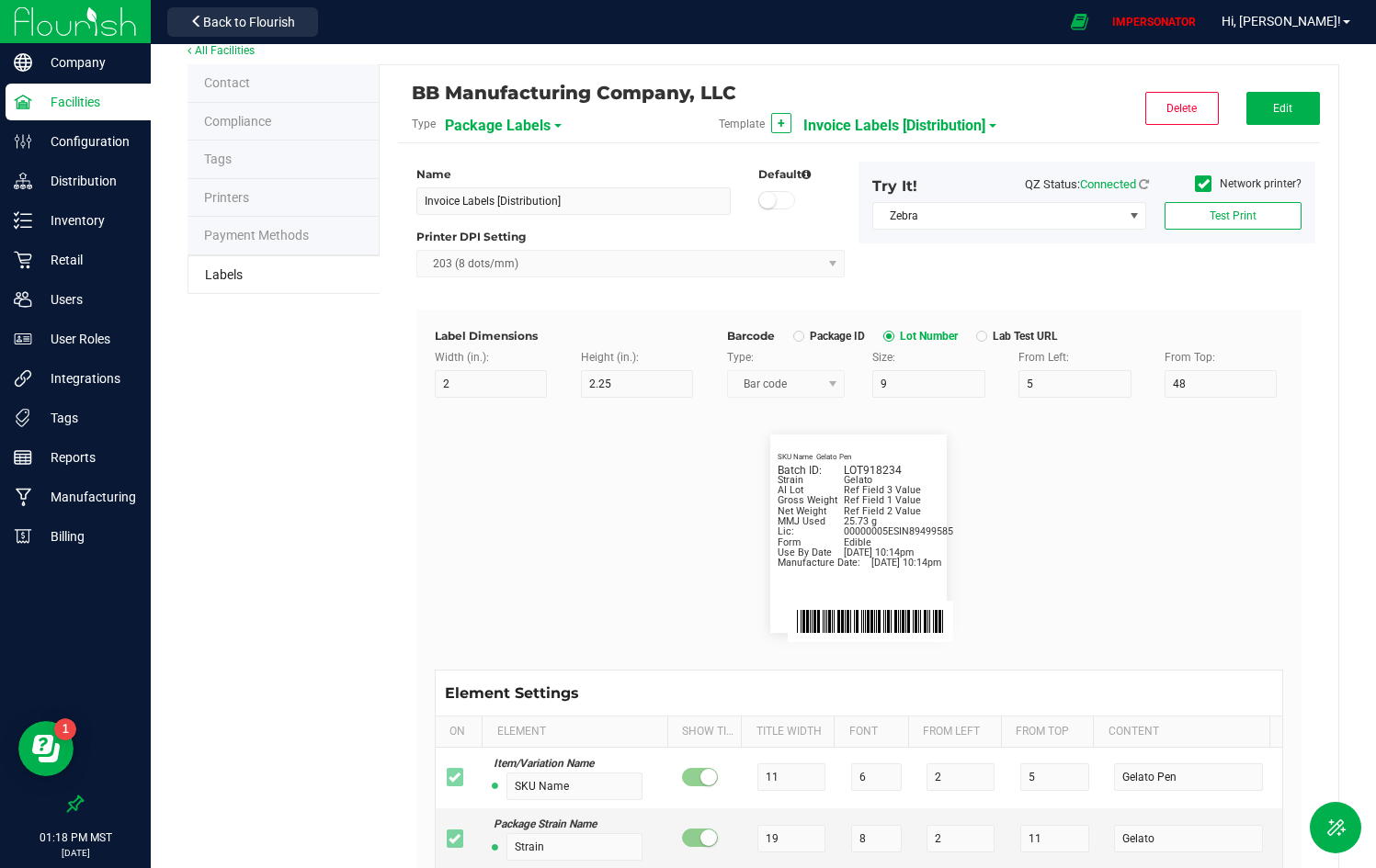
click at [870, 115] on span "Invoice Labels [Distribution]" at bounding box center [893, 126] width 182 height 32
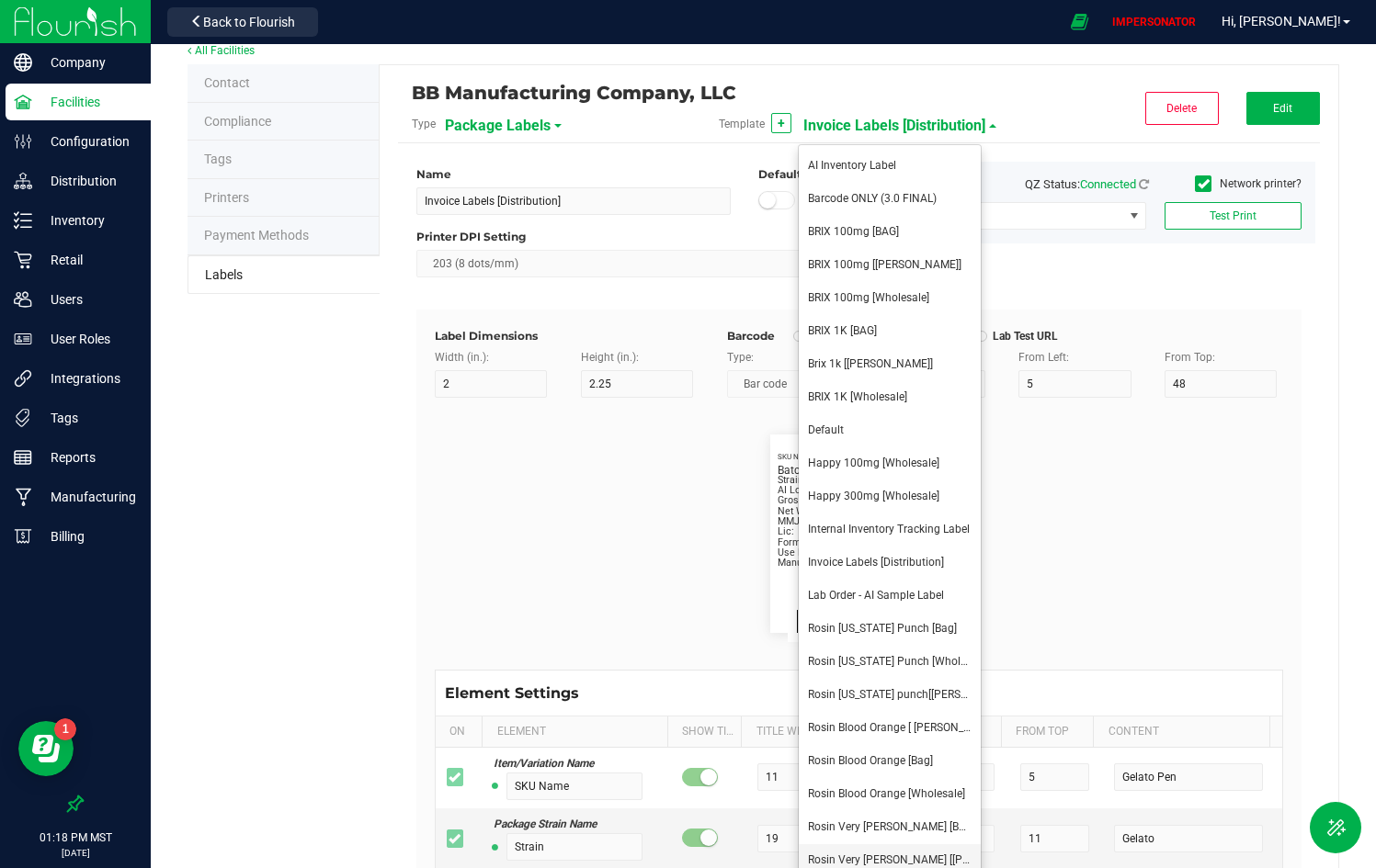
click at [875, 867] on li "Rosin Very Berry [Larry Bag]" at bounding box center [889, 861] width 182 height 34
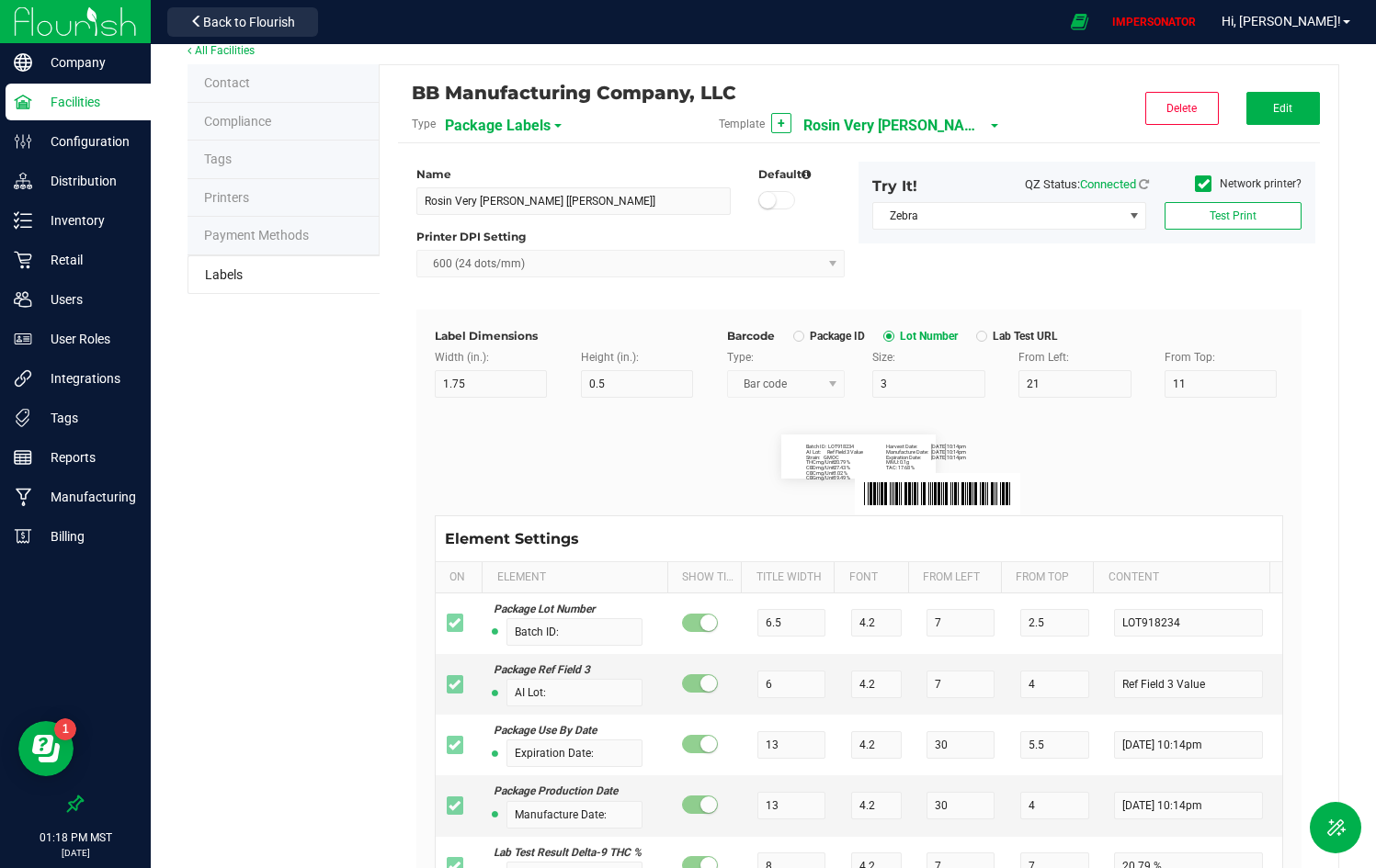
click at [906, 120] on span "Rosin Very Berry [Larry Bag]" at bounding box center [894, 126] width 184 height 32
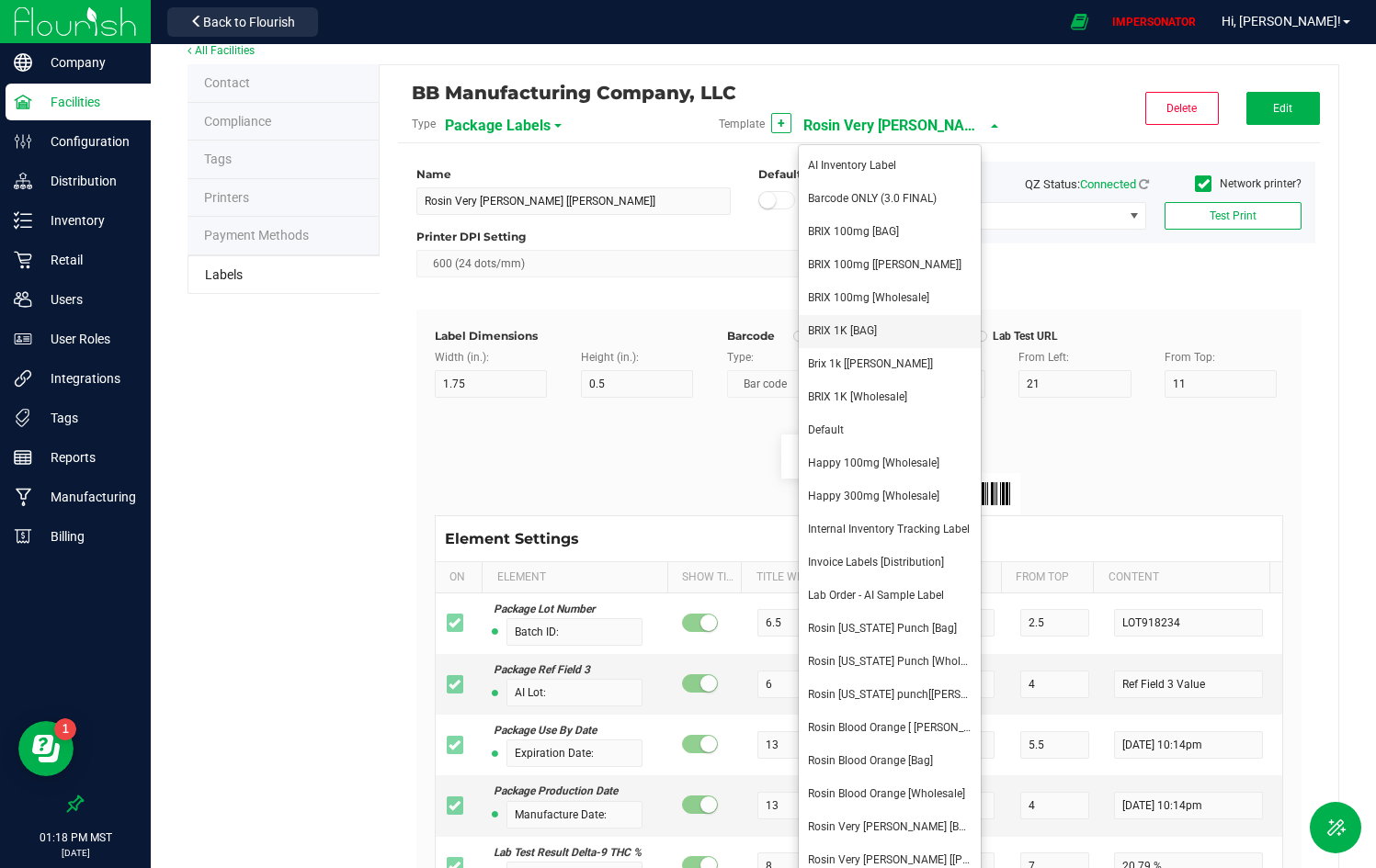
click at [861, 337] on li "BRIX 1K [BAG]" at bounding box center [889, 332] width 182 height 34
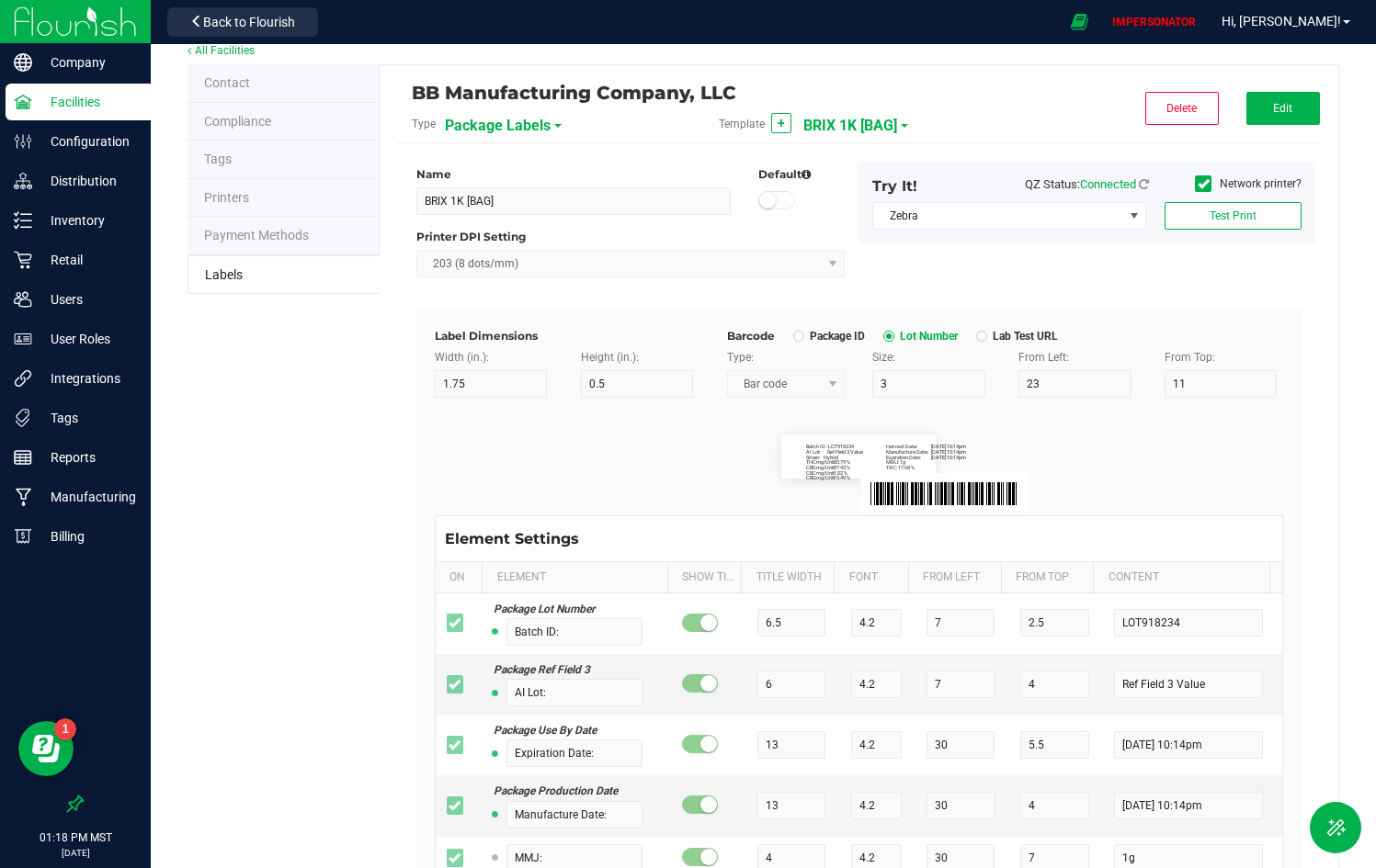
click at [859, 117] on span "BRIX 1K [BAG]" at bounding box center [850, 126] width 94 height 32
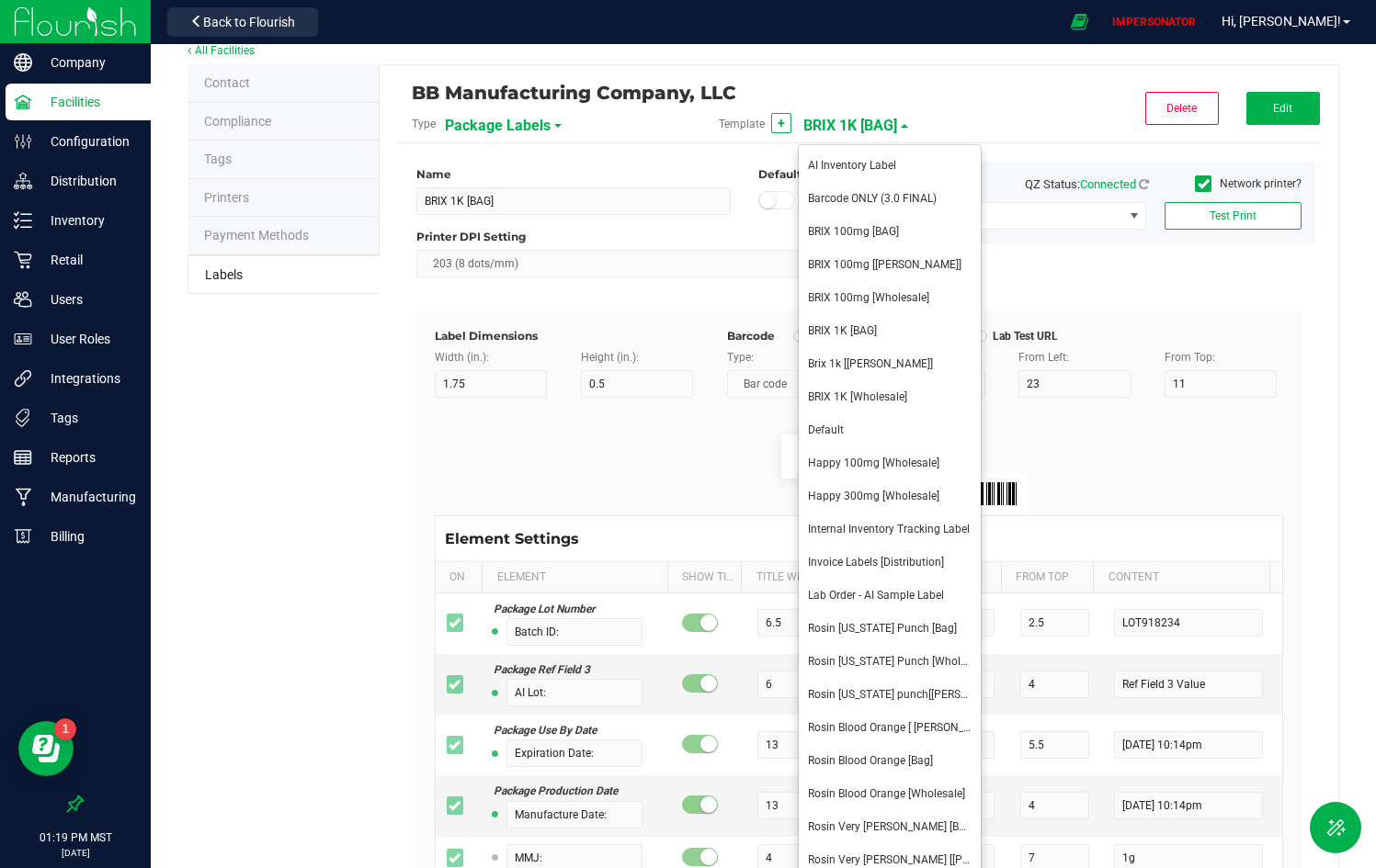
click at [839, 198] on span "Barcode ONLY (3.0 FINAL)" at bounding box center [872, 198] width 129 height 13
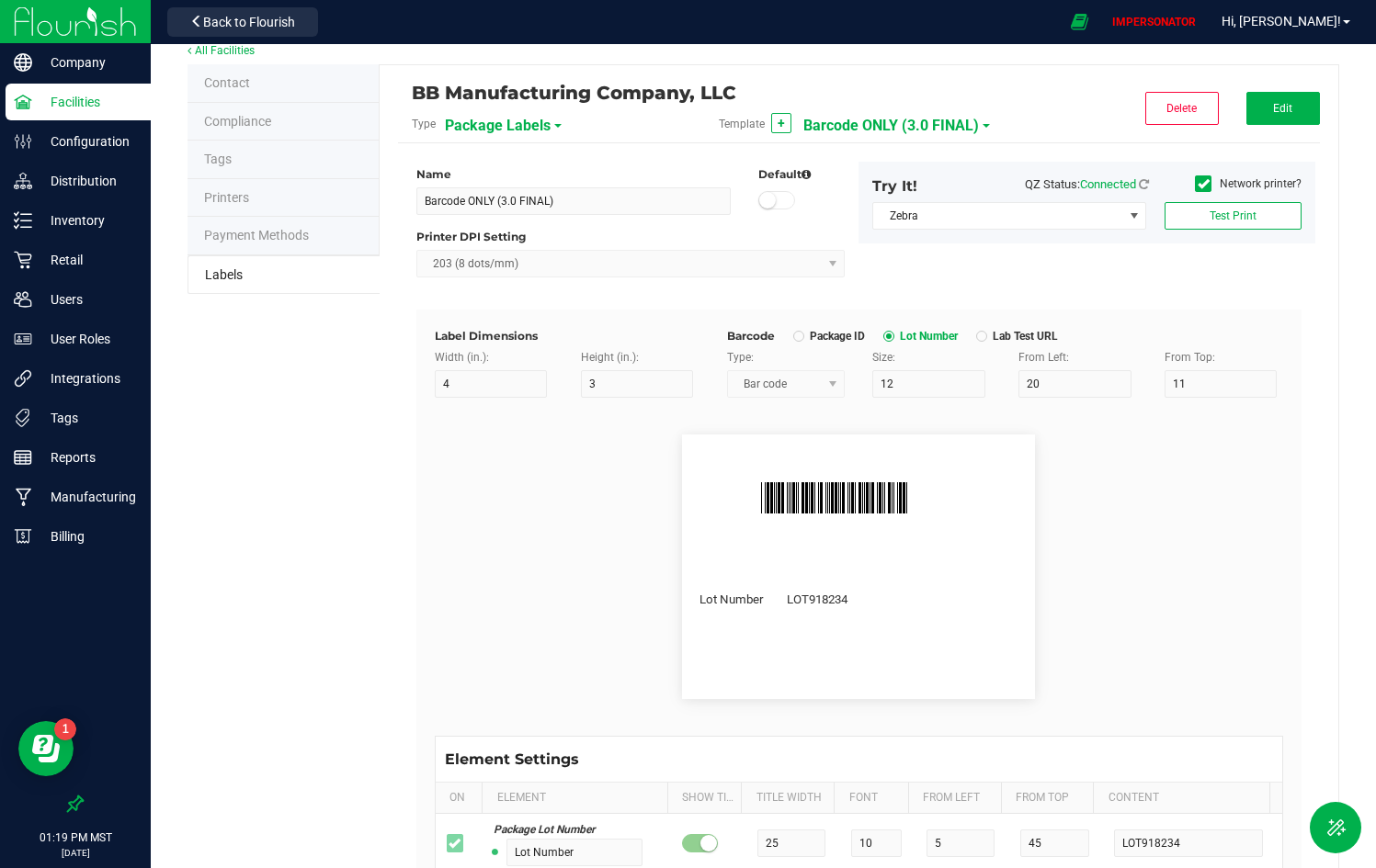
click at [877, 126] on span "Barcode ONLY (3.0 FINAL)" at bounding box center [891, 126] width 175 height 32
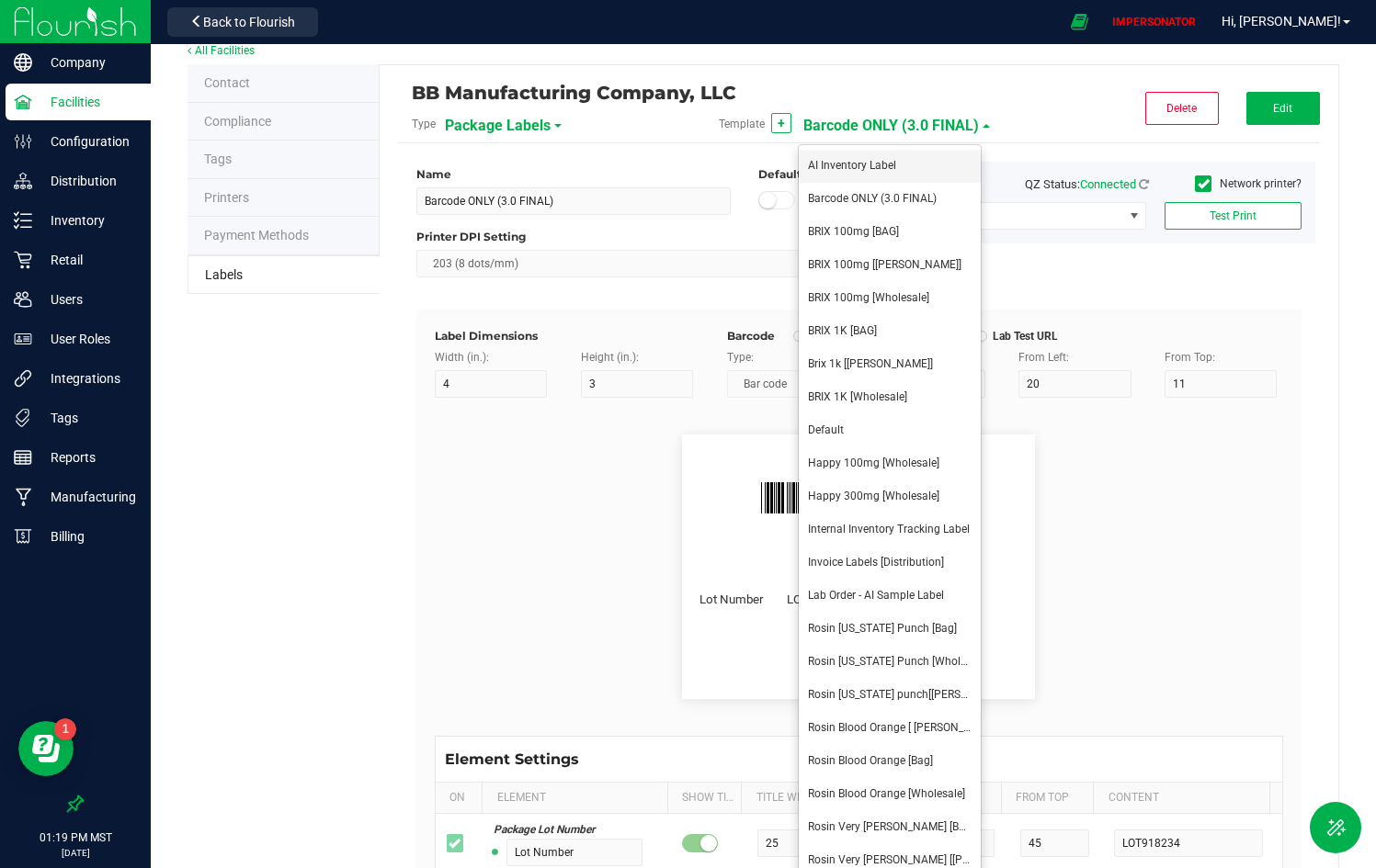
click at [866, 170] on span "AI Inventory Label" at bounding box center [851, 166] width 89 height 13
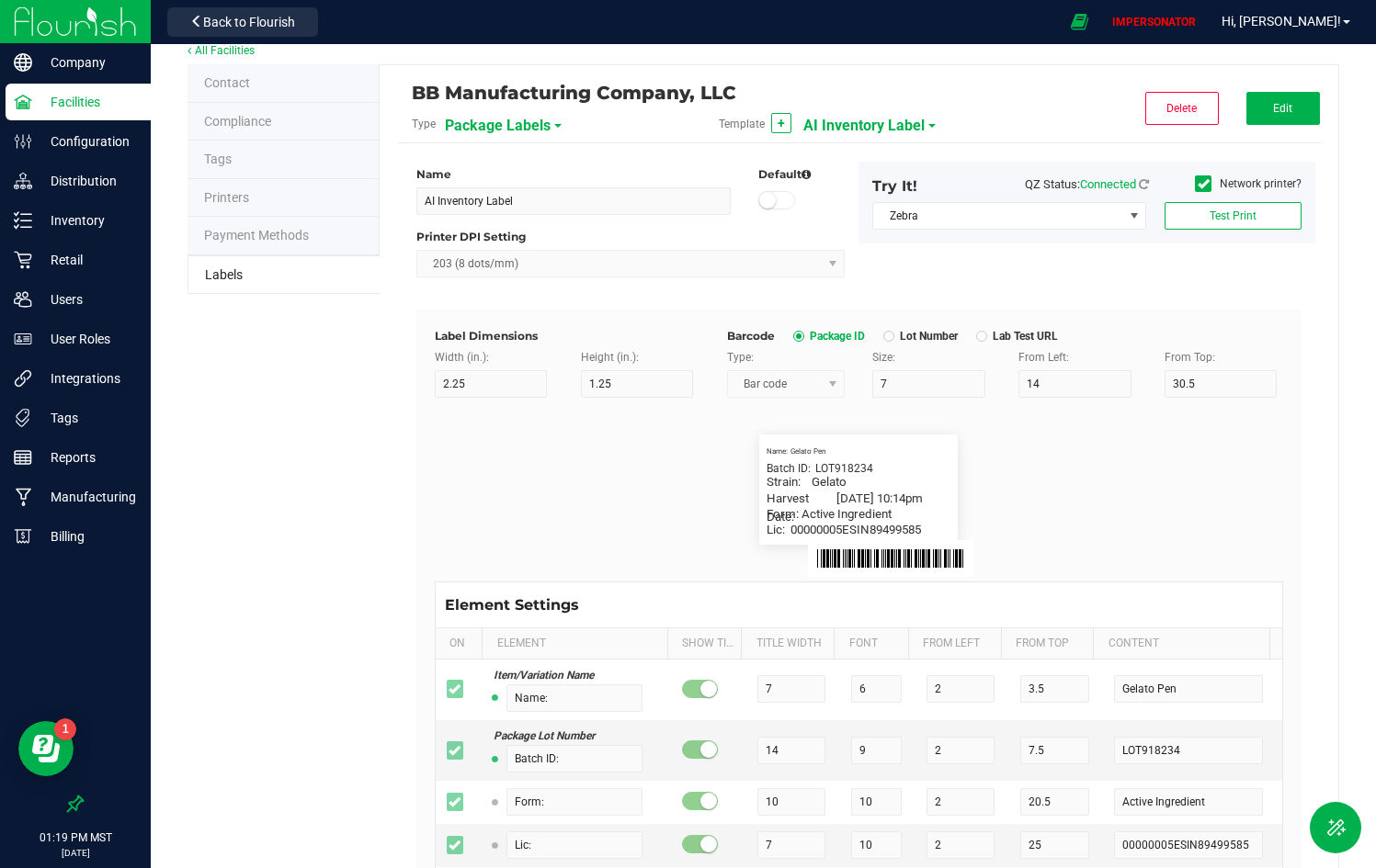
click at [844, 114] on span "AI Inventory Label" at bounding box center [864, 126] width 121 height 32
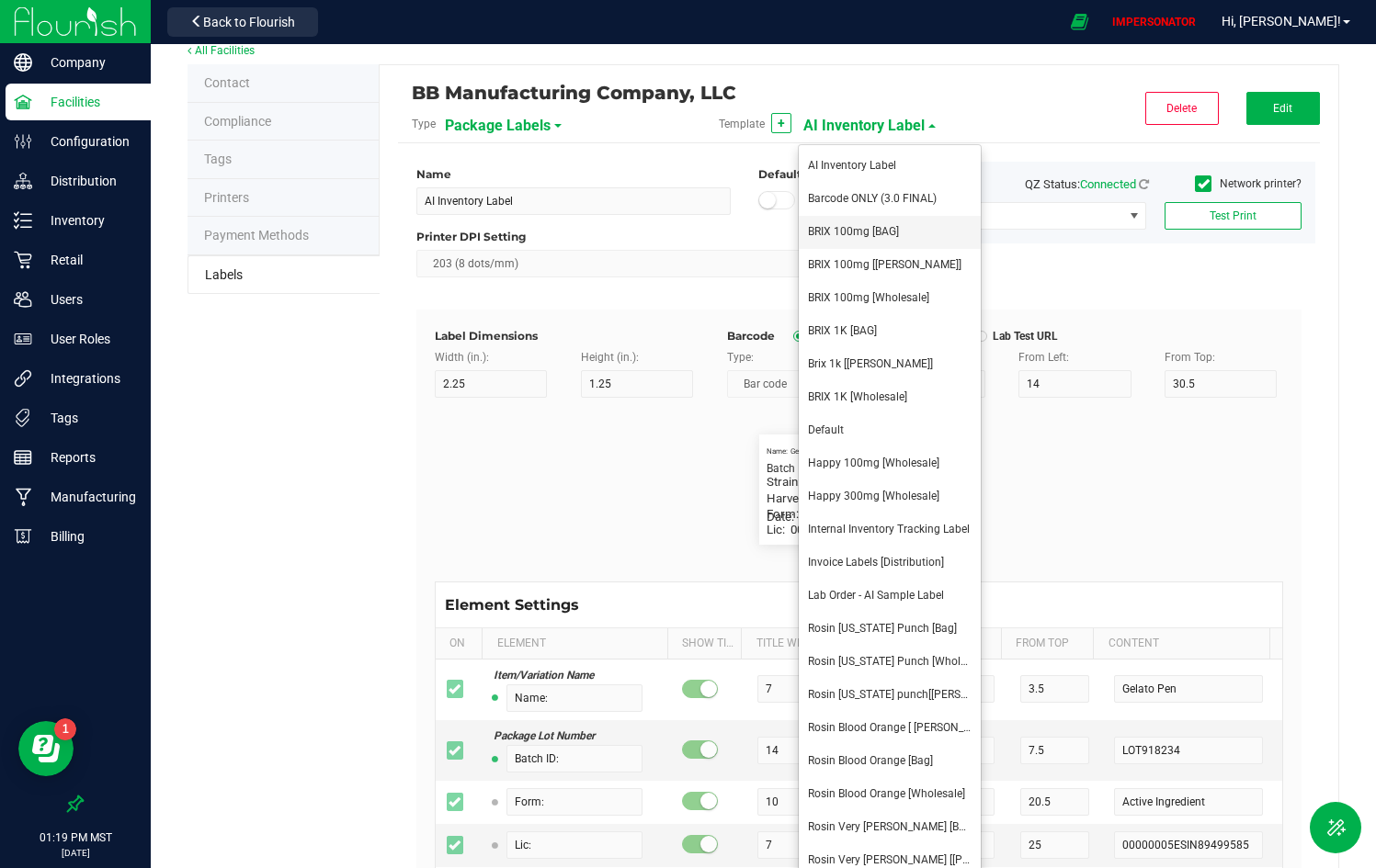
click at [839, 231] on span "BRIX 100mg [BAG]" at bounding box center [853, 232] width 91 height 13
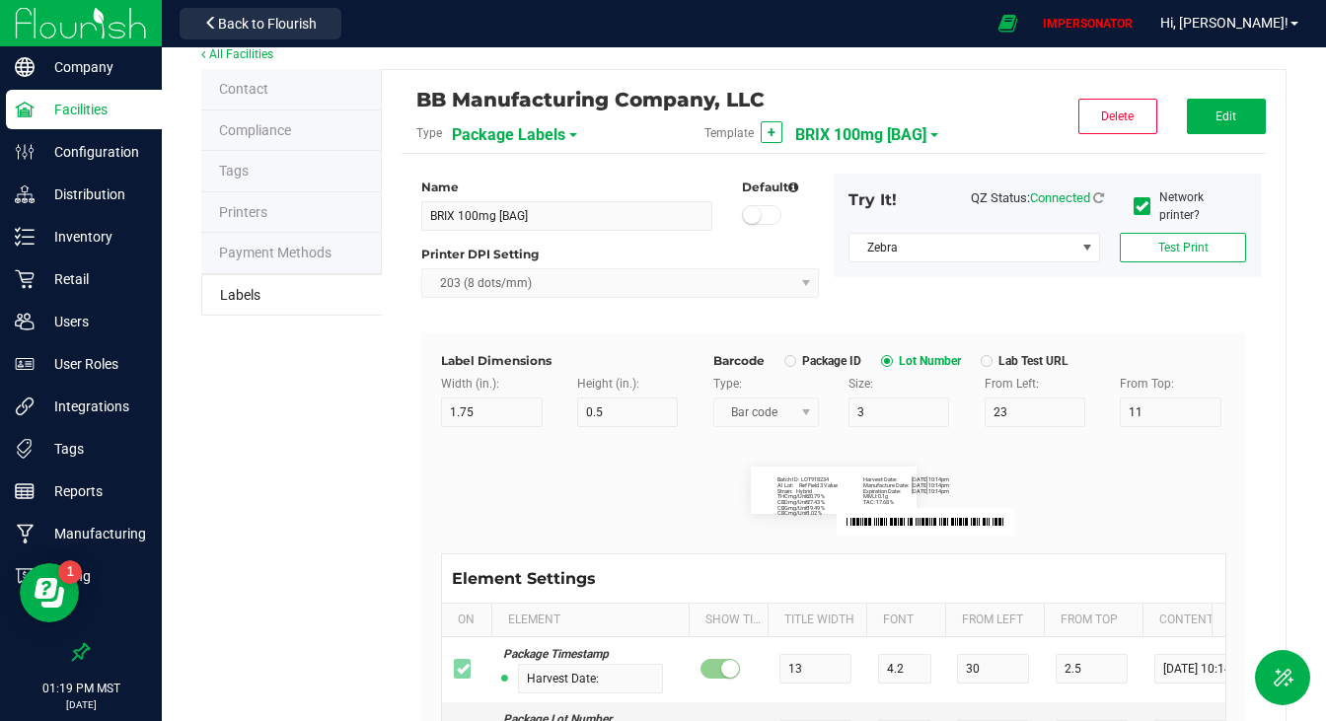
click at [862, 139] on span "BRIX 100mg [BAG]" at bounding box center [860, 135] width 131 height 34
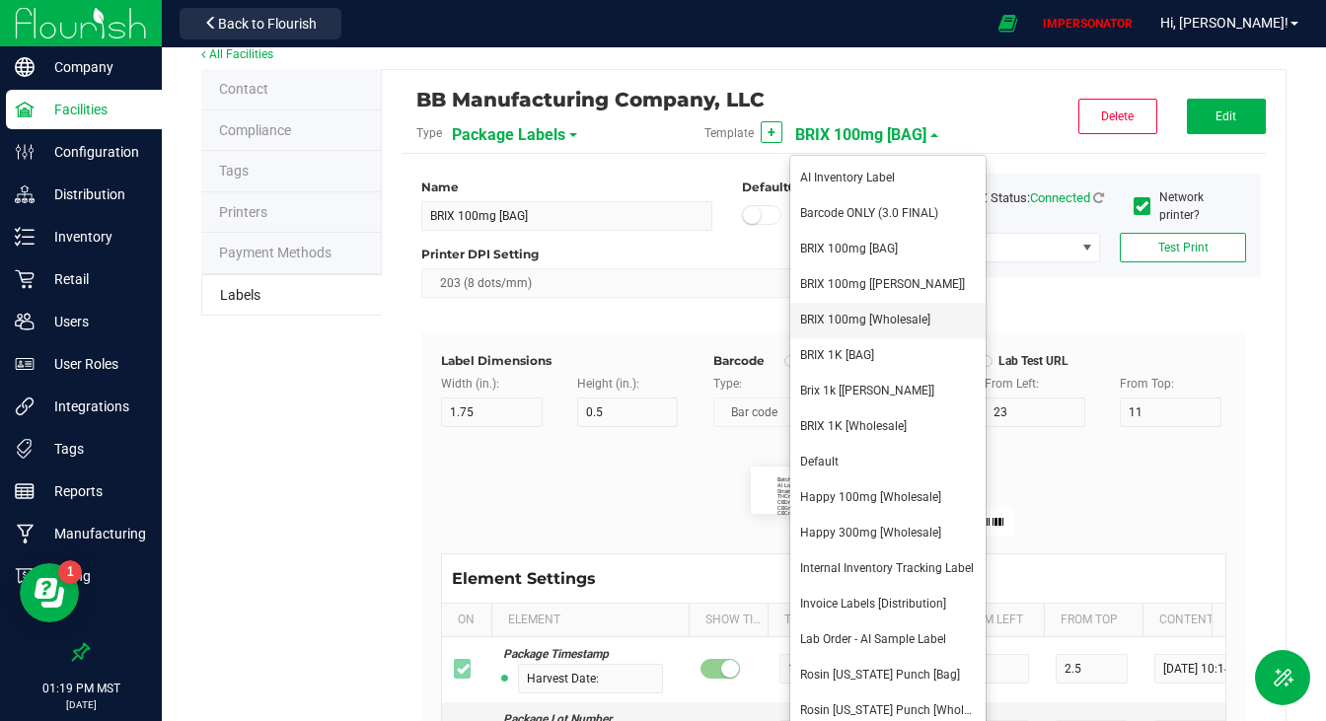
click at [858, 309] on li "BRIX 100mg [Wholesale]" at bounding box center [887, 321] width 195 height 36
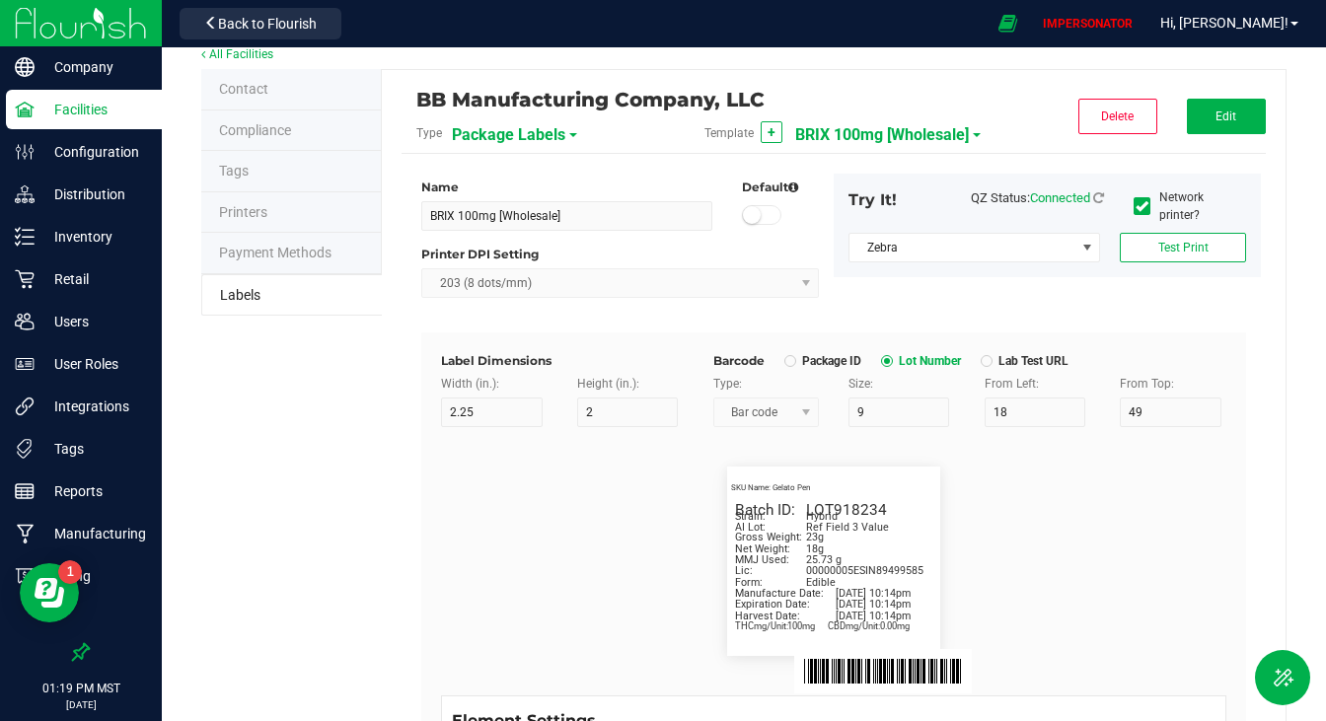
click at [503, 136] on span "Package Labels" at bounding box center [508, 135] width 113 height 34
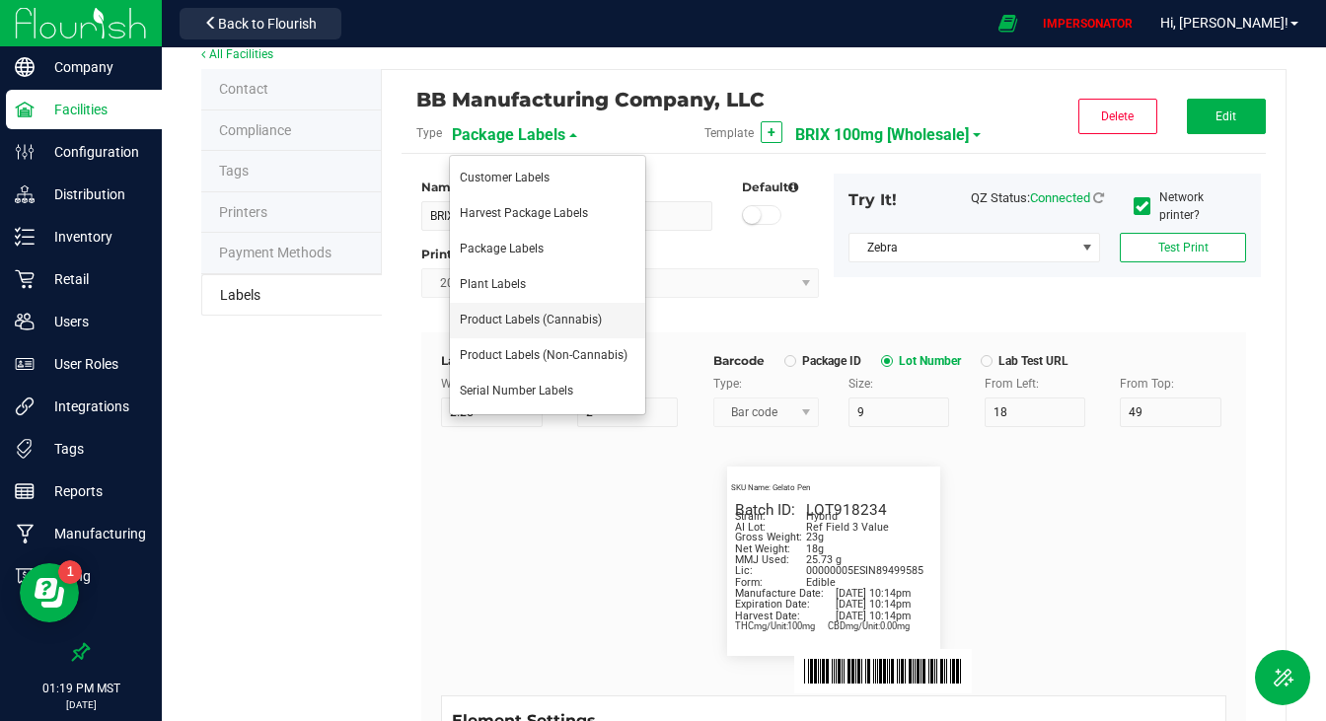
click at [504, 316] on span "Product Labels (Cannabis)" at bounding box center [531, 320] width 142 height 14
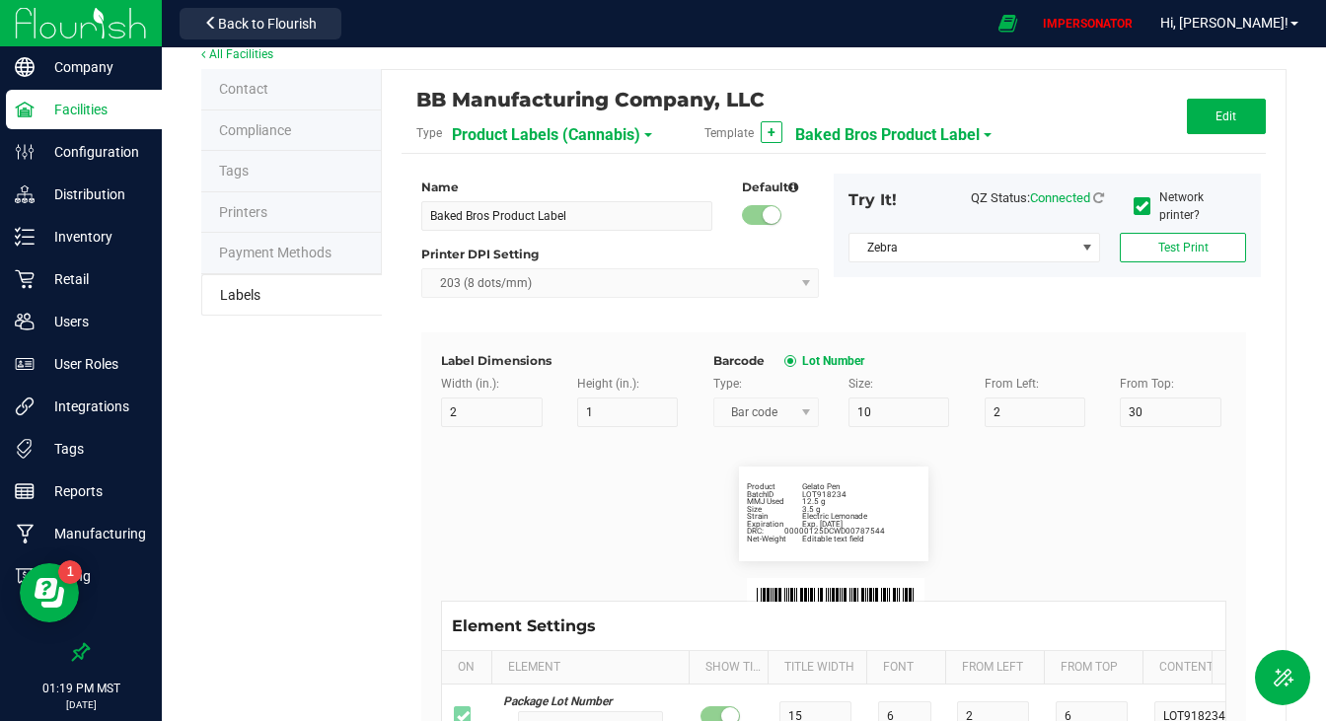
click at [915, 133] on span "Baked Bros Product Label" at bounding box center [887, 135] width 184 height 34
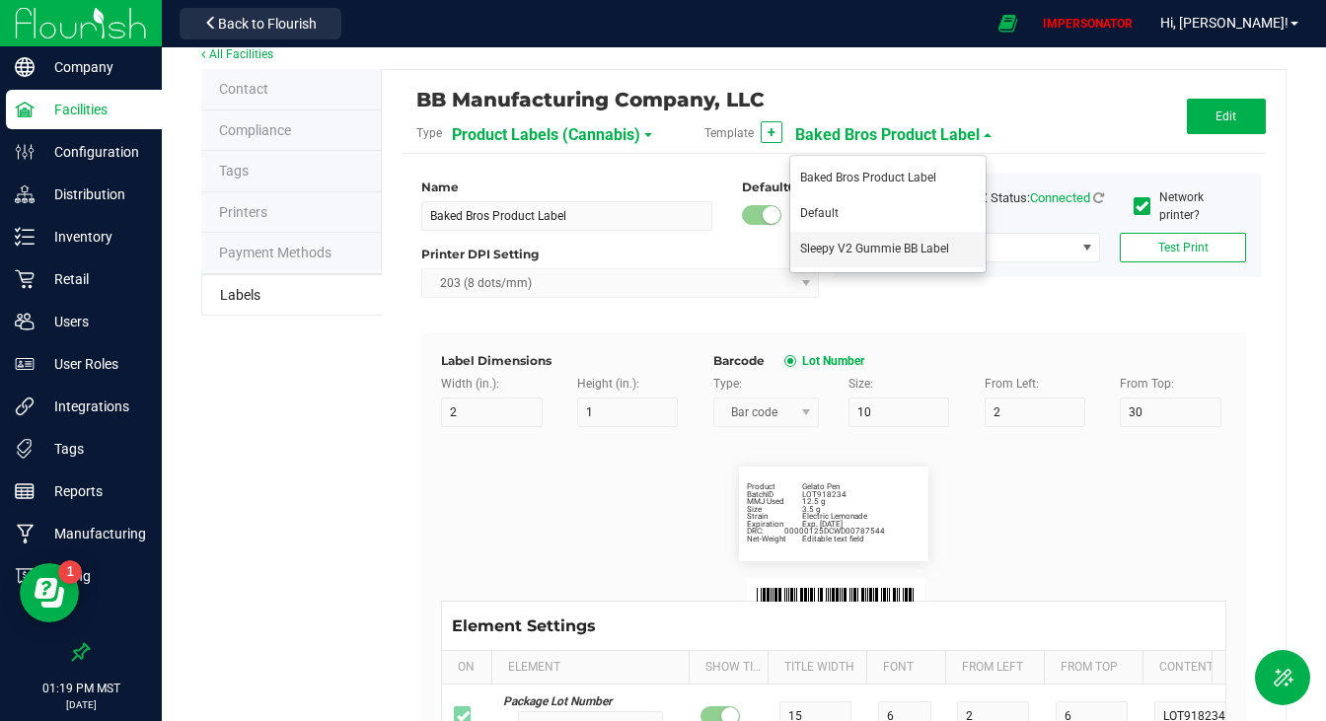
click at [859, 241] on li "Sleepy V2 Gummie BB Label" at bounding box center [887, 250] width 195 height 36
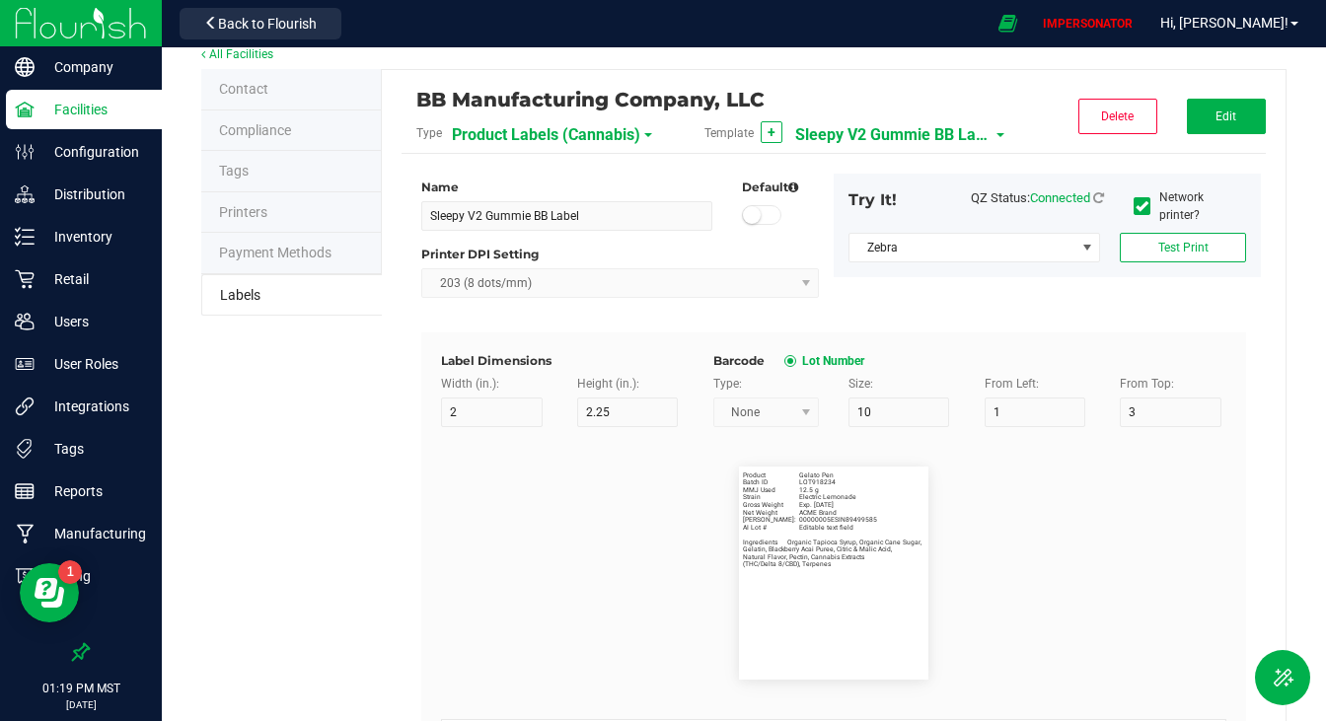
click at [520, 137] on span "Product Labels (Cannabis)" at bounding box center [546, 135] width 188 height 34
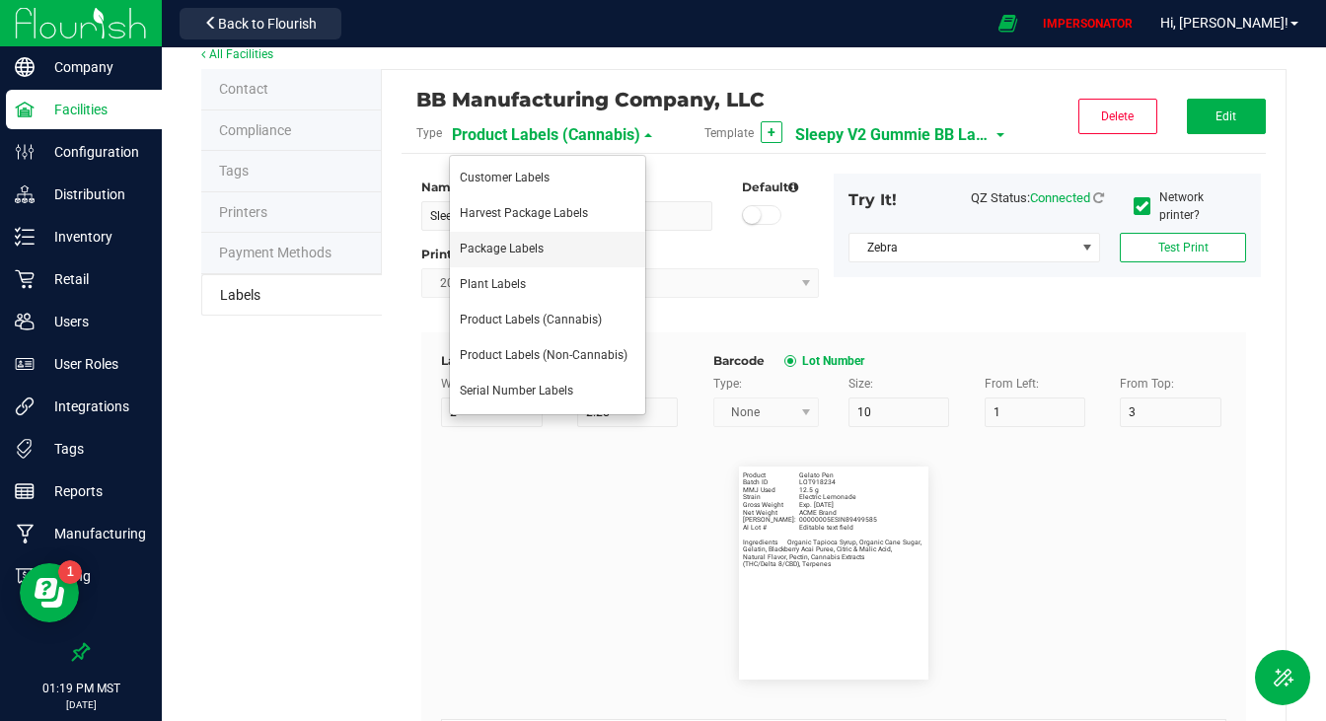
click at [500, 249] on span "Package Labels" at bounding box center [502, 249] width 84 height 14
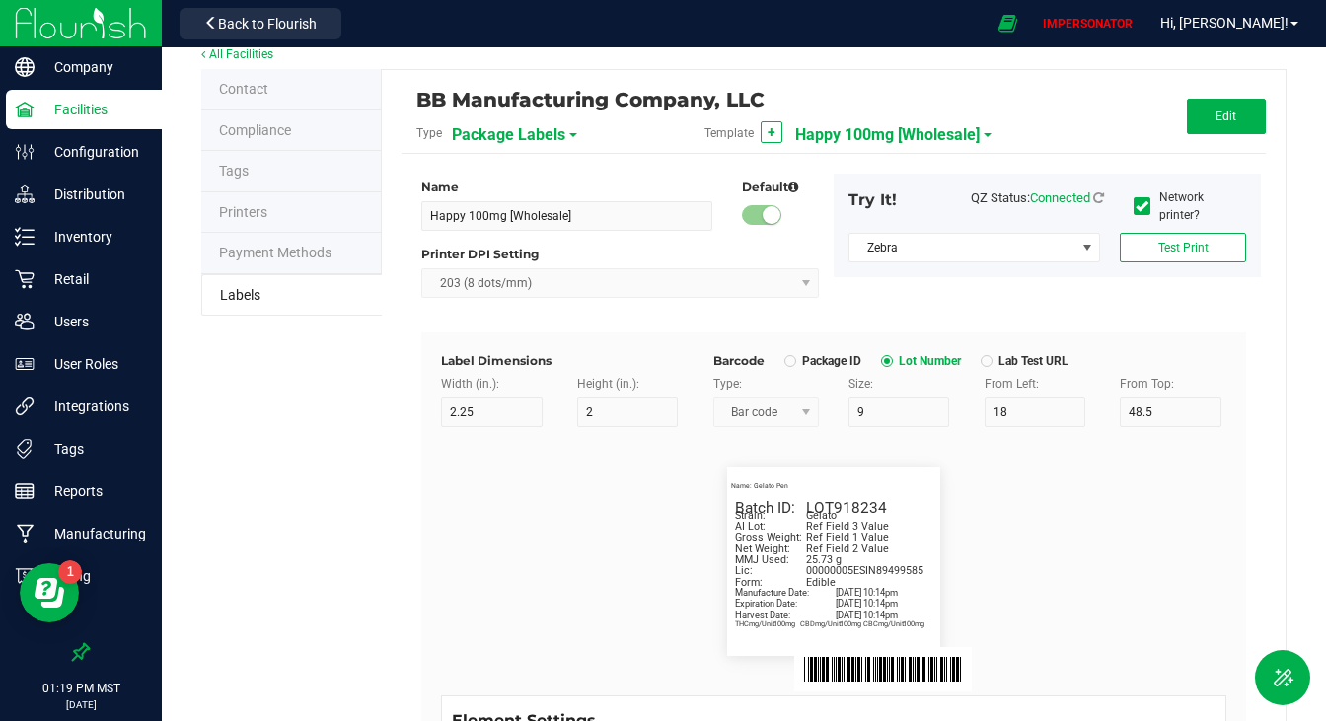
click at [925, 140] on span "Happy 100mg [Wholesale]" at bounding box center [887, 135] width 184 height 34
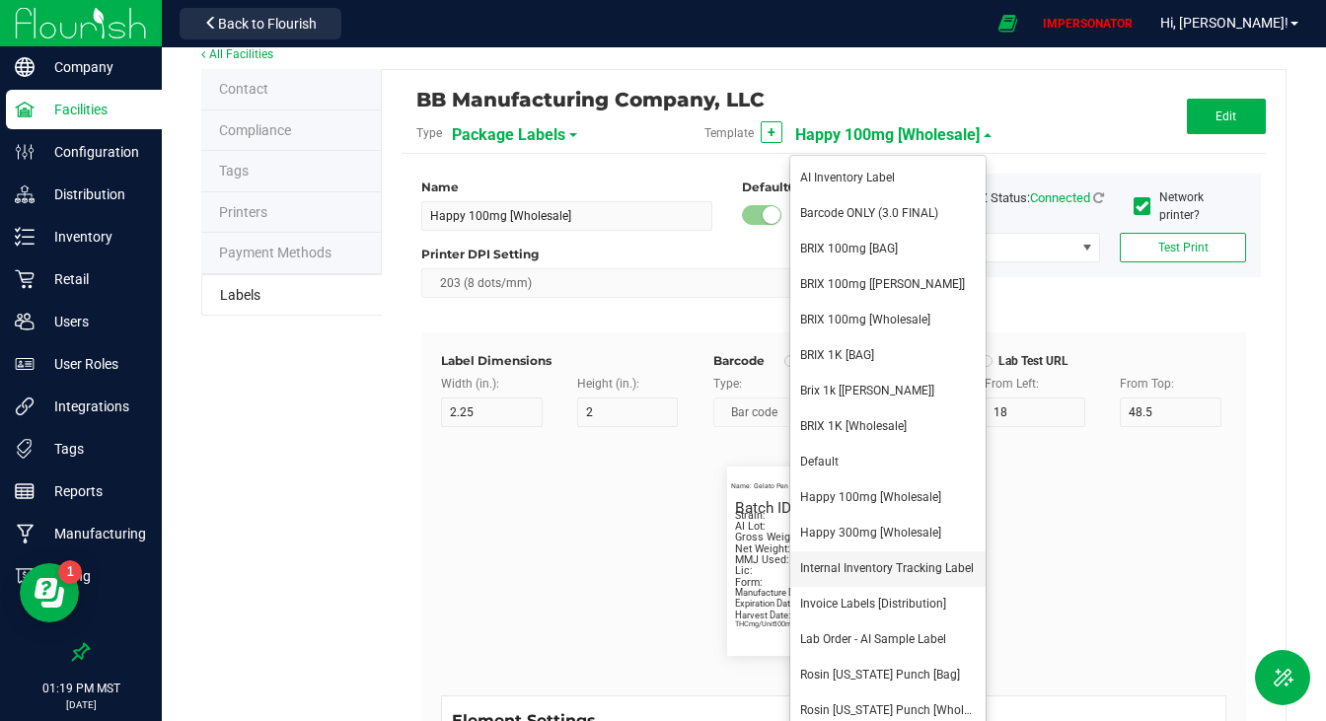
click at [909, 572] on span "Internal Inventory Tracking Label" at bounding box center [887, 568] width 174 height 14
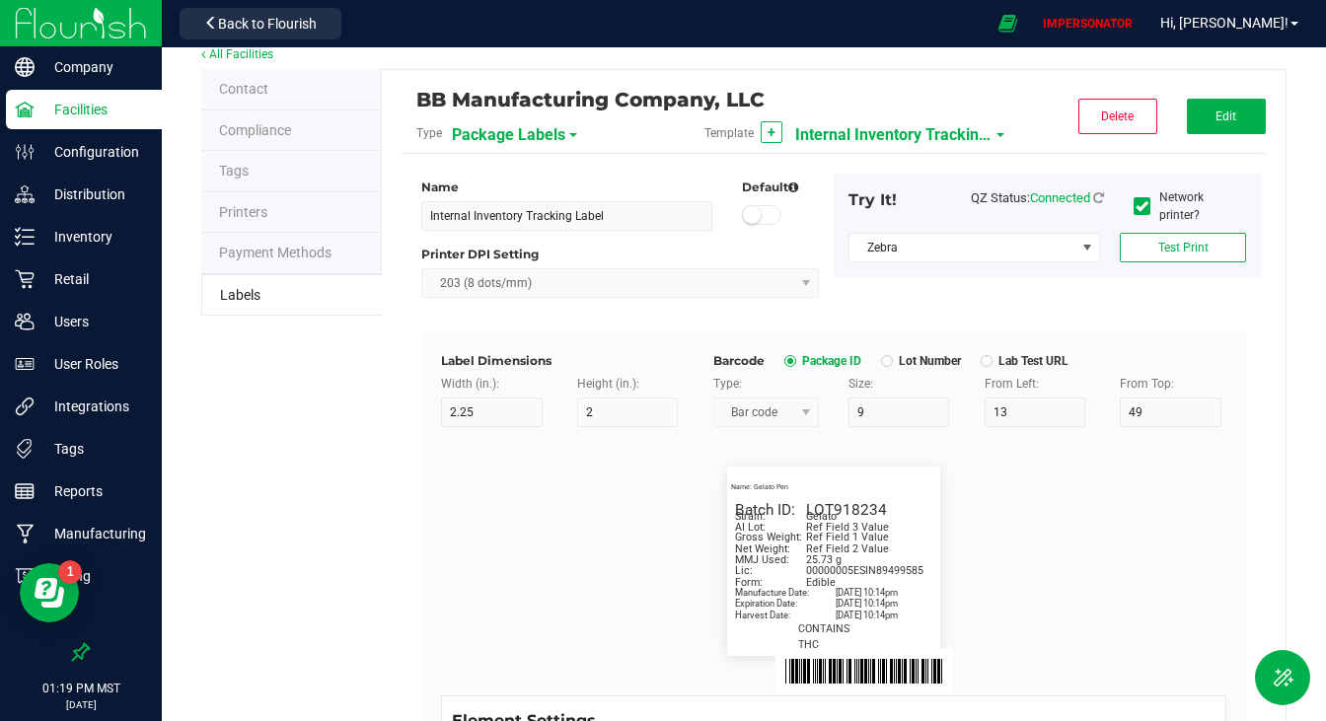
click at [894, 121] on span "Internal Inventory Tracking Label" at bounding box center [893, 135] width 197 height 34
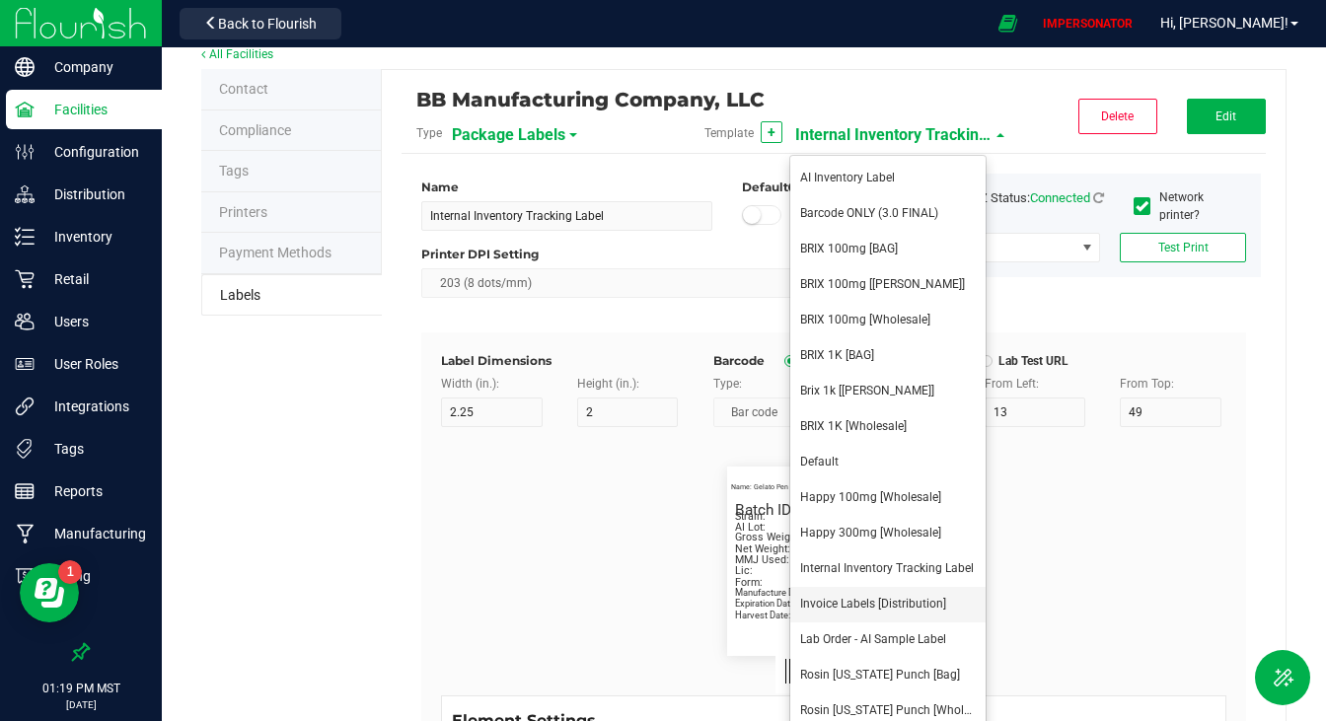
click at [907, 609] on span "Invoice Labels [Distribution]" at bounding box center [873, 604] width 146 height 14
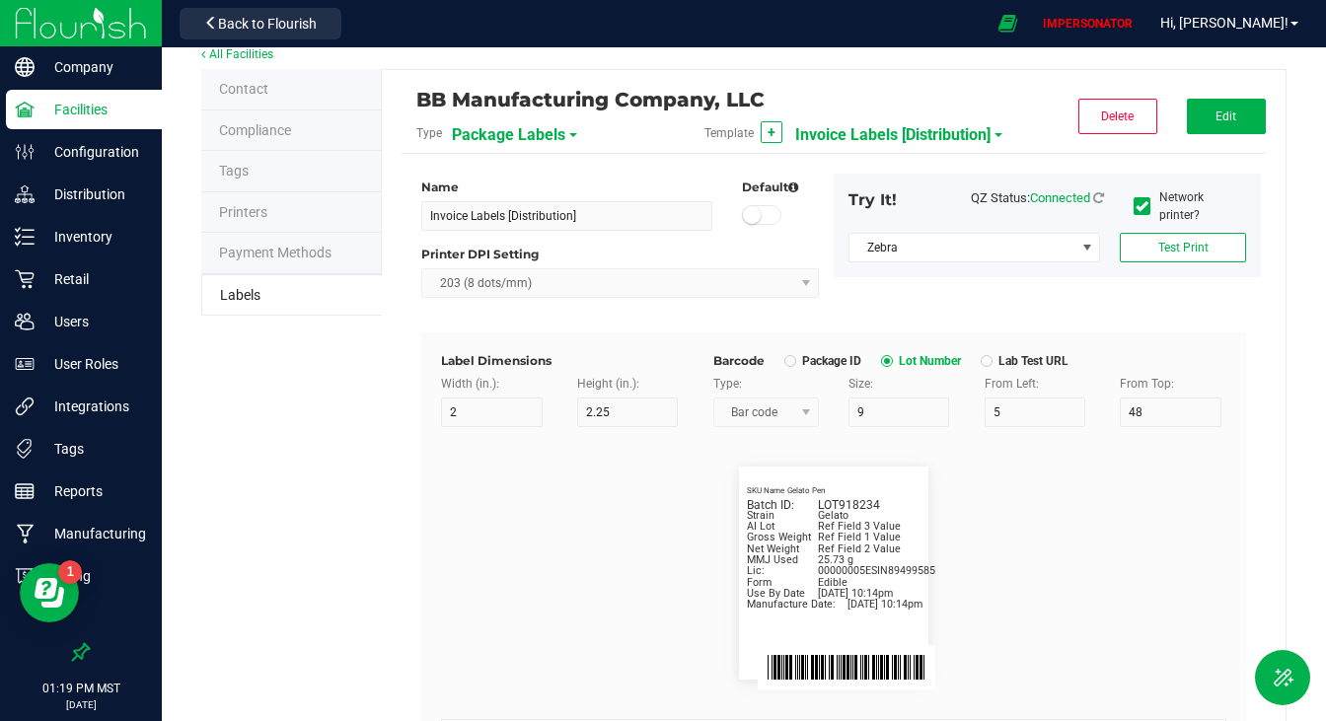
click at [918, 139] on span "Invoice Labels [Distribution]" at bounding box center [892, 135] width 195 height 34
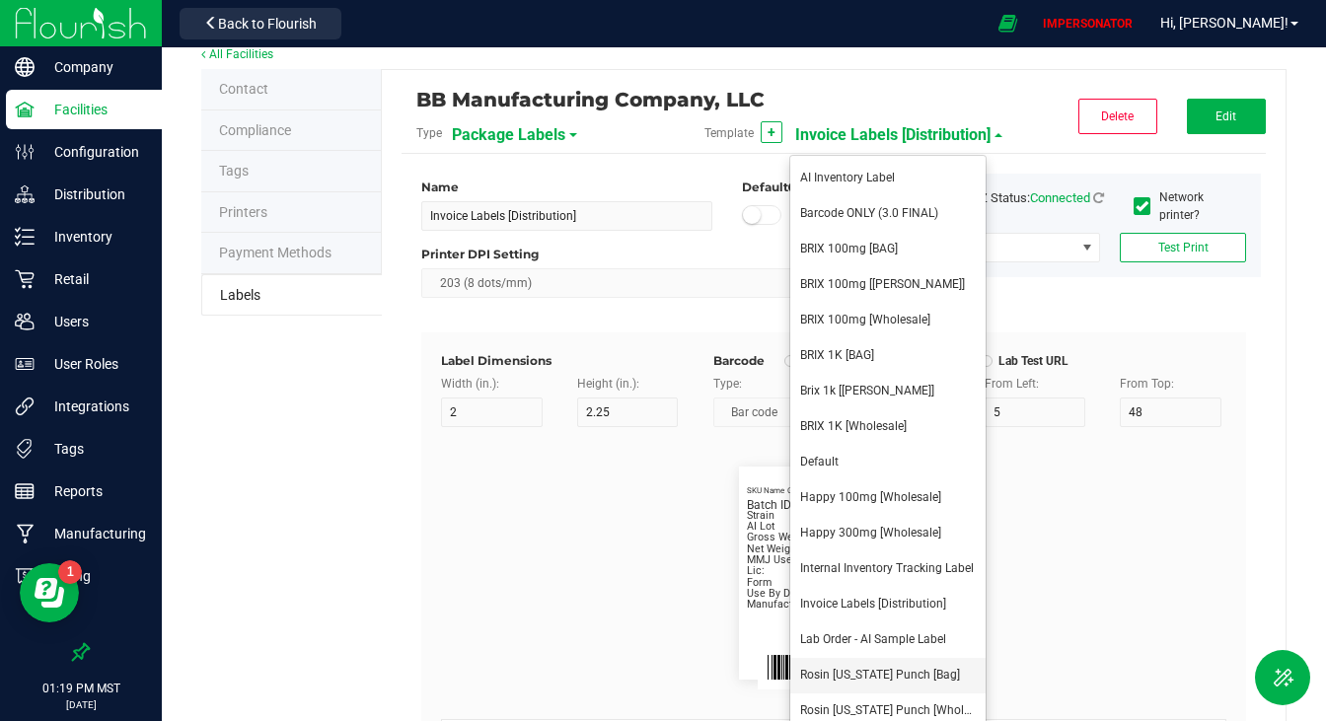
click at [902, 668] on span "Rosin Arizona Punch [Bag]" at bounding box center [880, 675] width 160 height 14
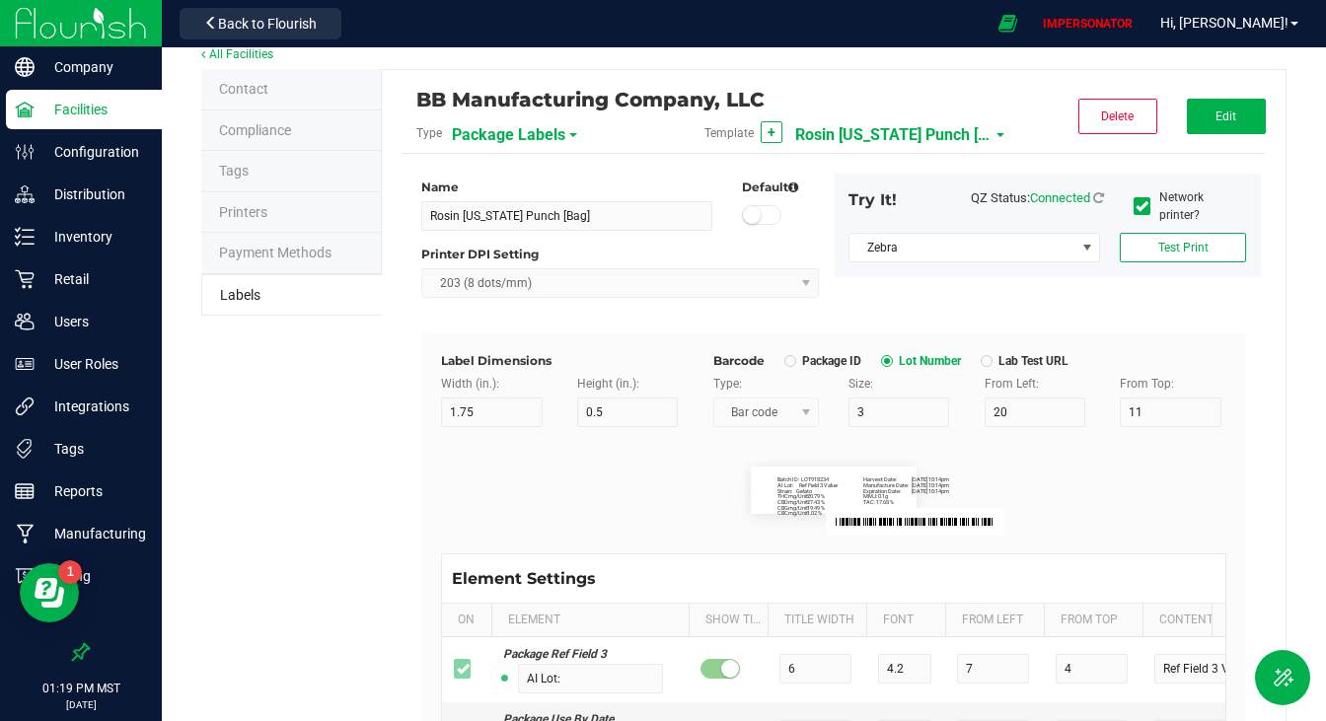
click at [912, 144] on span "Rosin Arizona Punch [Bag]" at bounding box center [893, 135] width 197 height 34
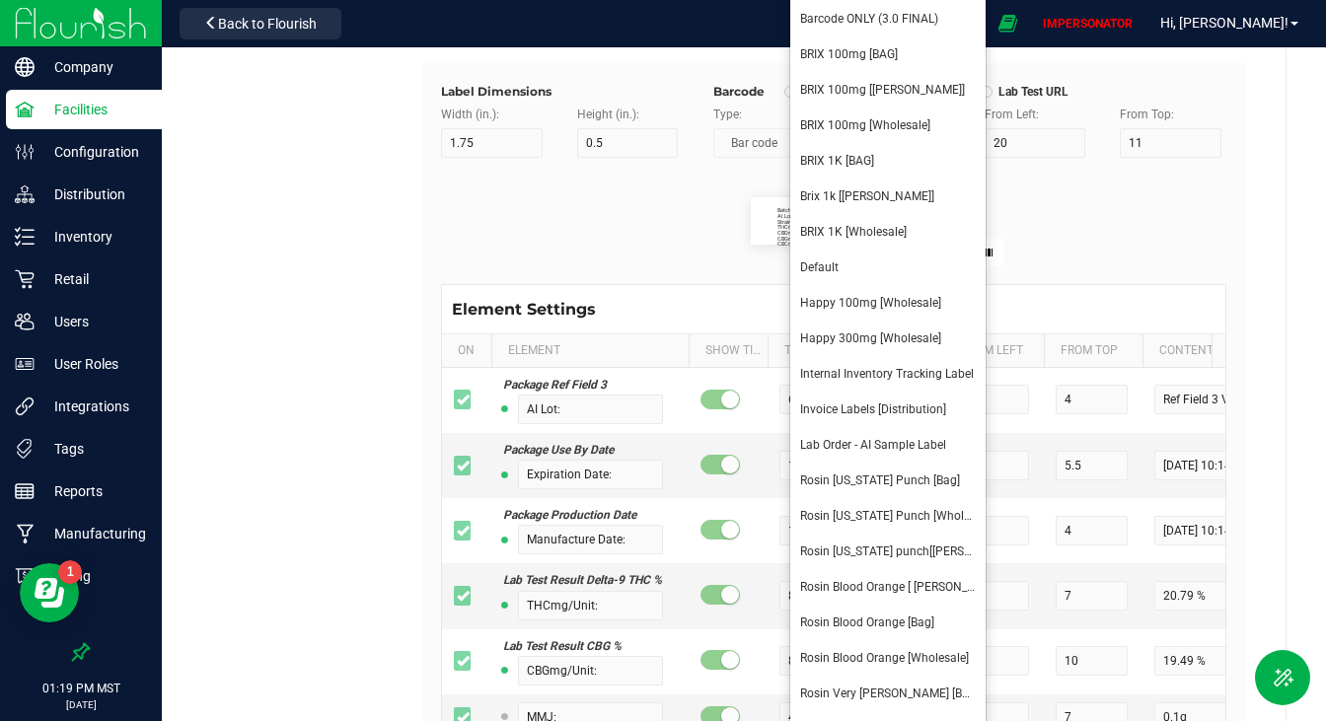
scroll to position [285, 0]
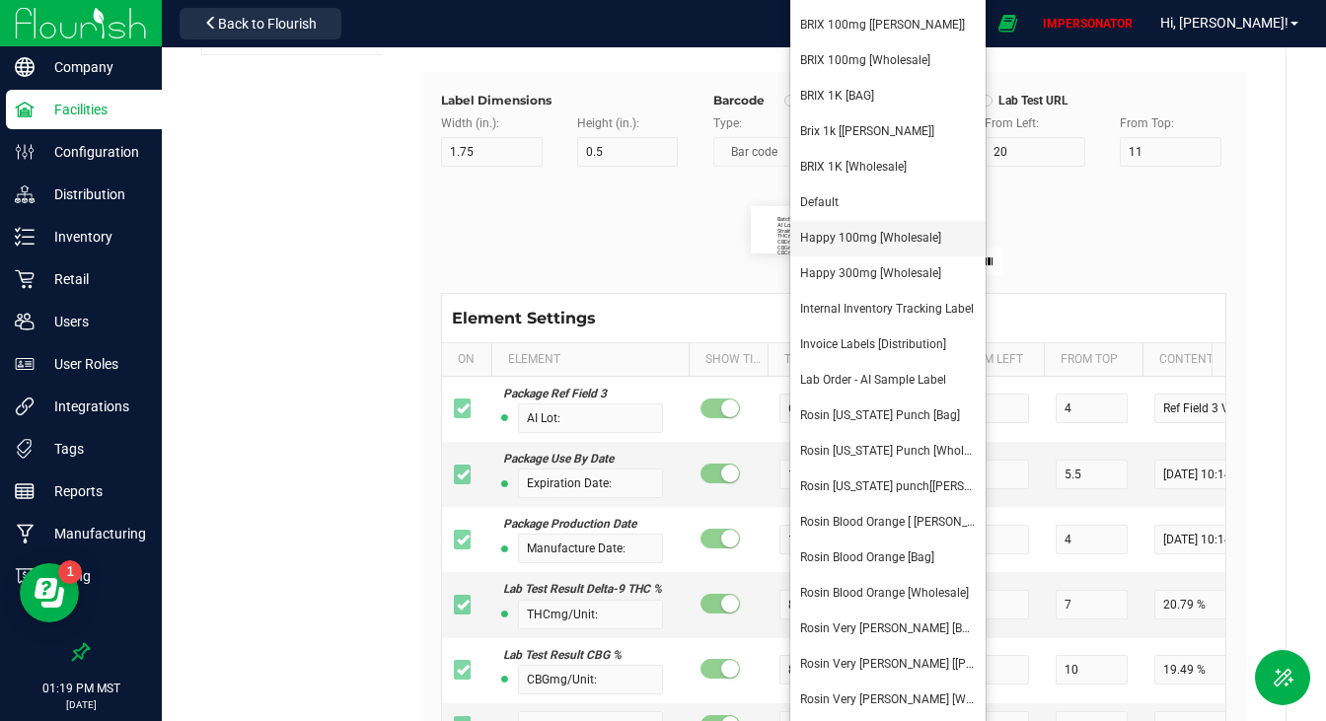
click at [892, 244] on span "Happy 100mg [Wholesale]" at bounding box center [870, 238] width 141 height 14
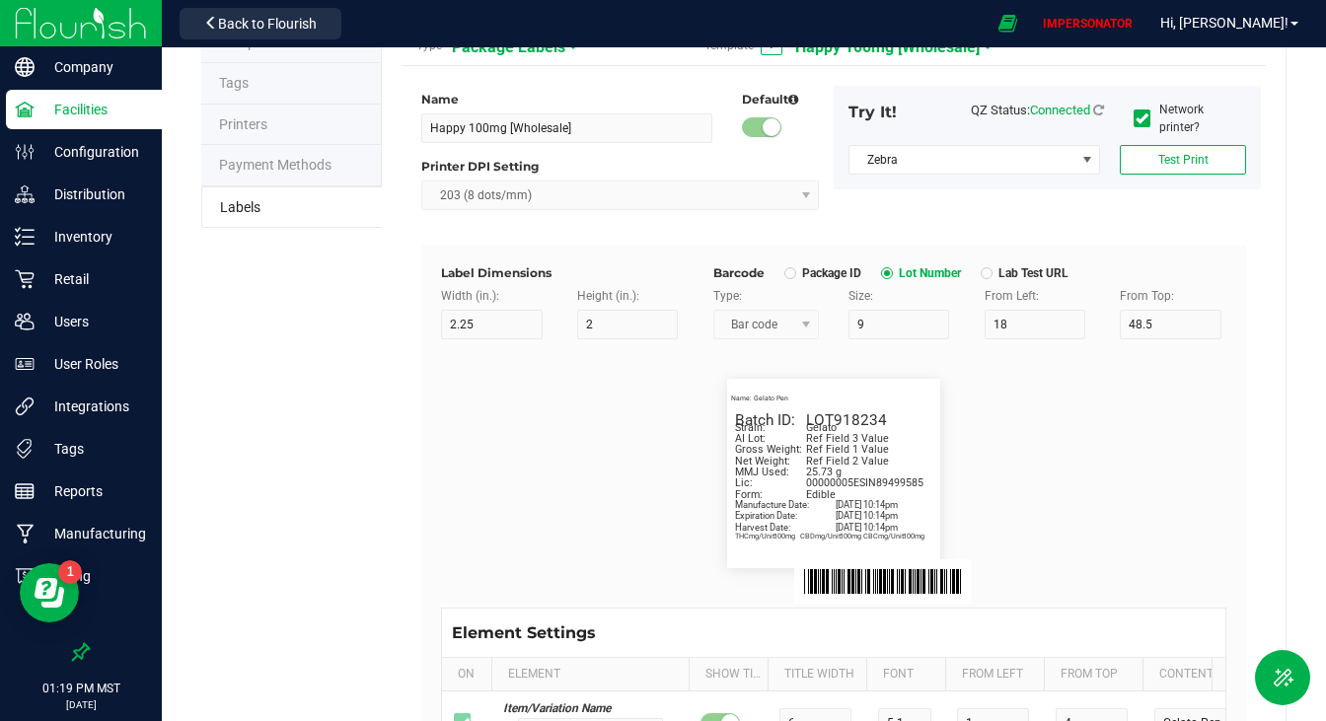
scroll to position [0, 0]
